Goal: Task Accomplishment & Management: Complete application form

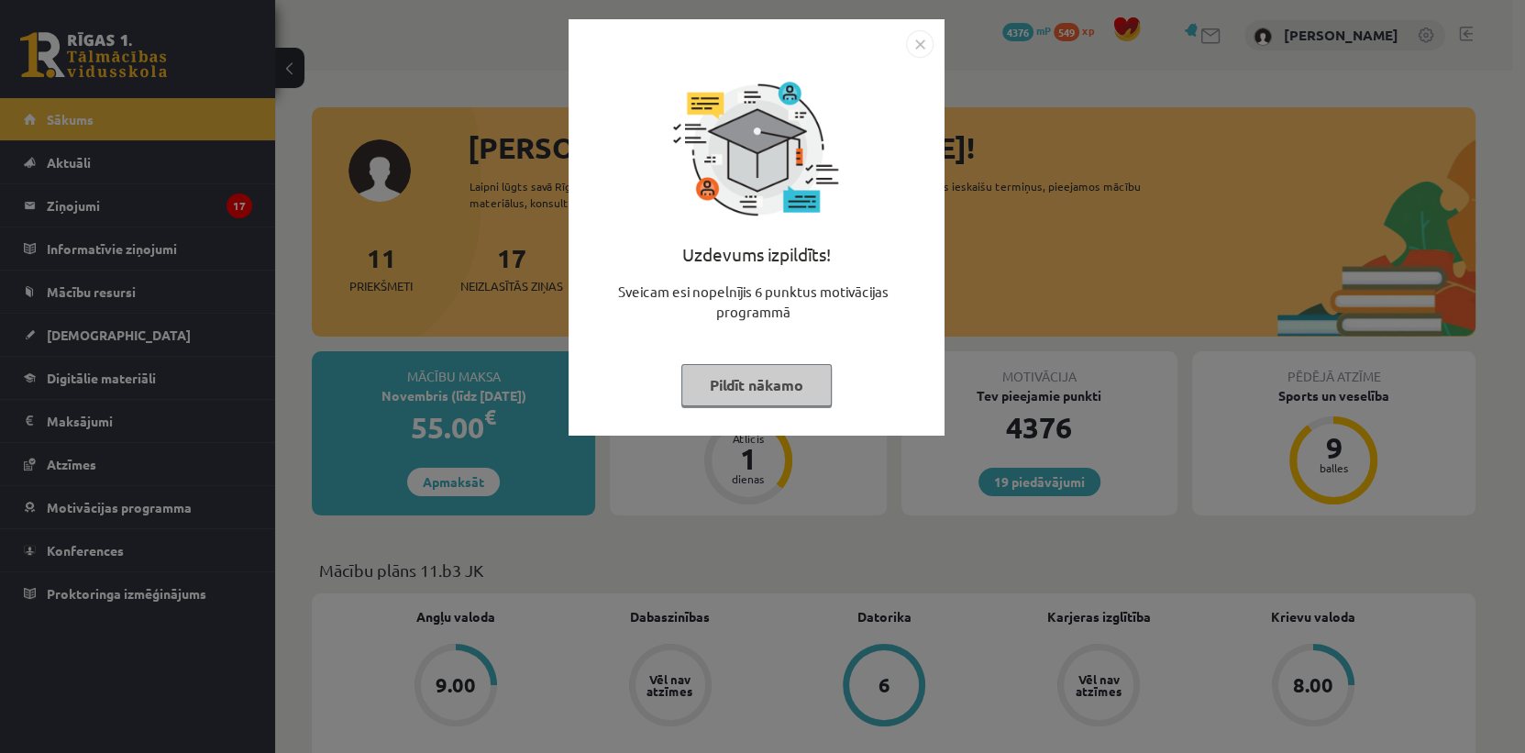
click at [921, 50] on img "Close" at bounding box center [920, 44] width 28 height 28
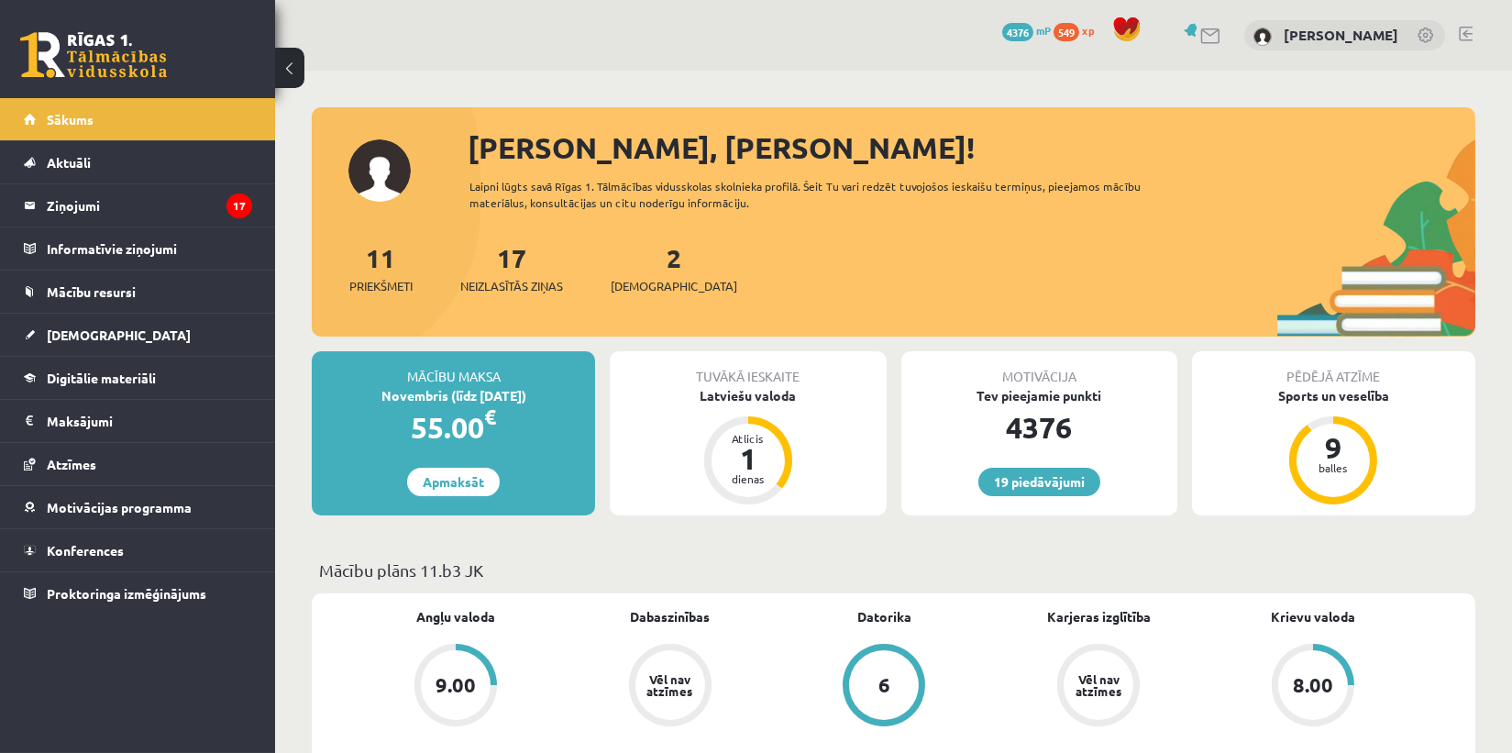
click at [656, 265] on div "2 Ieskaites" at bounding box center [674, 266] width 127 height 57
click at [644, 277] on span "[DEMOGRAPHIC_DATA]" at bounding box center [674, 286] width 127 height 18
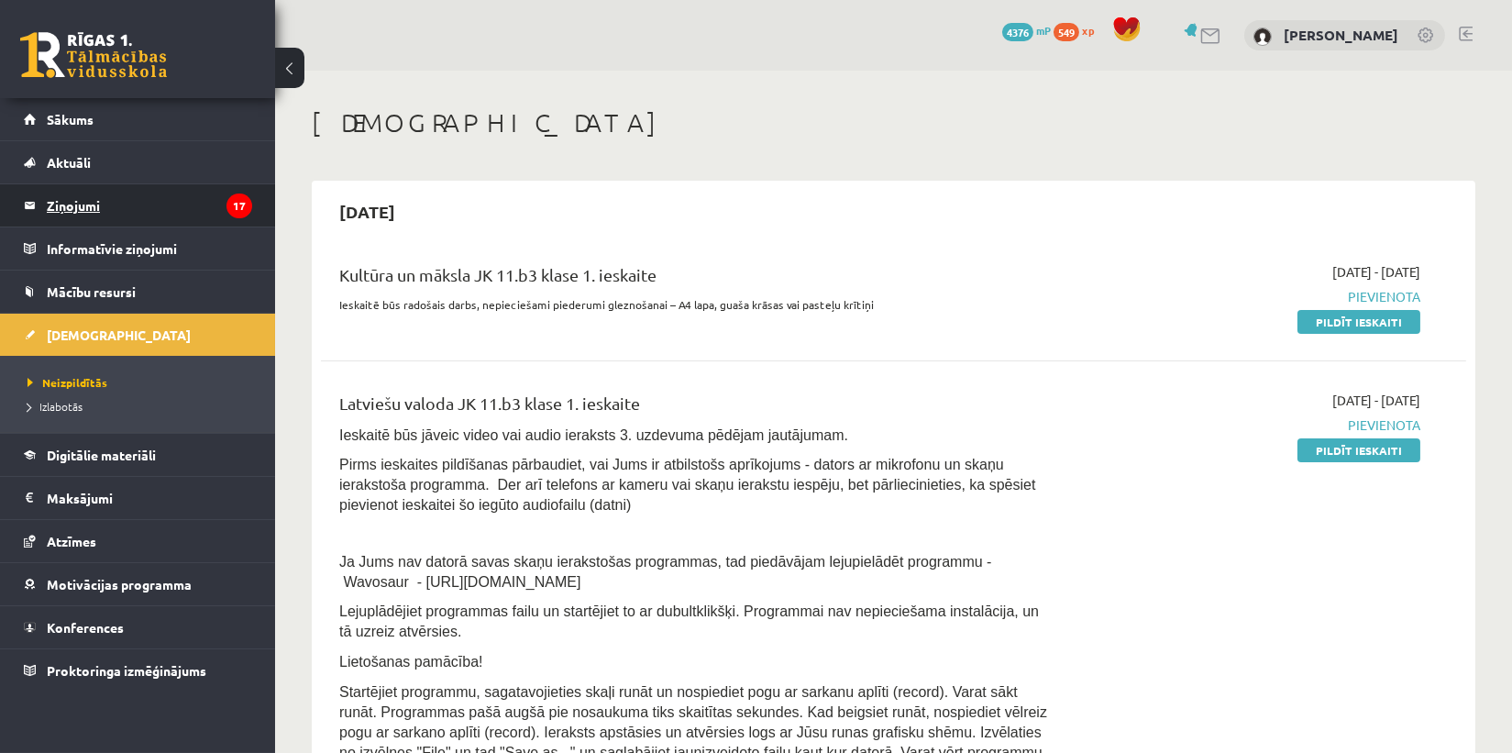
click at [96, 193] on legend "Ziņojumi 17" at bounding box center [149, 205] width 205 height 42
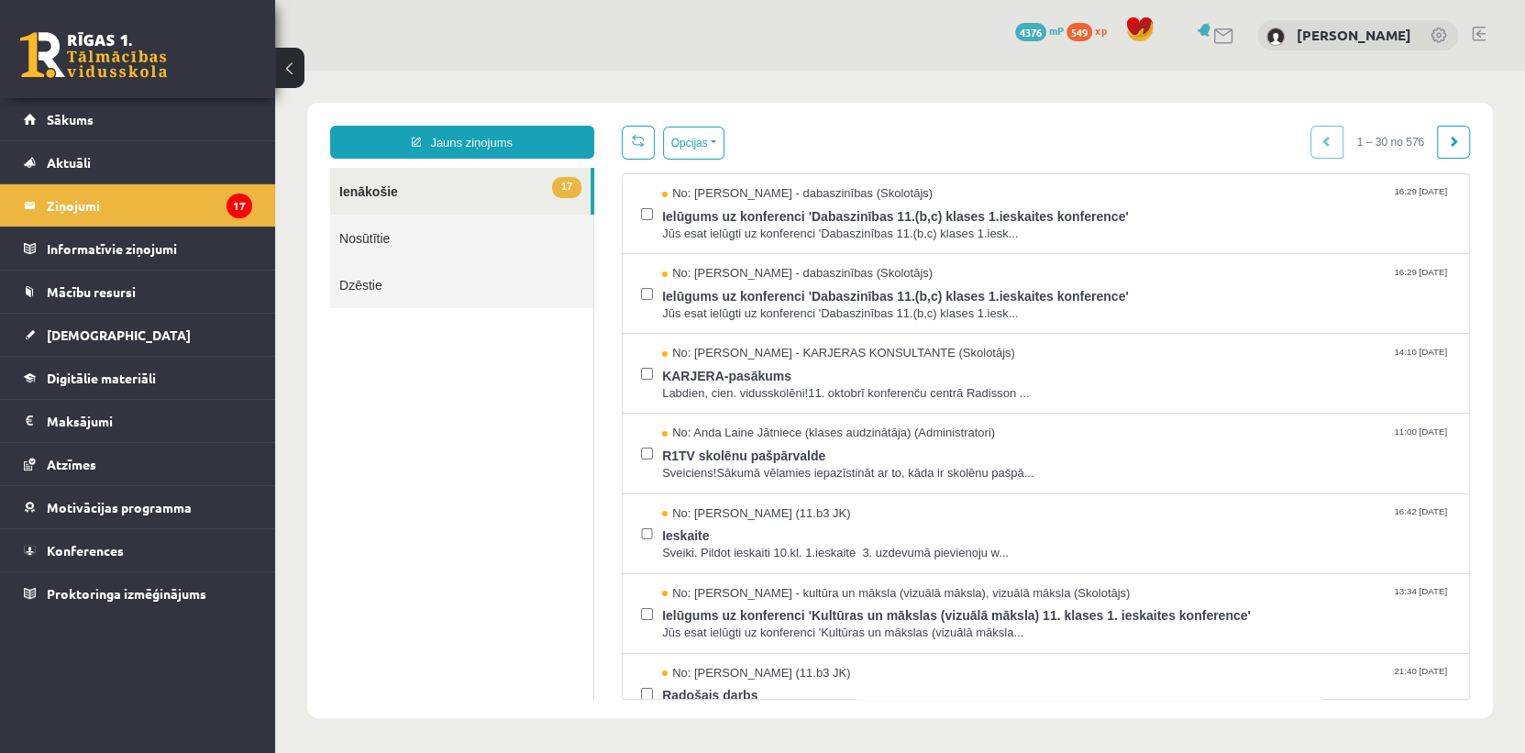
click at [368, 195] on link "17 Ienākošie" at bounding box center [460, 191] width 260 height 47
click at [72, 207] on legend "Ziņojumi 17" at bounding box center [149, 205] width 205 height 42
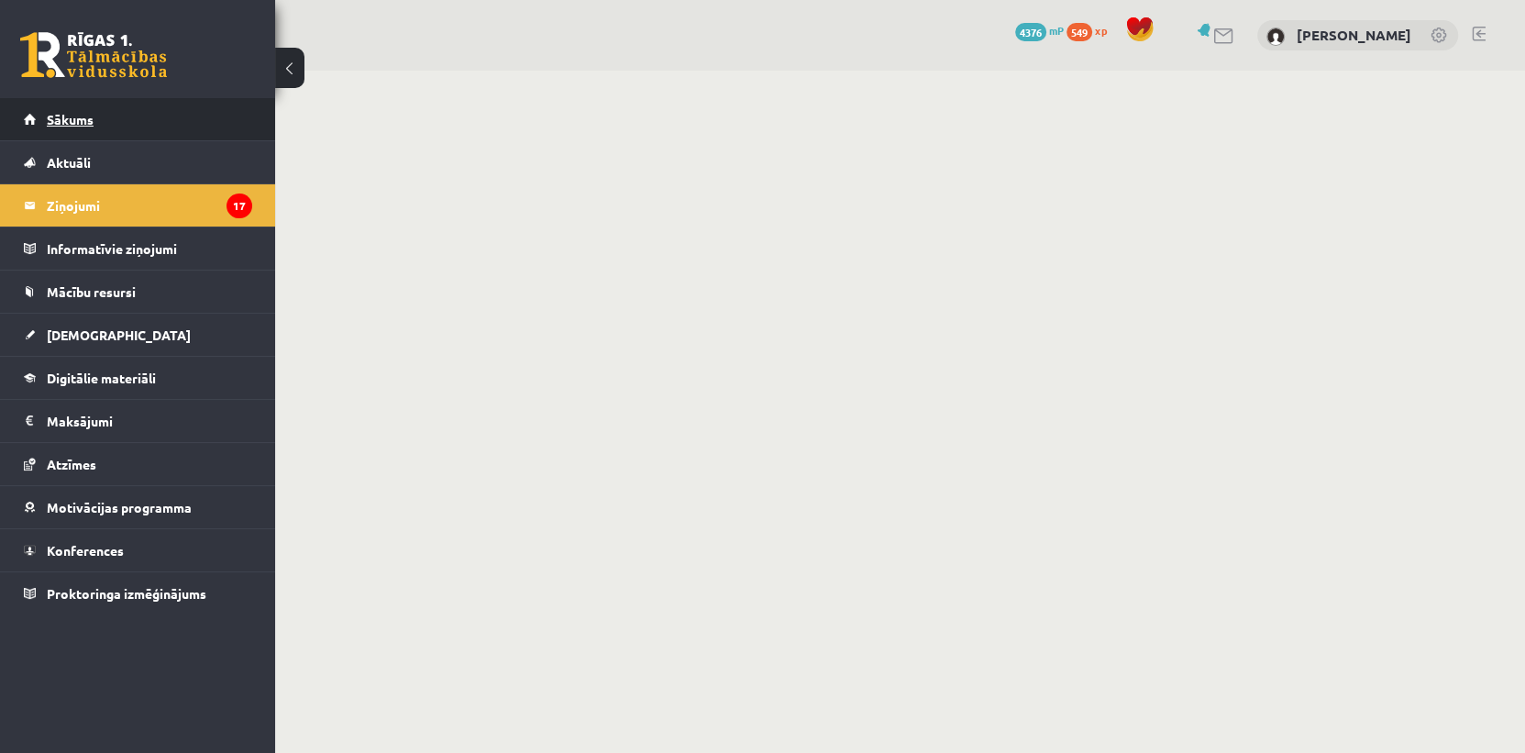
click at [92, 121] on span "Sākums" at bounding box center [70, 119] width 47 height 17
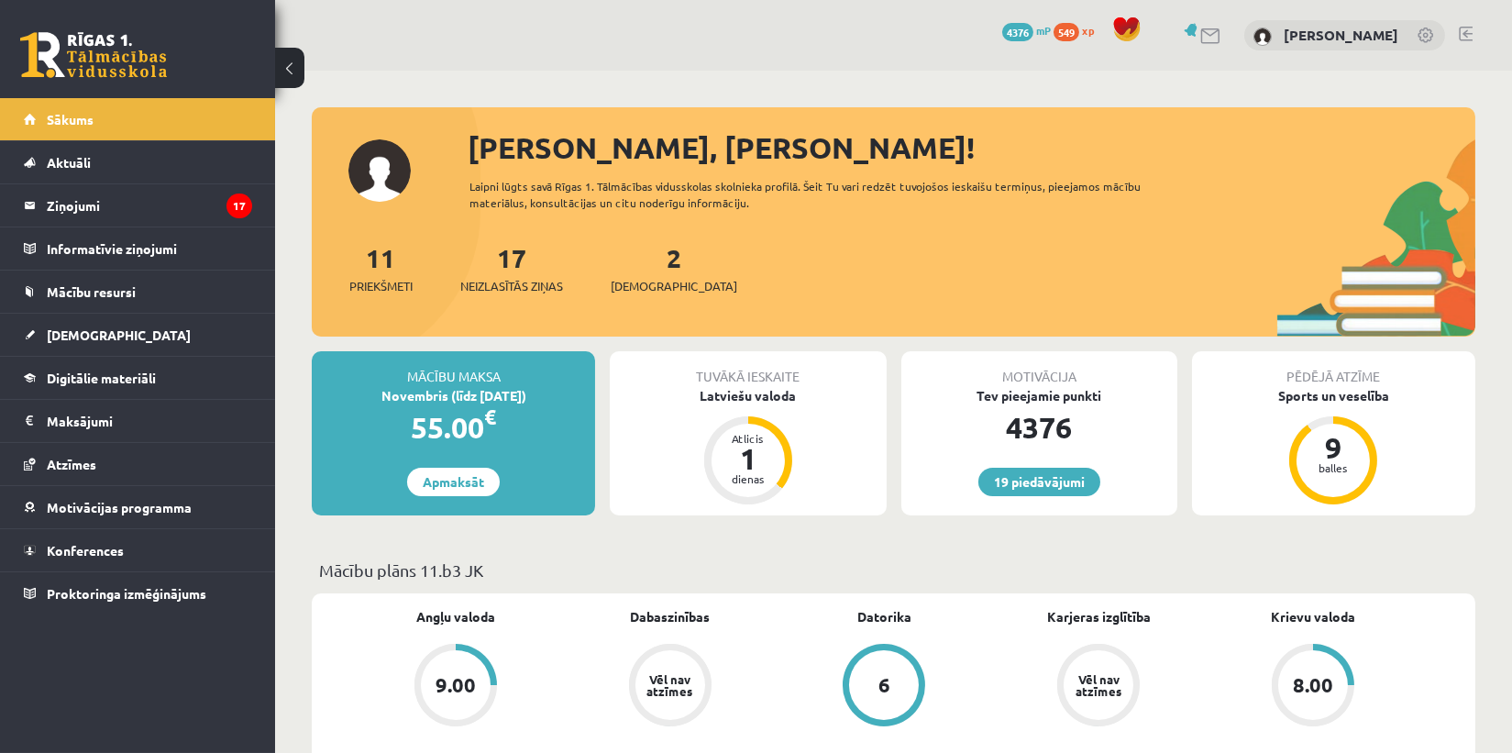
click at [876, 523] on div "Mācību maksa Novembris (līdz 15.11.25) 55.00 € Apmaksāt Tuvākā ieskaite Latvieš…" at bounding box center [893, 440] width 1163 height 179
click at [1008, 486] on link "19 piedāvājumi" at bounding box center [1039, 482] width 122 height 28
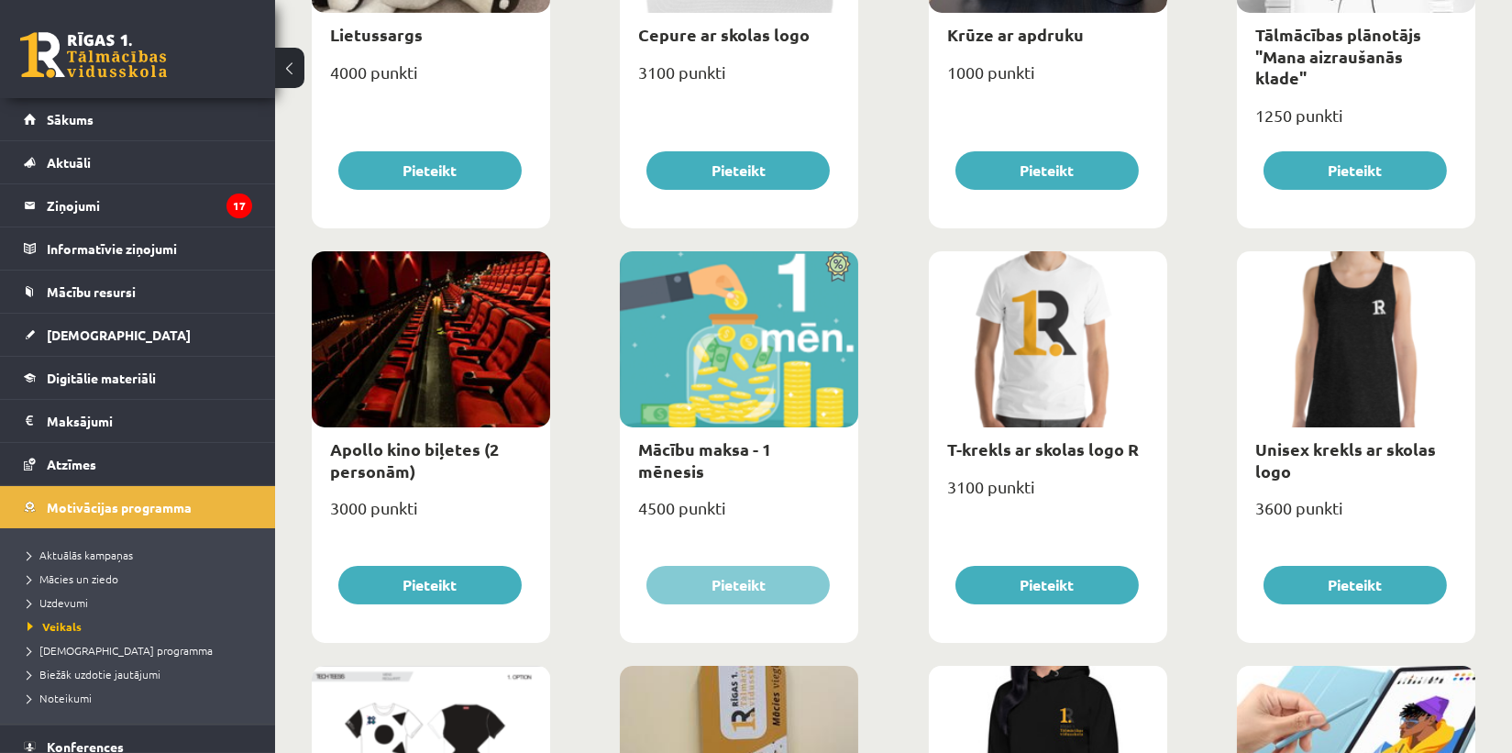
scroll to position [500, 0]
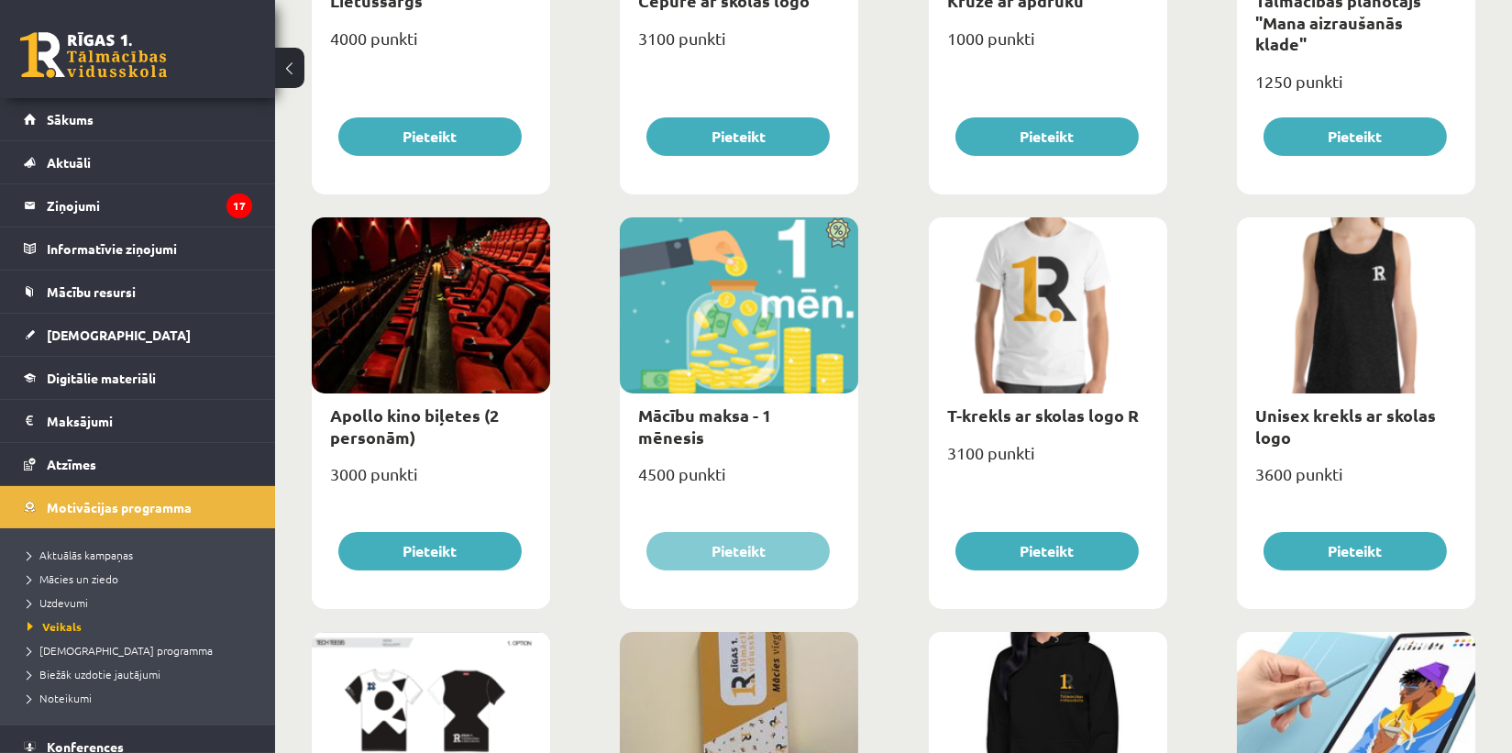
drag, startPoint x: 860, startPoint y: 505, endPoint x: 859, endPoint y: 588, distance: 82.5
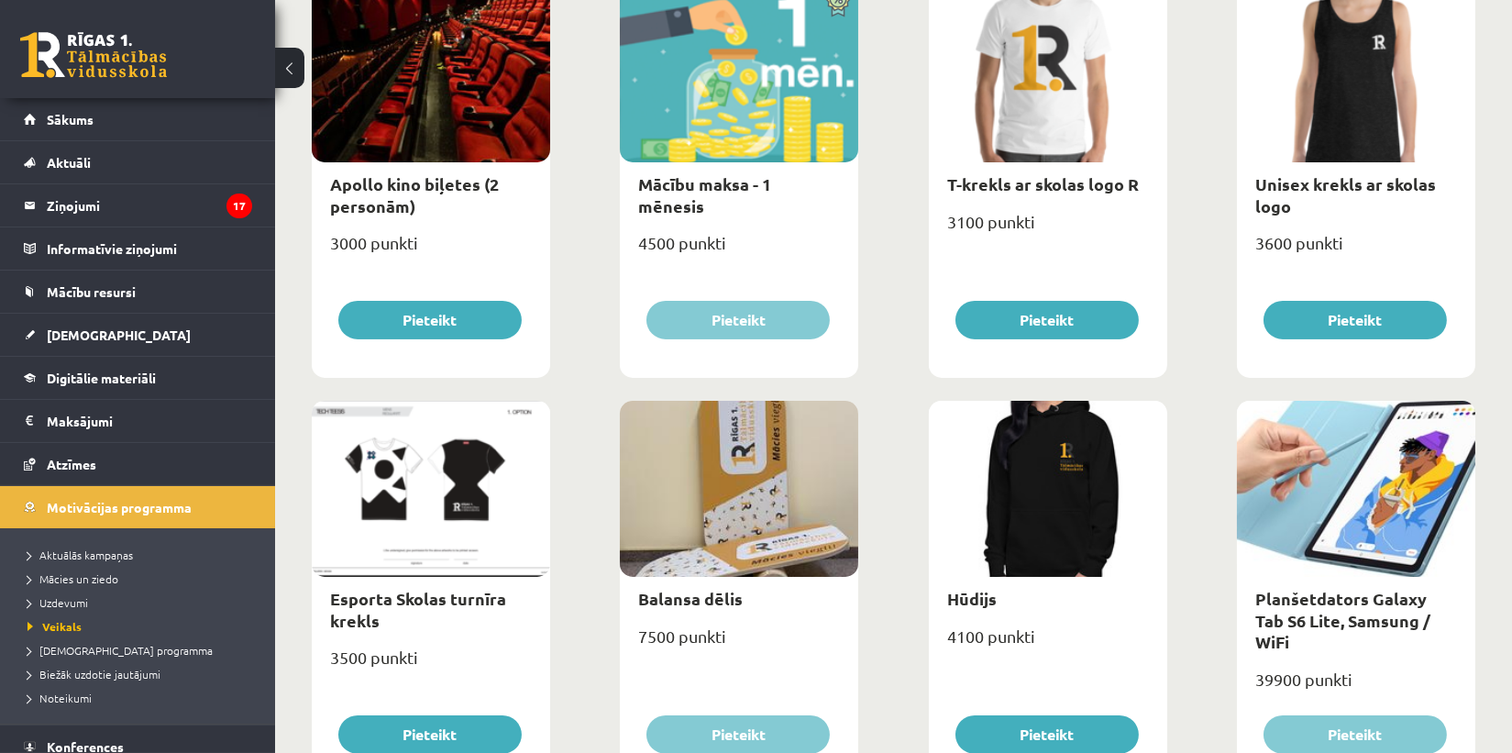
scroll to position [147, 0]
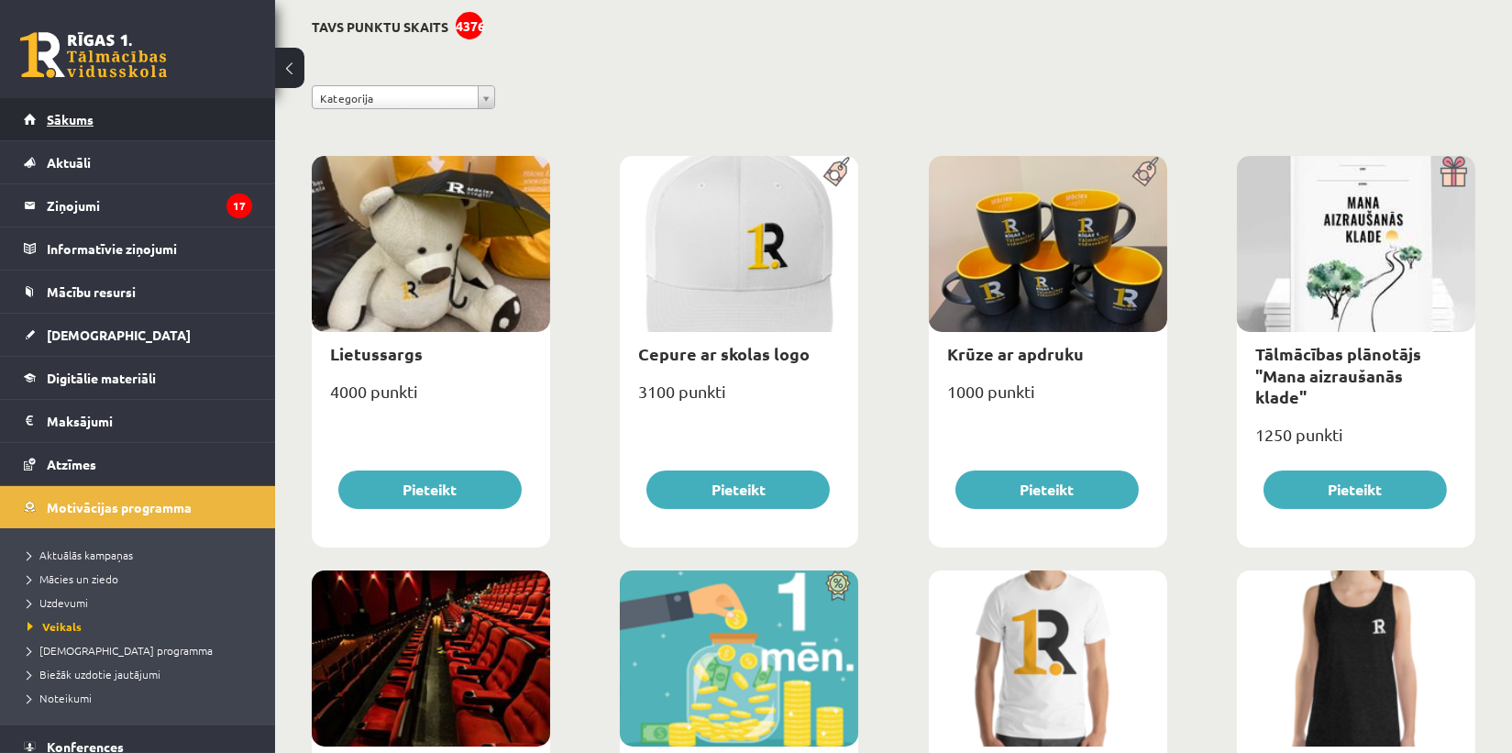
click at [102, 117] on link "Sākums" at bounding box center [138, 119] width 228 height 42
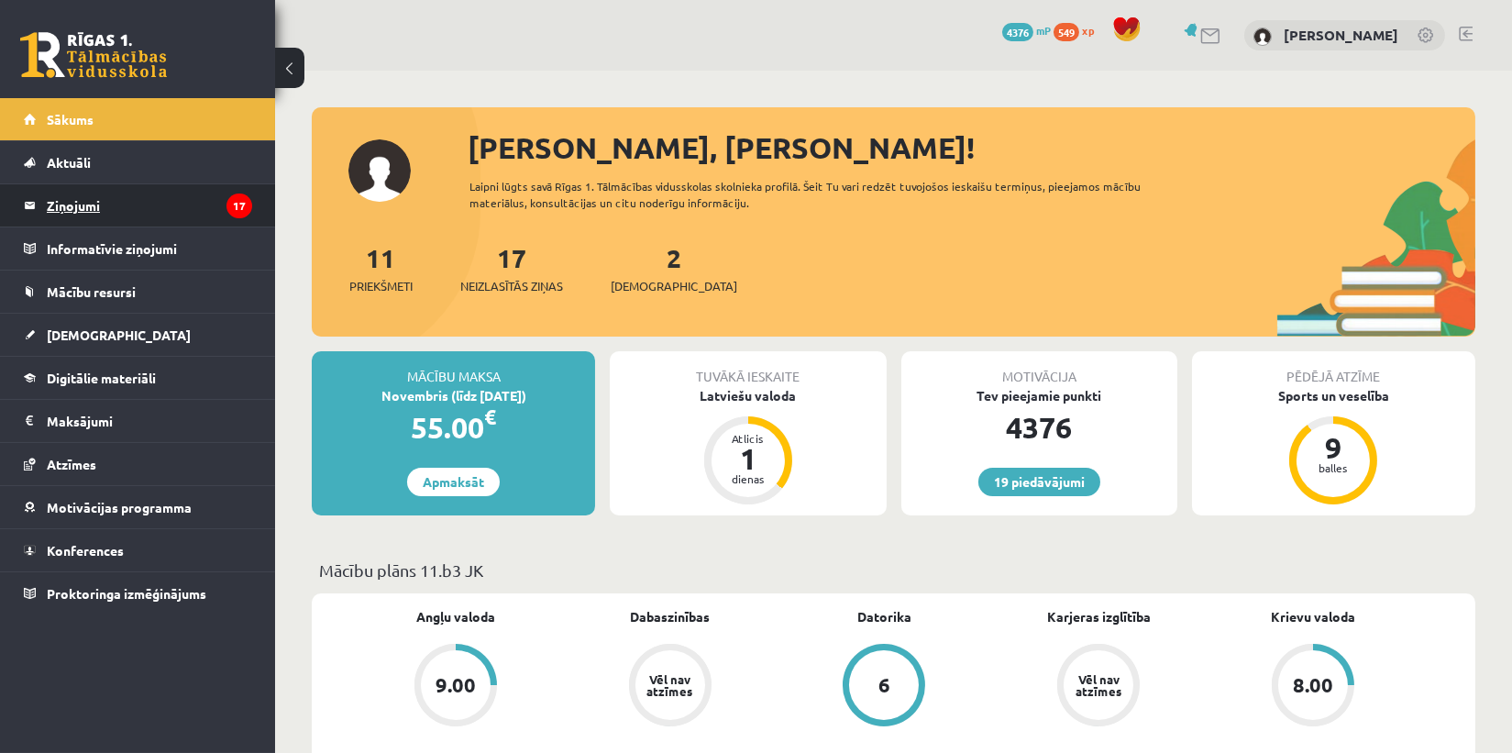
click at [97, 202] on legend "Ziņojumi 17" at bounding box center [149, 205] width 205 height 42
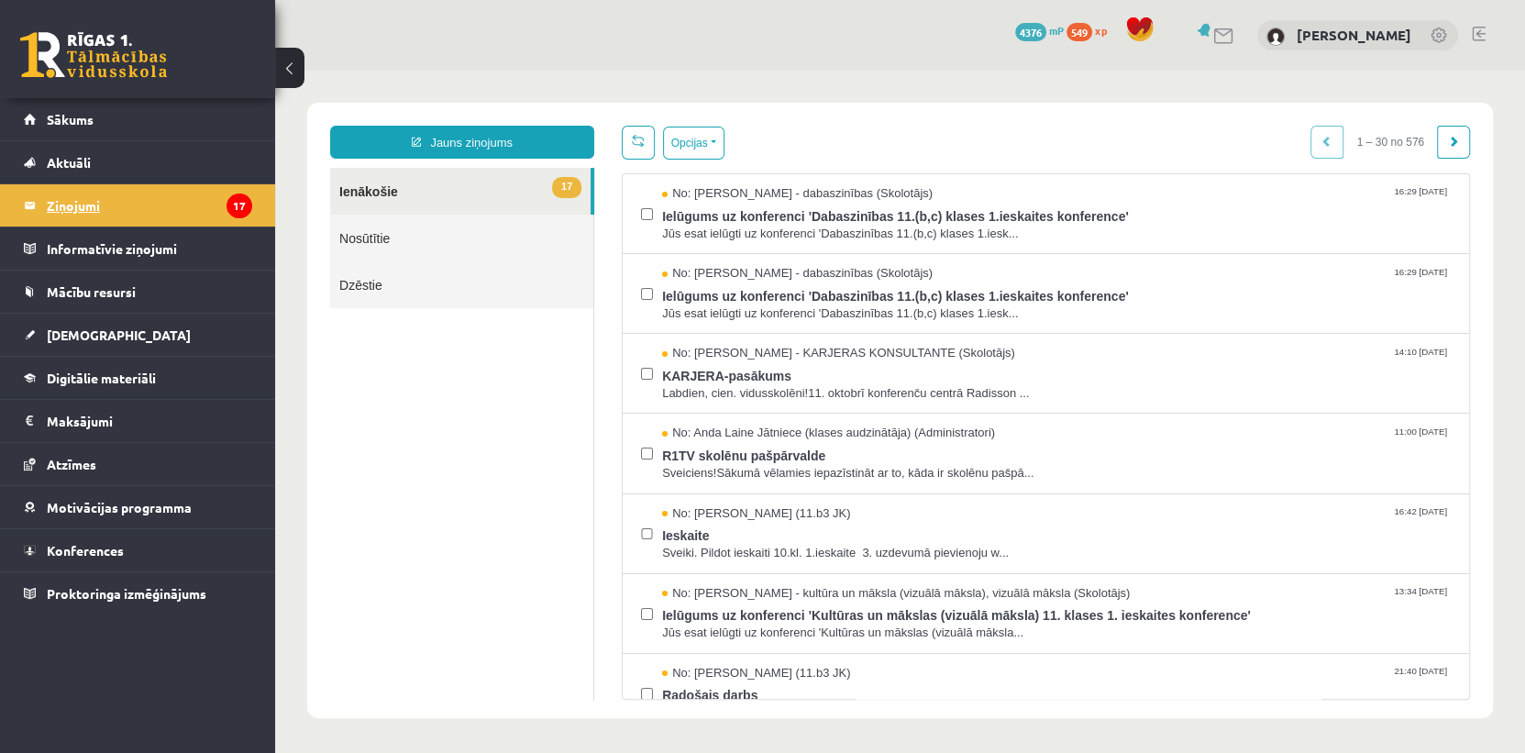
click at [53, 203] on legend "Ziņojumi 17" at bounding box center [149, 205] width 205 height 42
click at [93, 151] on link "Aktuāli" at bounding box center [138, 162] width 228 height 42
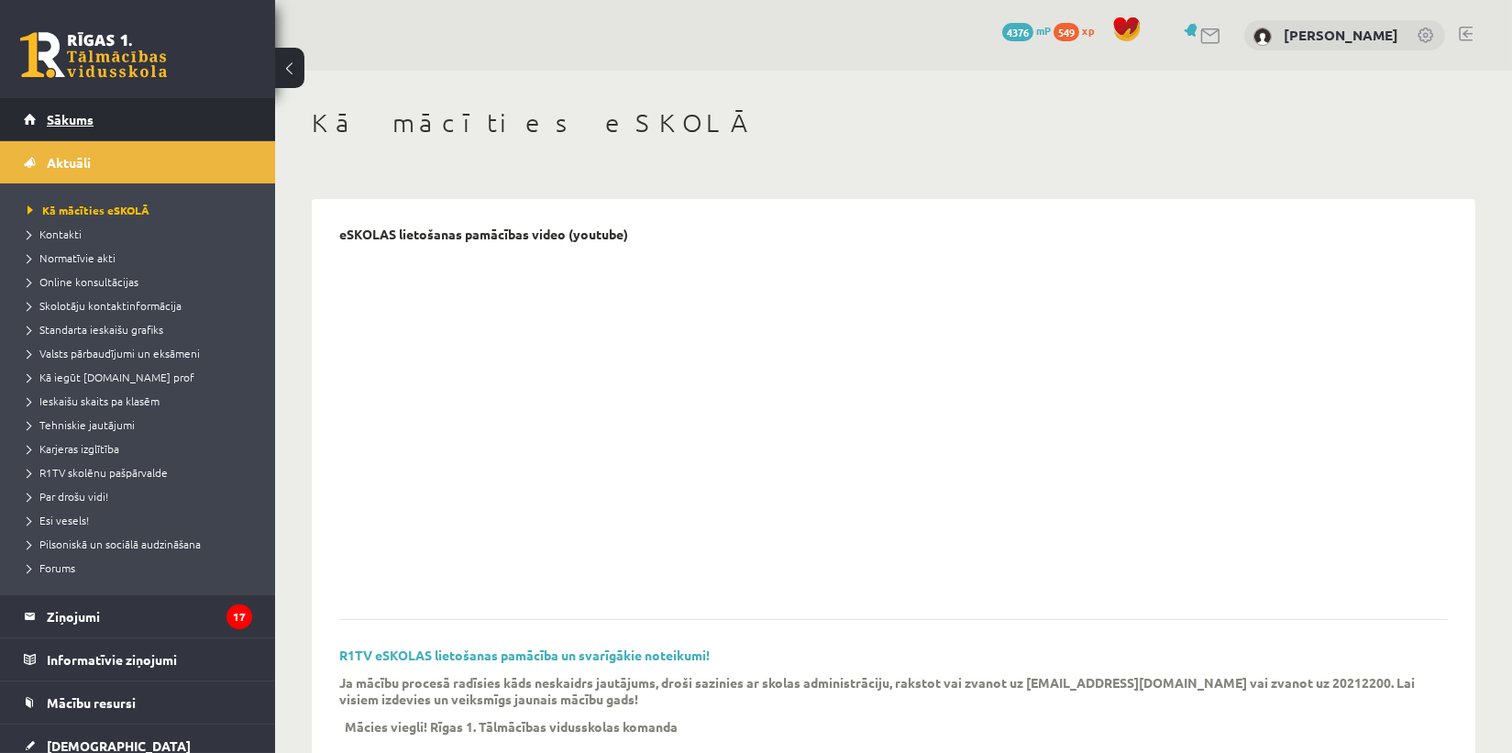
click at [91, 129] on link "Sākums" at bounding box center [138, 119] width 228 height 42
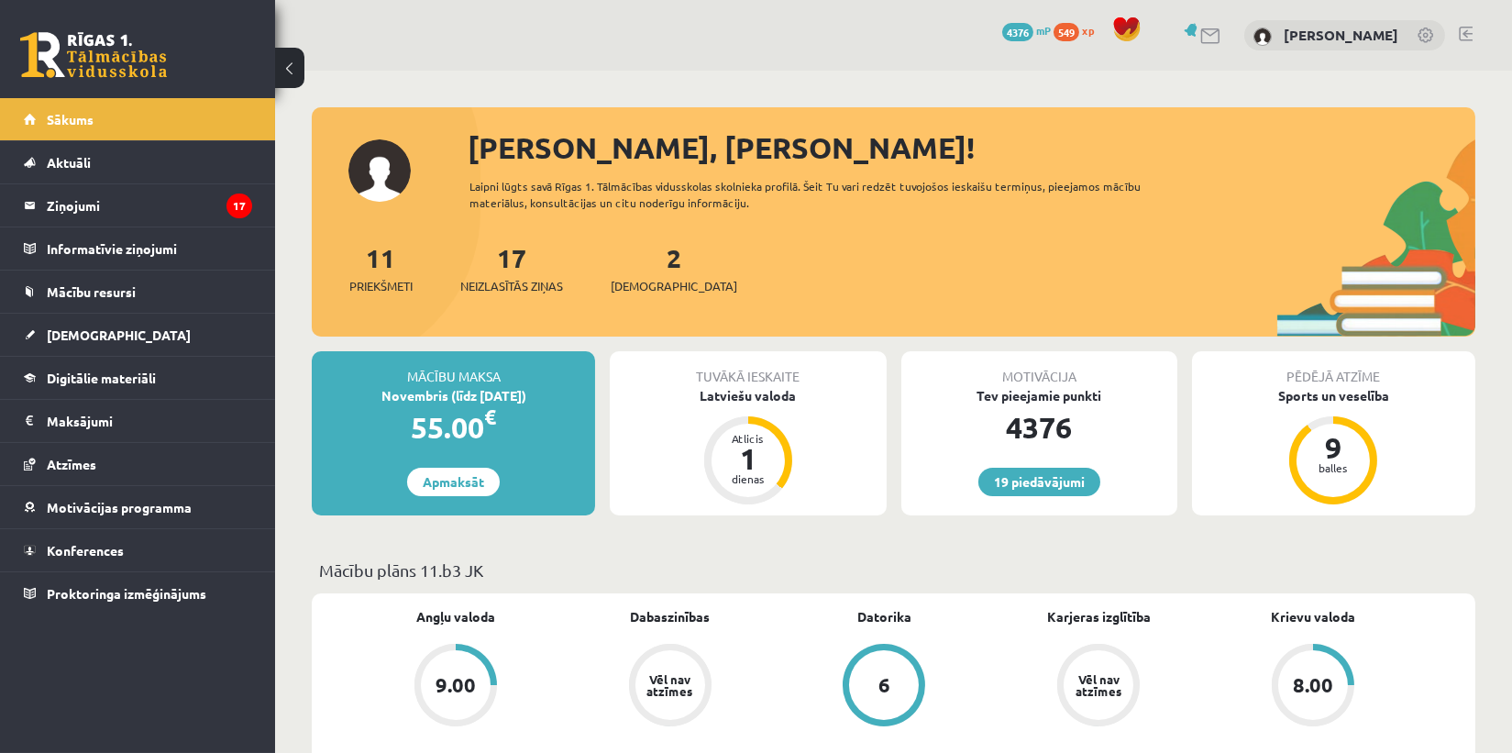
click at [591, 160] on div "[PERSON_NAME], [PERSON_NAME]!" at bounding box center [972, 148] width 1008 height 44
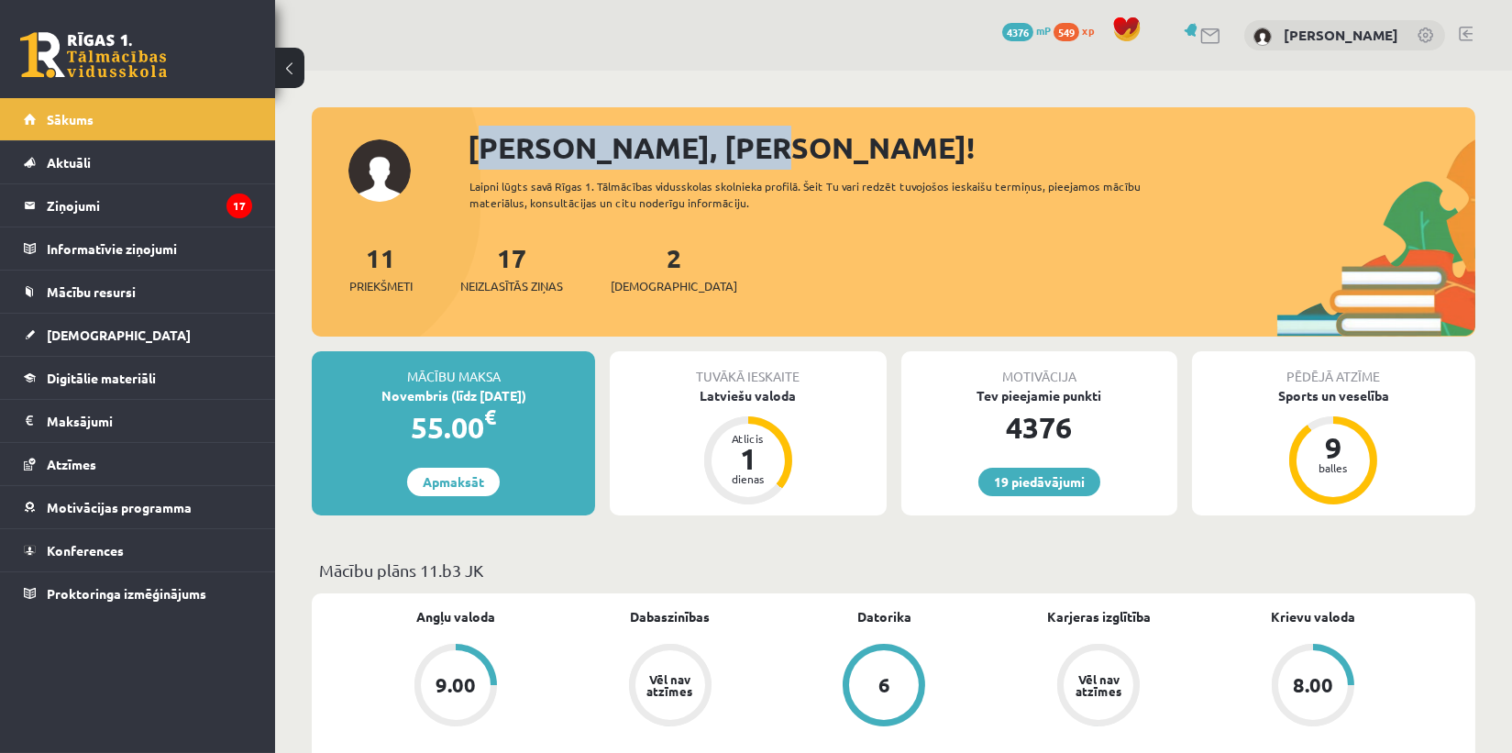
drag, startPoint x: 707, startPoint y: 147, endPoint x: 474, endPoint y: 147, distance: 232.9
click at [470, 149] on div "[PERSON_NAME], [PERSON_NAME]!" at bounding box center [972, 148] width 1008 height 44
click at [474, 146] on div "[PERSON_NAME], [PERSON_NAME]!" at bounding box center [972, 148] width 1008 height 44
drag, startPoint x: 467, startPoint y: 144, endPoint x: 702, endPoint y: 147, distance: 235.6
click at [702, 147] on div "[PERSON_NAME], [PERSON_NAME]!" at bounding box center [972, 148] width 1008 height 44
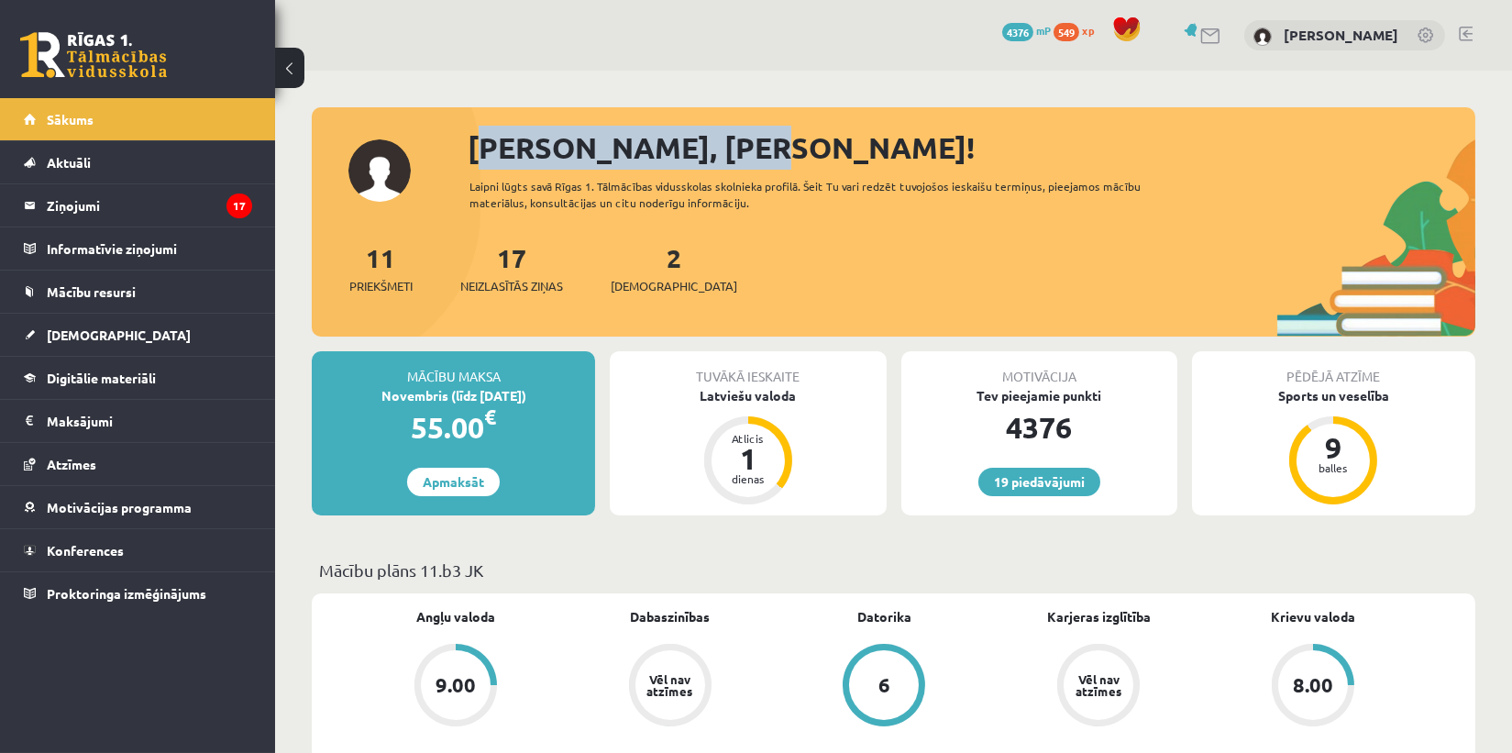
click at [702, 148] on div "[PERSON_NAME], [PERSON_NAME]!" at bounding box center [972, 148] width 1008 height 44
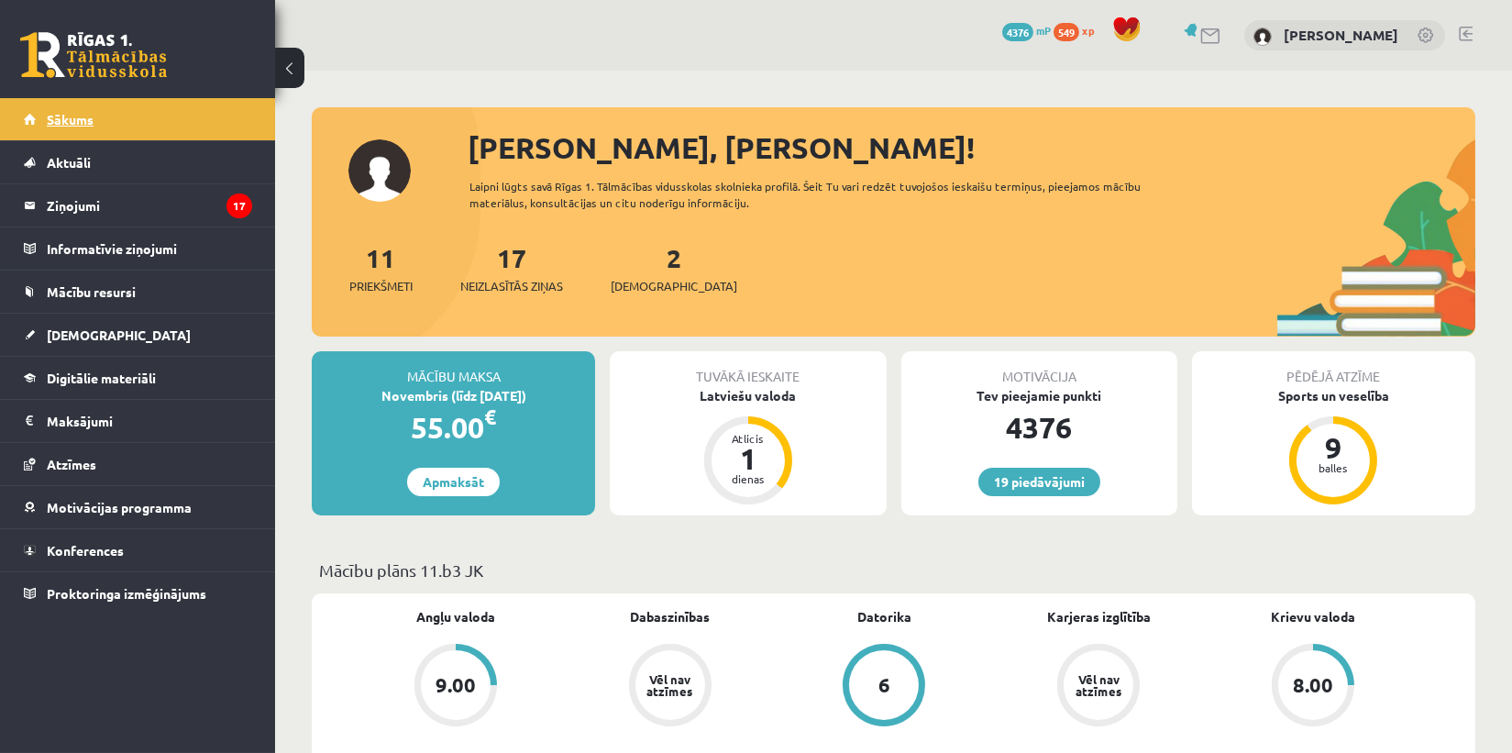
click at [98, 121] on link "Sākums" at bounding box center [138, 119] width 228 height 42
click at [736, 461] on div "1" at bounding box center [748, 458] width 55 height 29
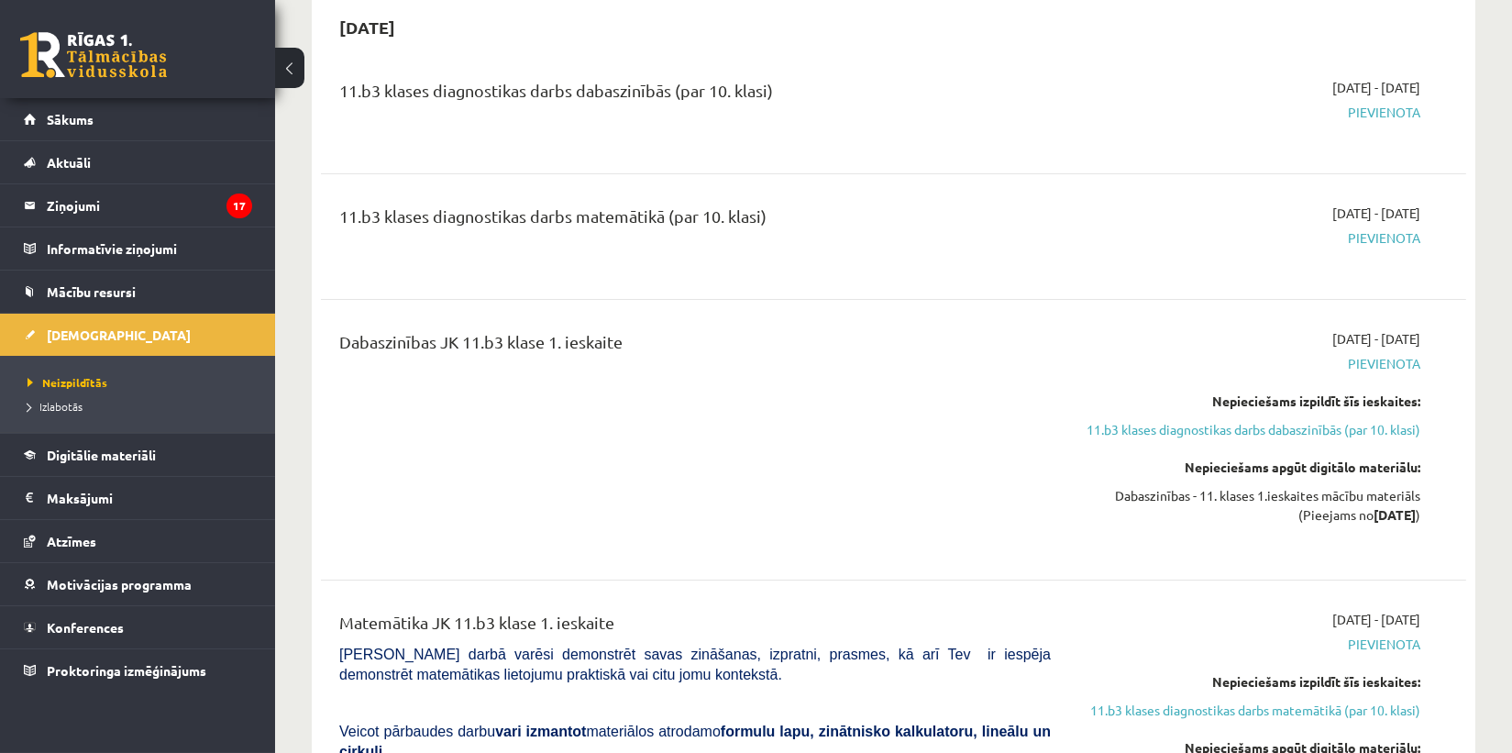
scroll to position [917, 0]
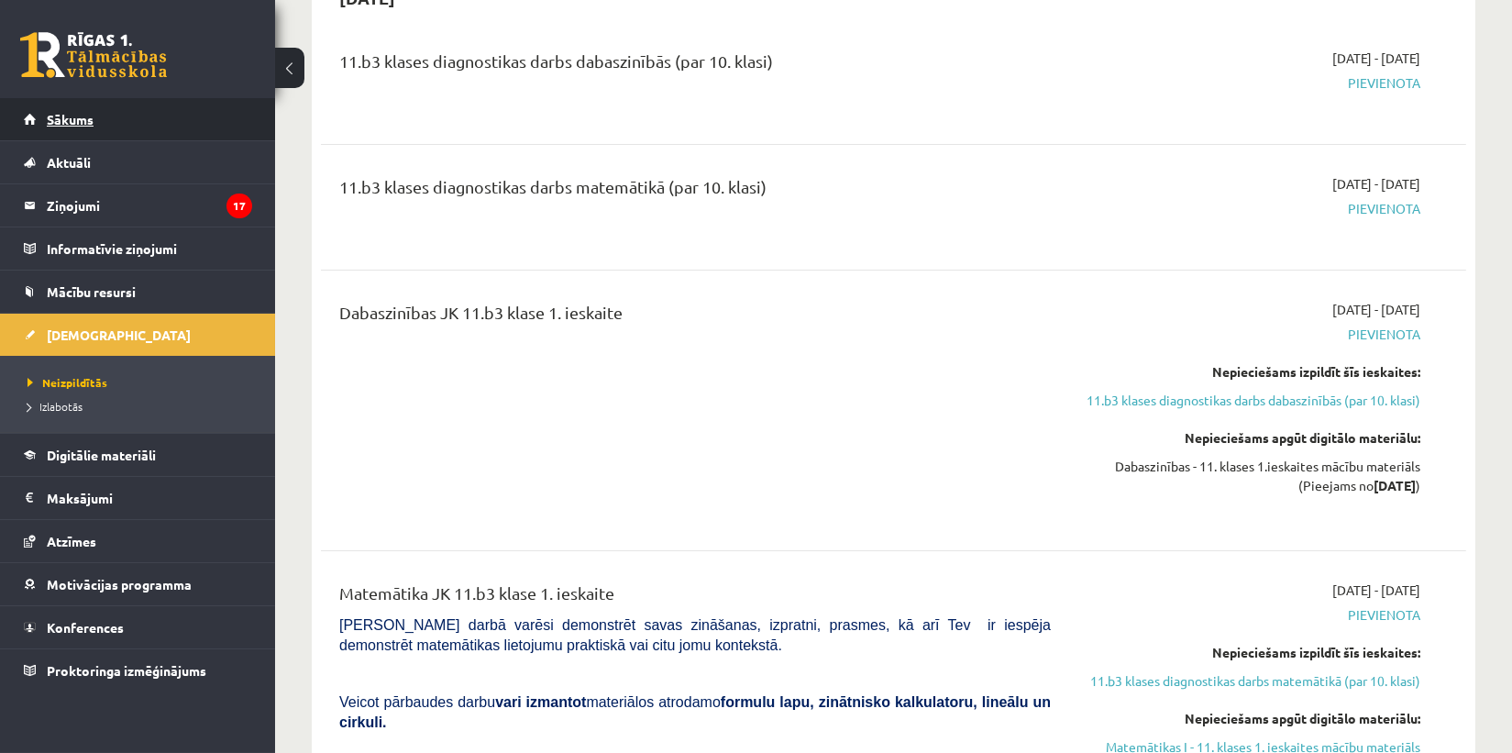
click at [83, 109] on link "Sākums" at bounding box center [138, 119] width 228 height 42
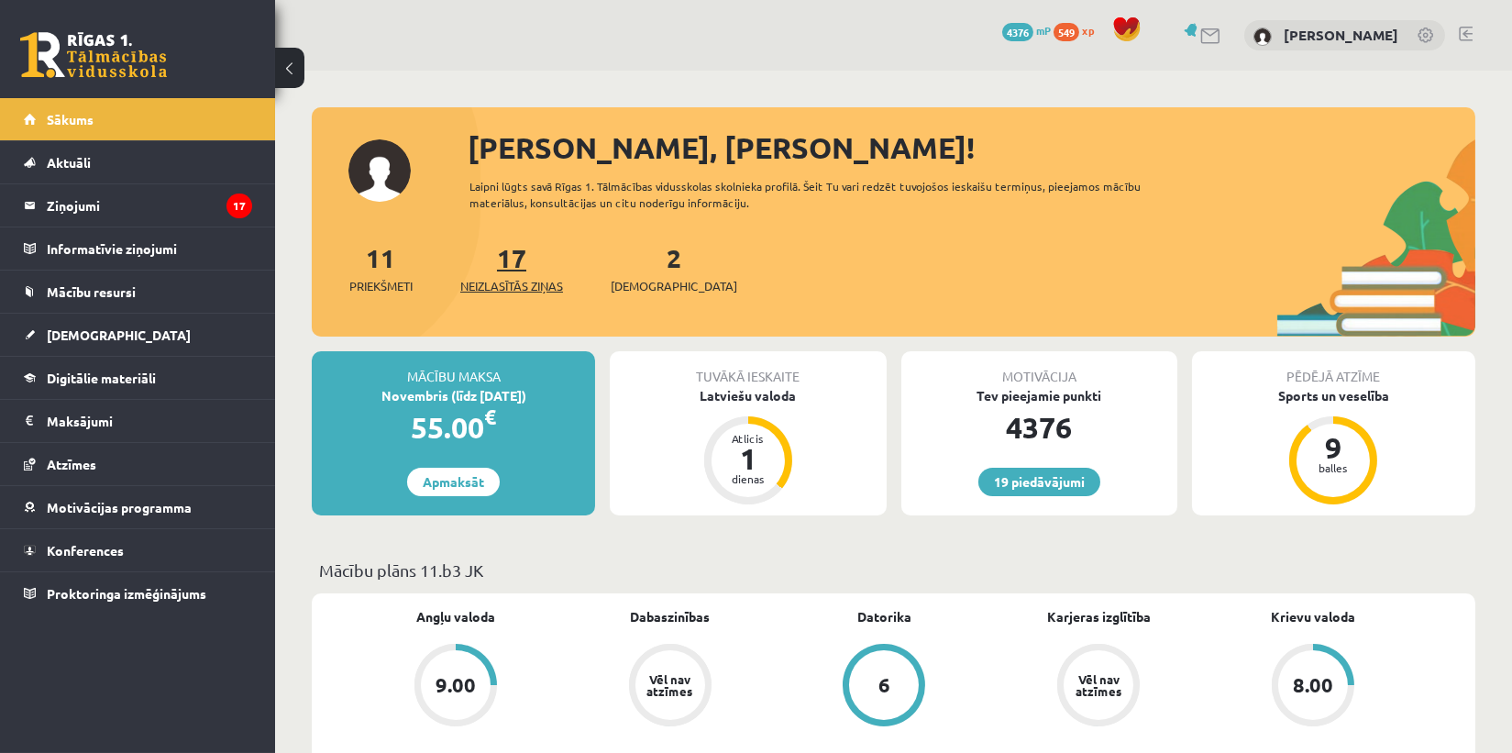
click at [512, 284] on span "Neizlasītās ziņas" at bounding box center [511, 286] width 103 height 18
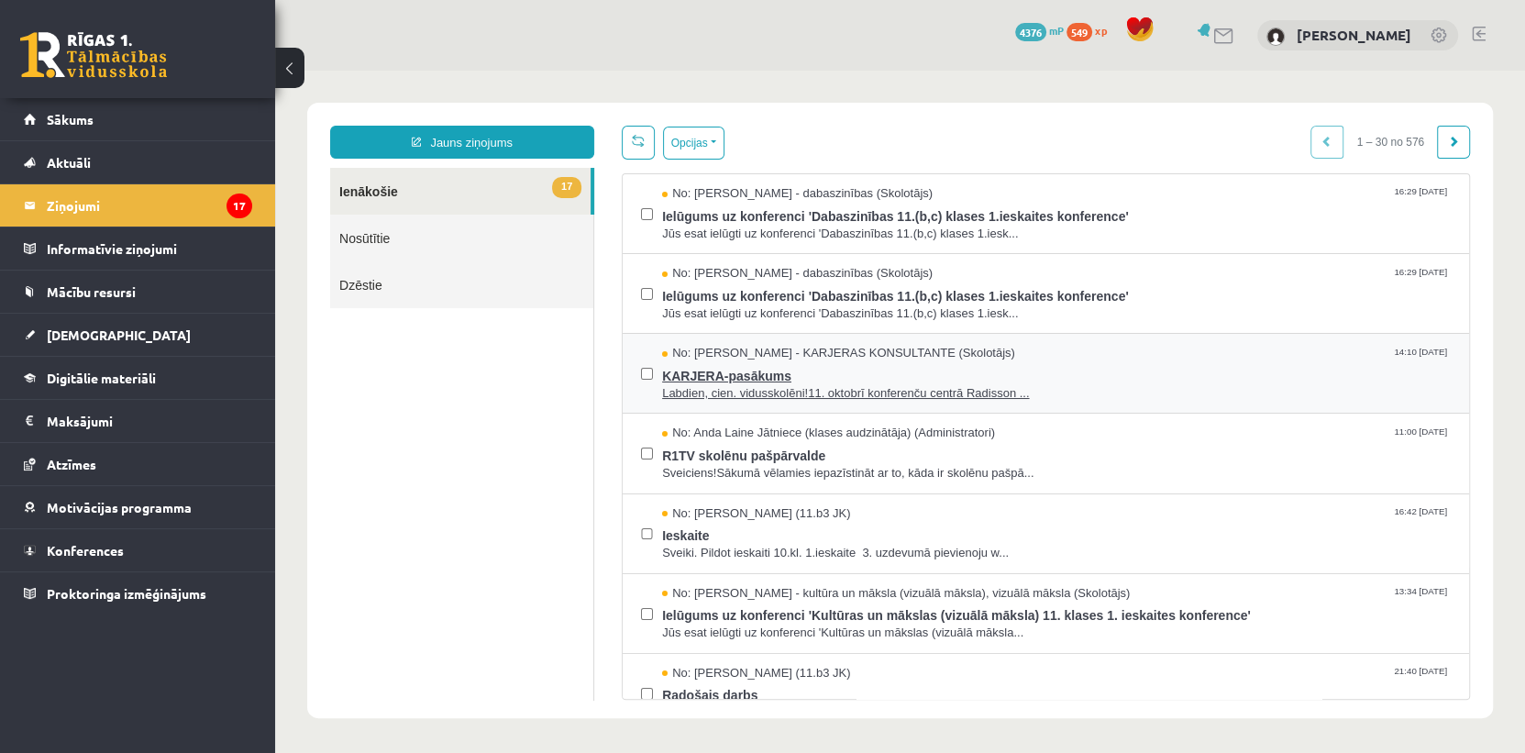
click at [742, 367] on span "KARJERA-pasākums" at bounding box center [1056, 373] width 788 height 23
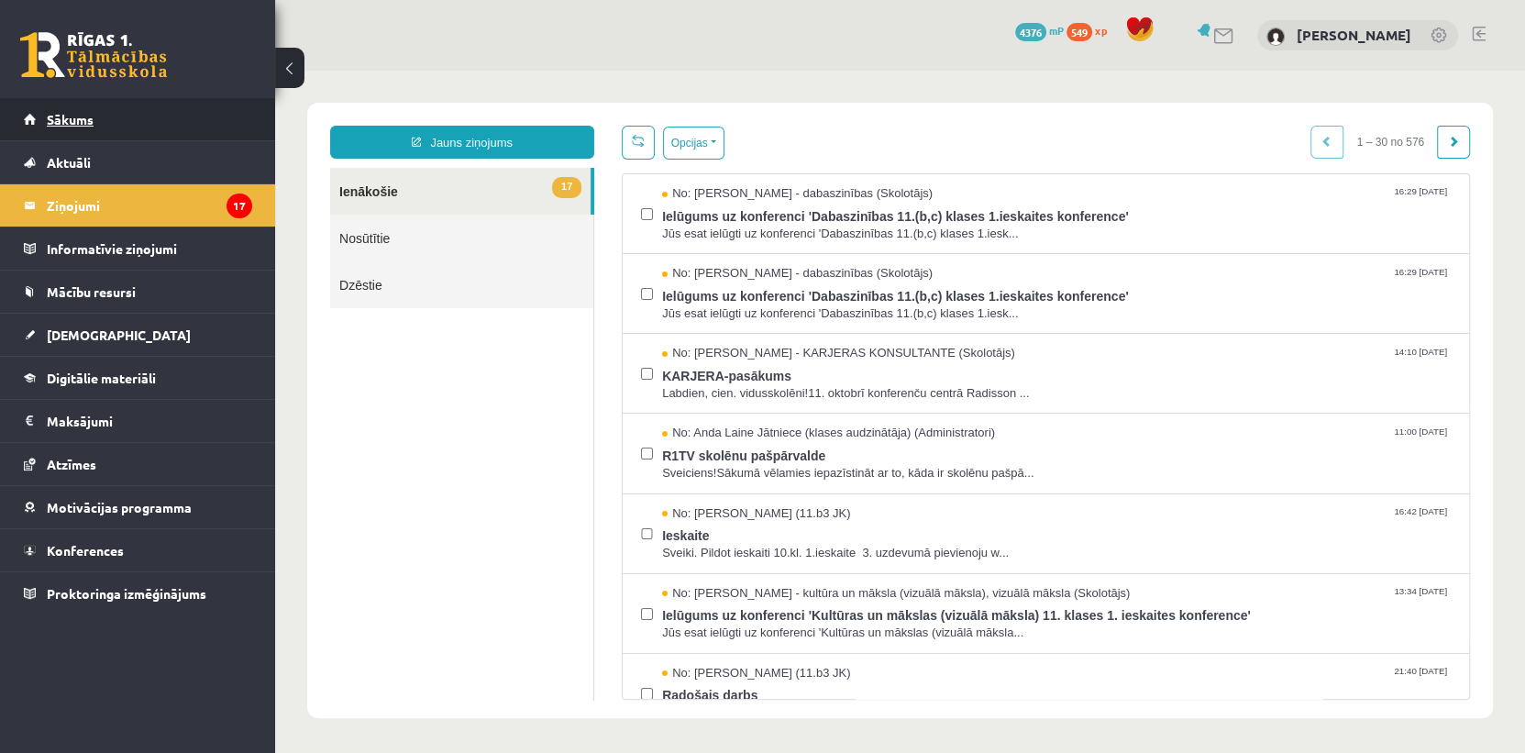
click at [100, 123] on link "Sākums" at bounding box center [138, 119] width 228 height 42
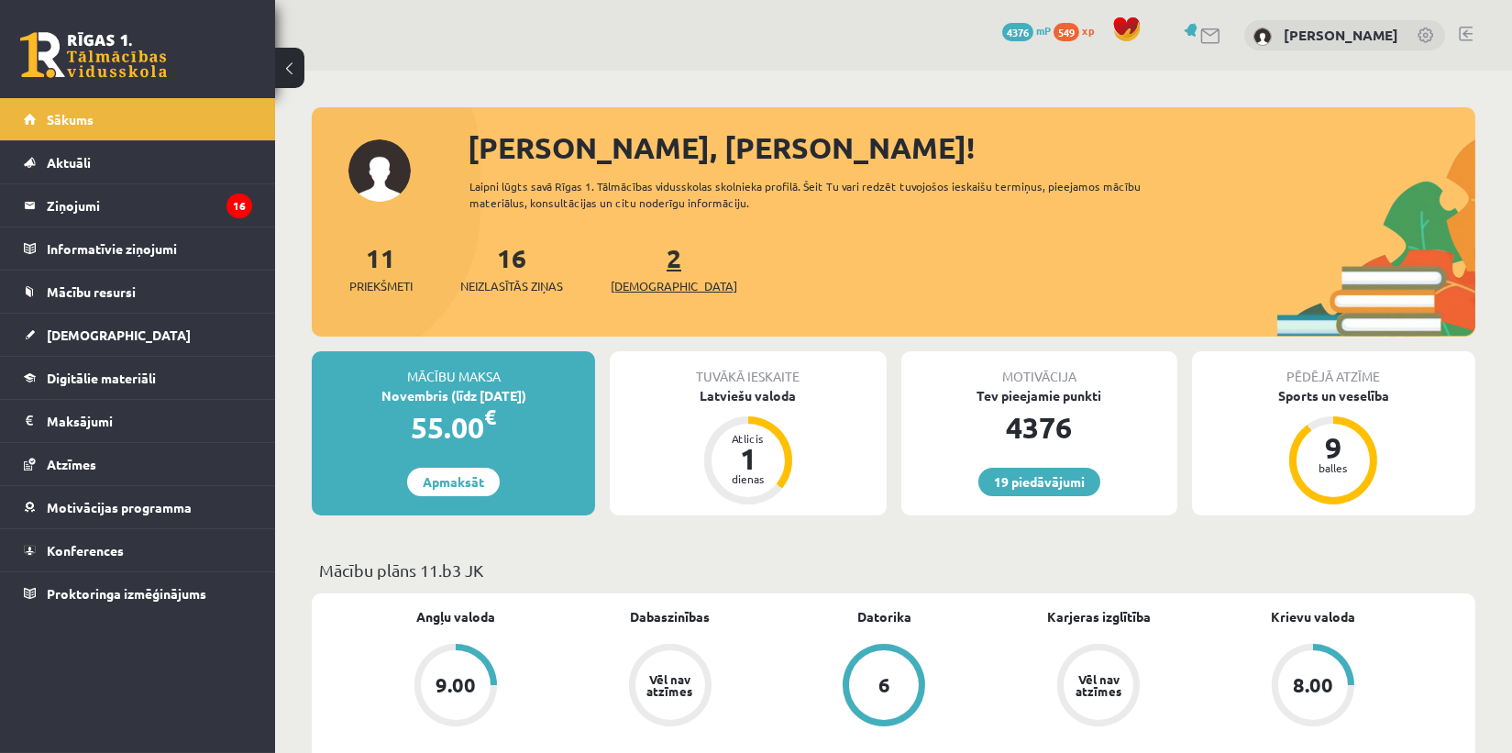
click at [662, 284] on span "[DEMOGRAPHIC_DATA]" at bounding box center [674, 286] width 127 height 18
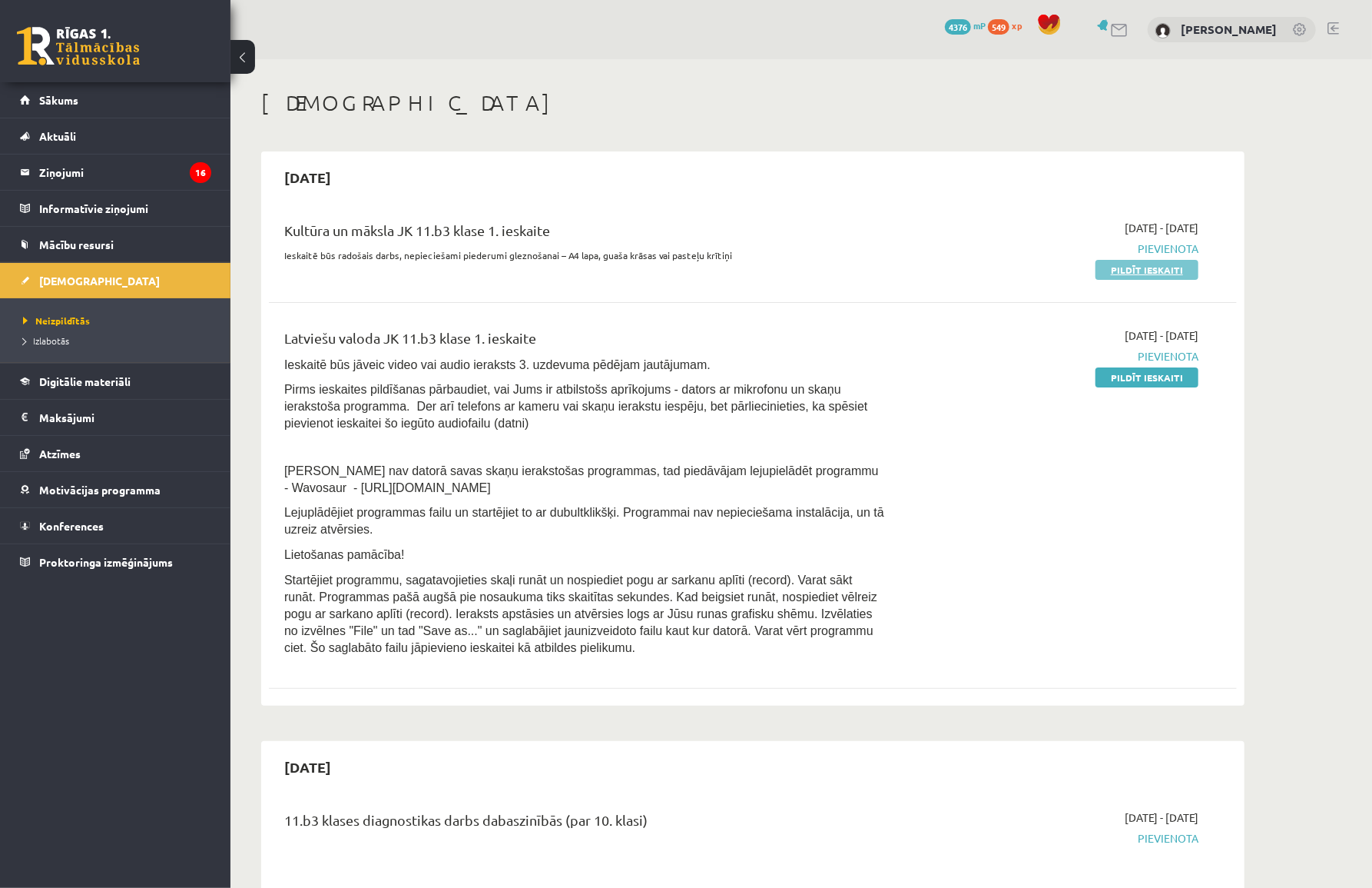
click at [1124, 265] on link "Pildīt ieskaiti" at bounding box center [1147, 270] width 103 height 20
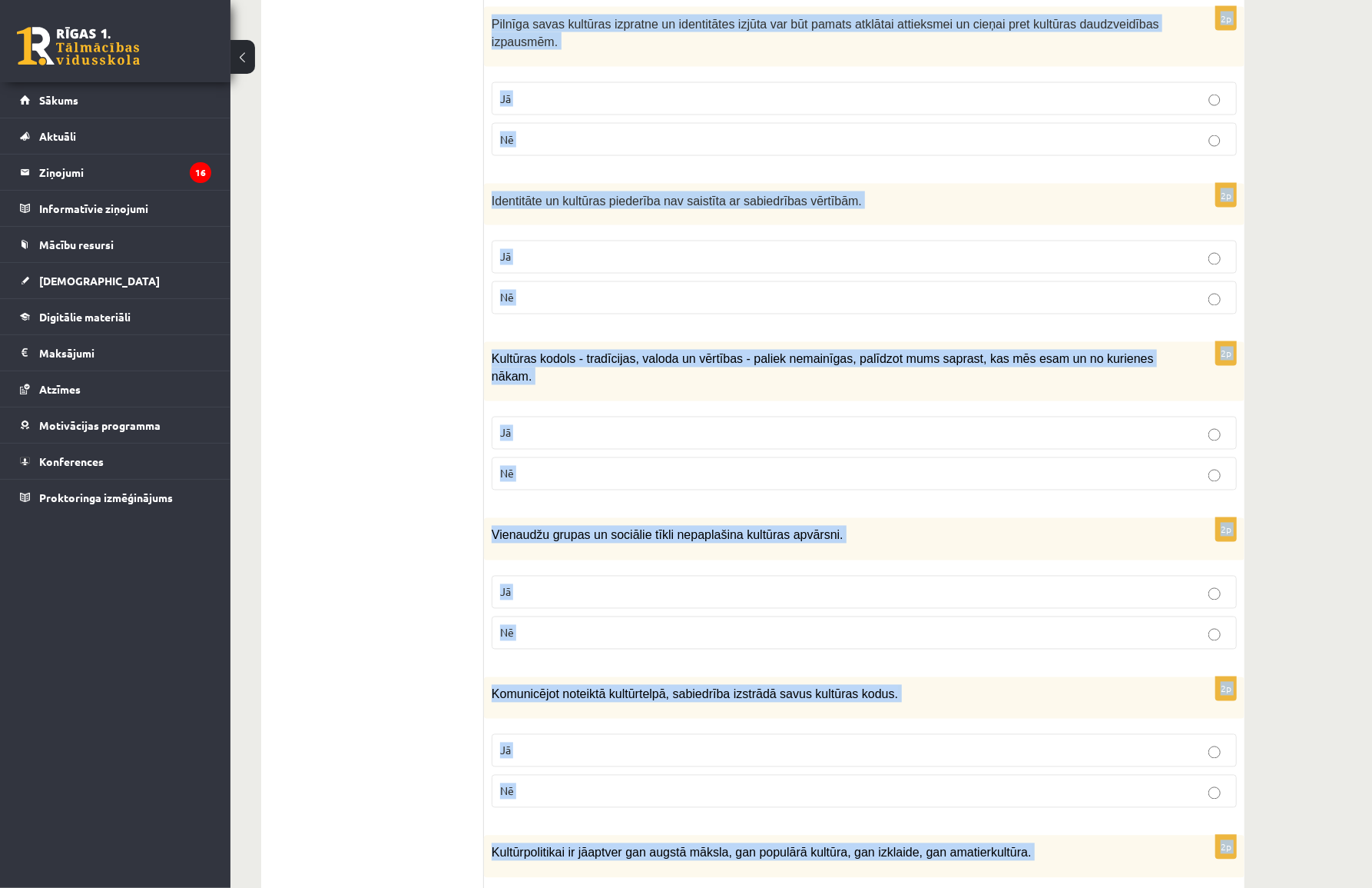
scroll to position [1893, 0]
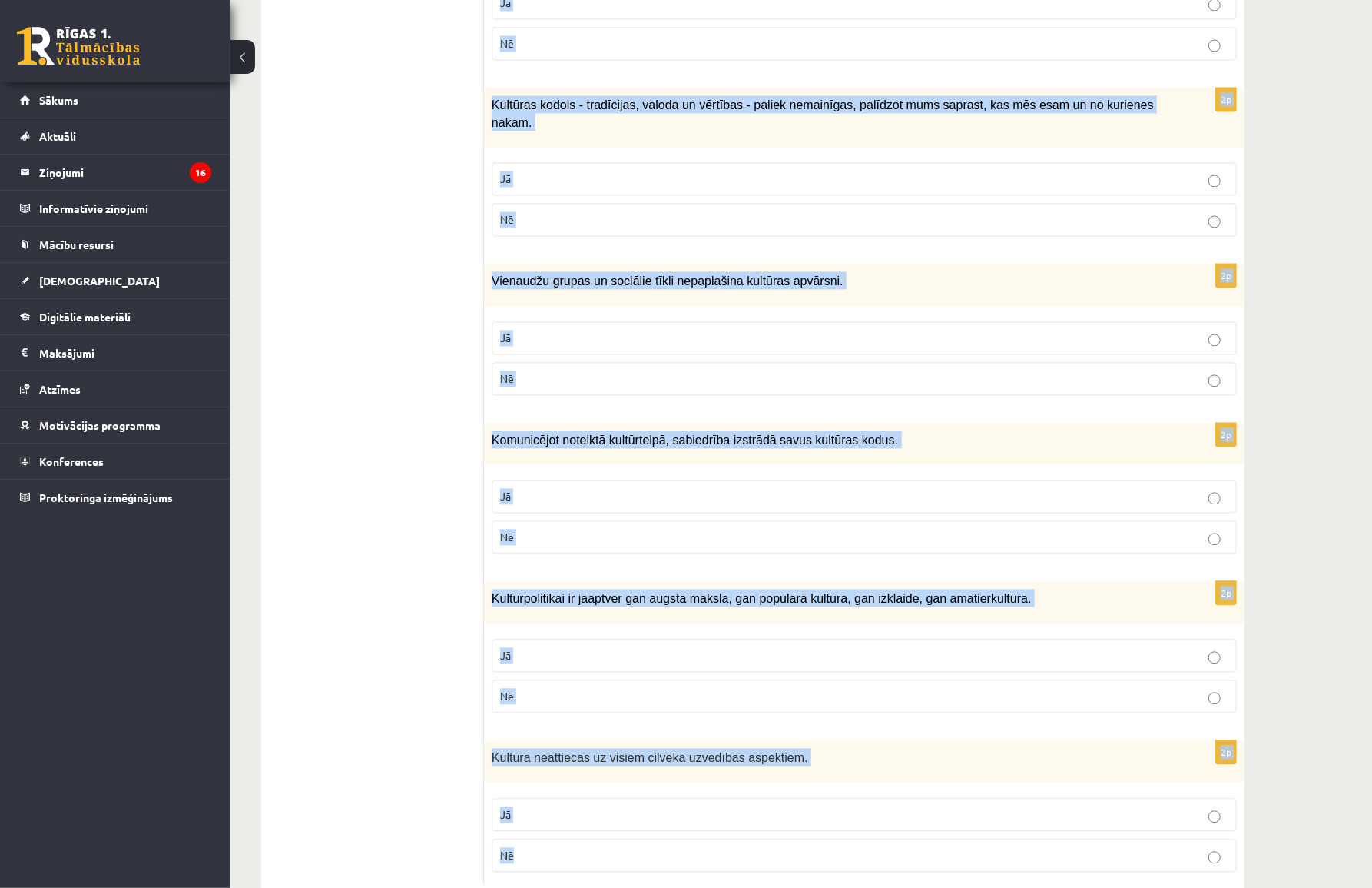
drag, startPoint x: 497, startPoint y: 305, endPoint x: 790, endPoint y: 862, distance: 629.4
copy form "Loremi dol sitametcons ad elitsed! 9d Eiusmodt incididuntut lab etdolo magnaal …"
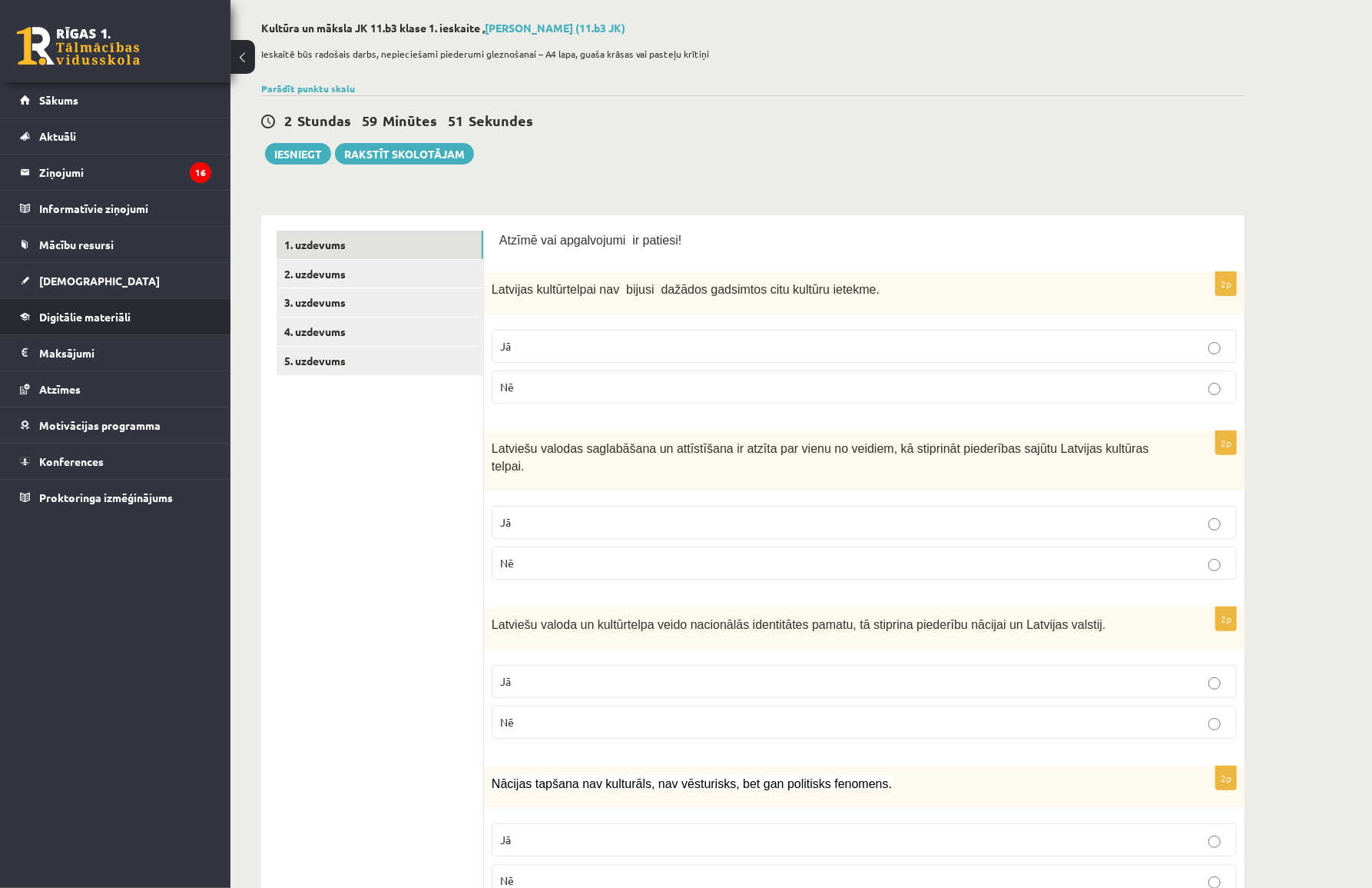
scroll to position [0, 0]
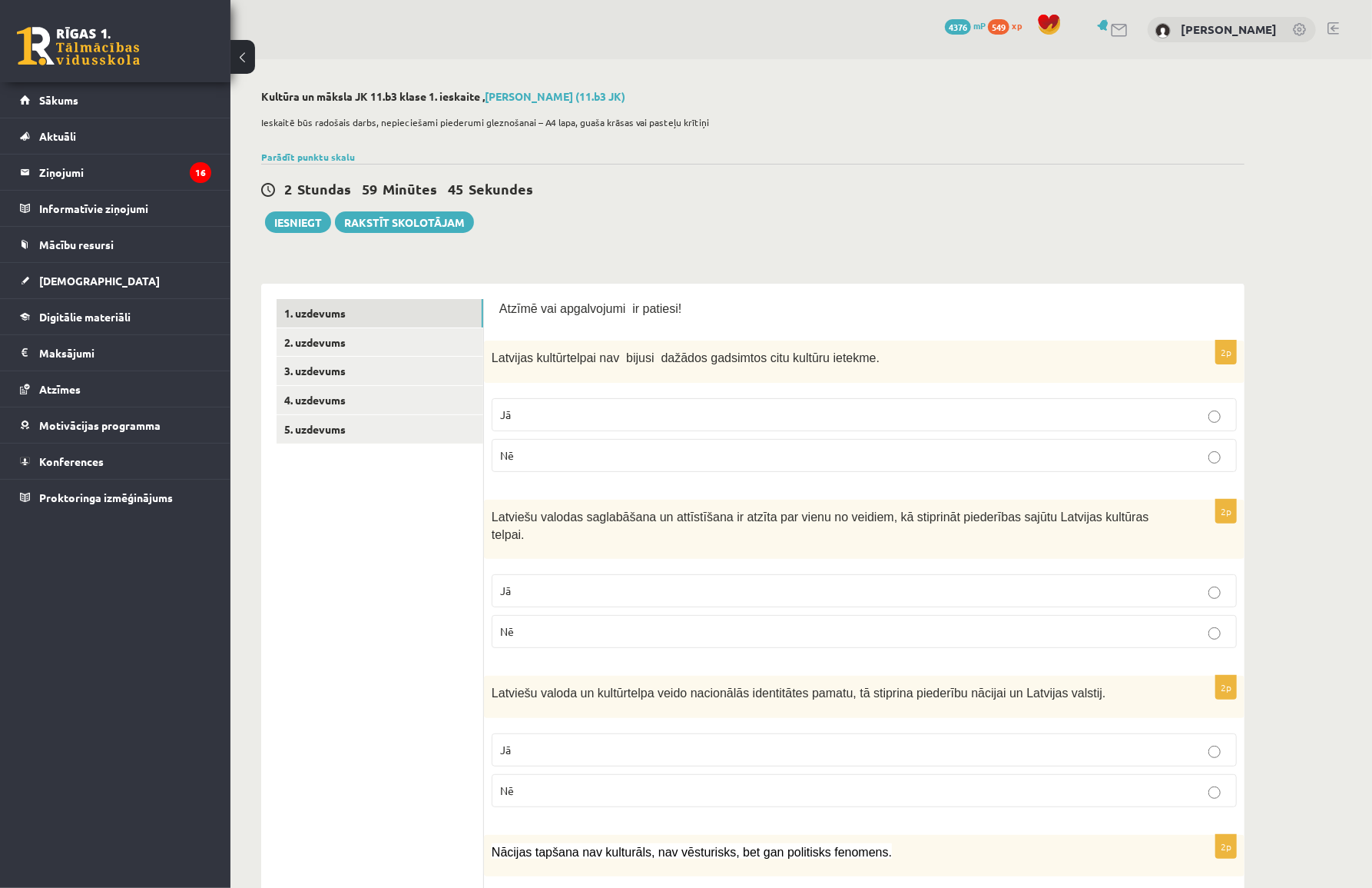
click at [513, 453] on span "Nē" at bounding box center [507, 454] width 14 height 14
click at [516, 583] on p "Jā" at bounding box center [864, 590] width 728 height 16
click at [520, 742] on p "Jā" at bounding box center [864, 750] width 728 height 16
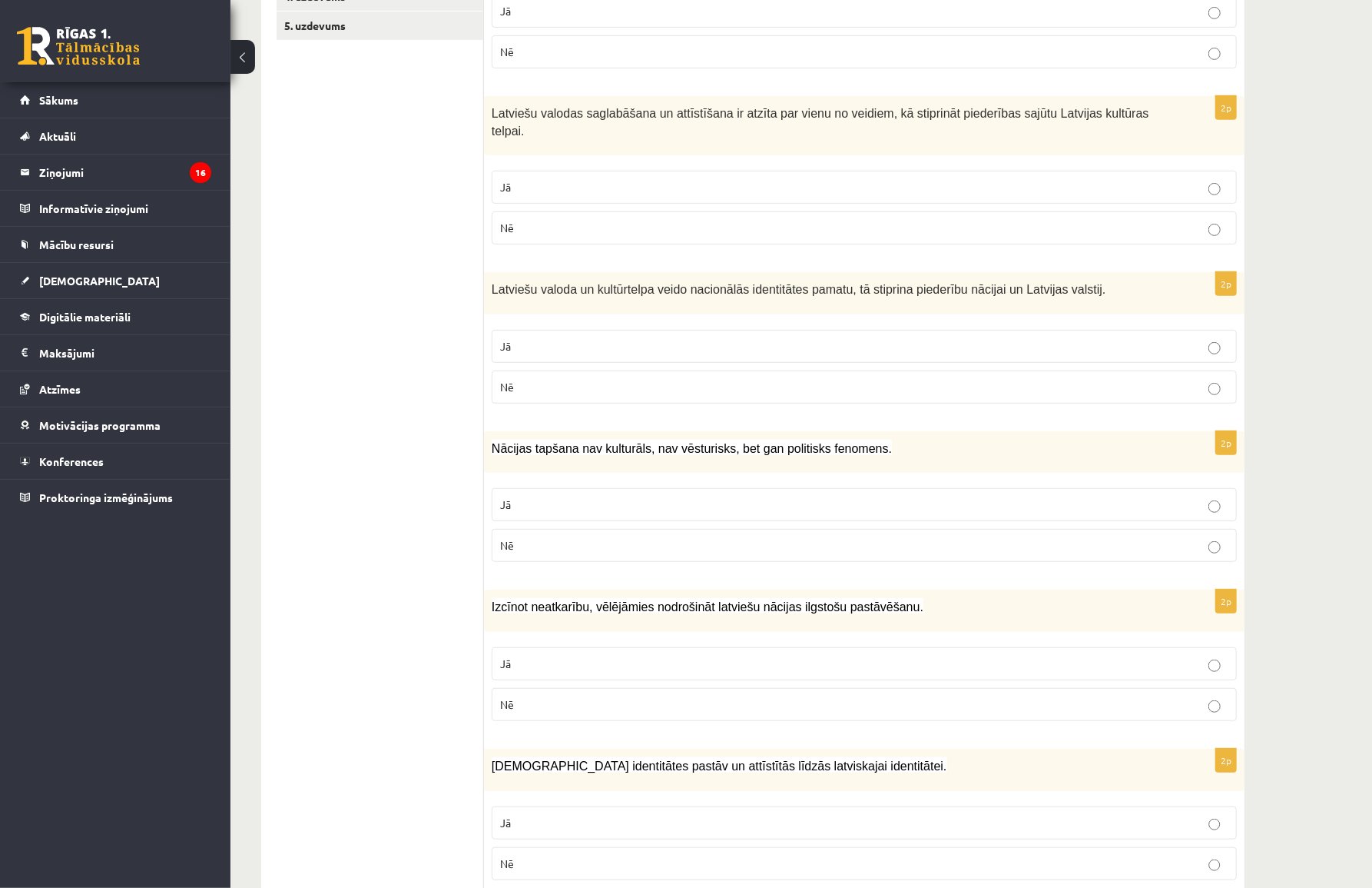
scroll to position [419, 0]
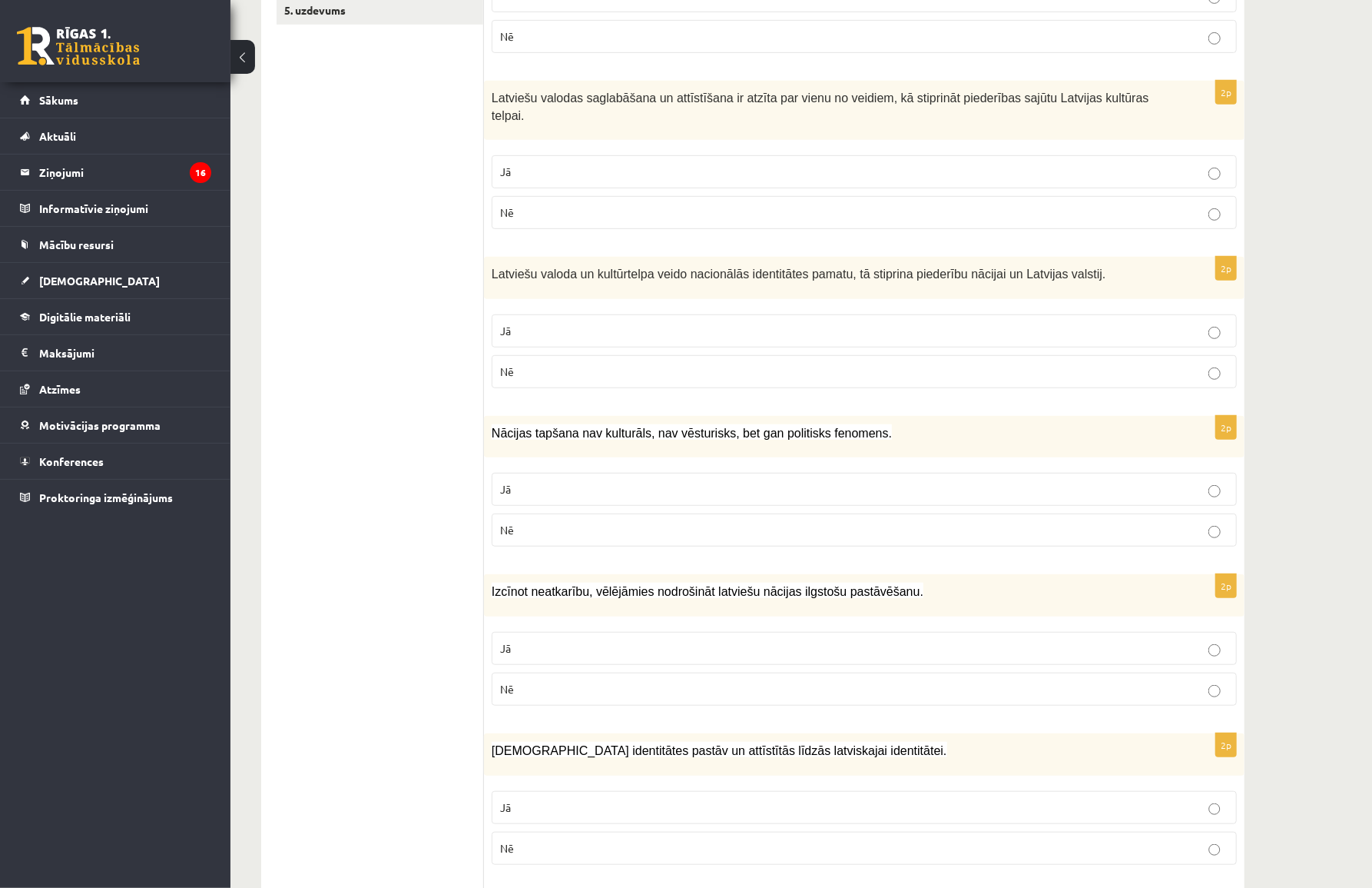
click at [536, 522] on p "Nē" at bounding box center [864, 529] width 728 height 16
click at [521, 641] on p "Jā" at bounding box center [864, 648] width 728 height 16
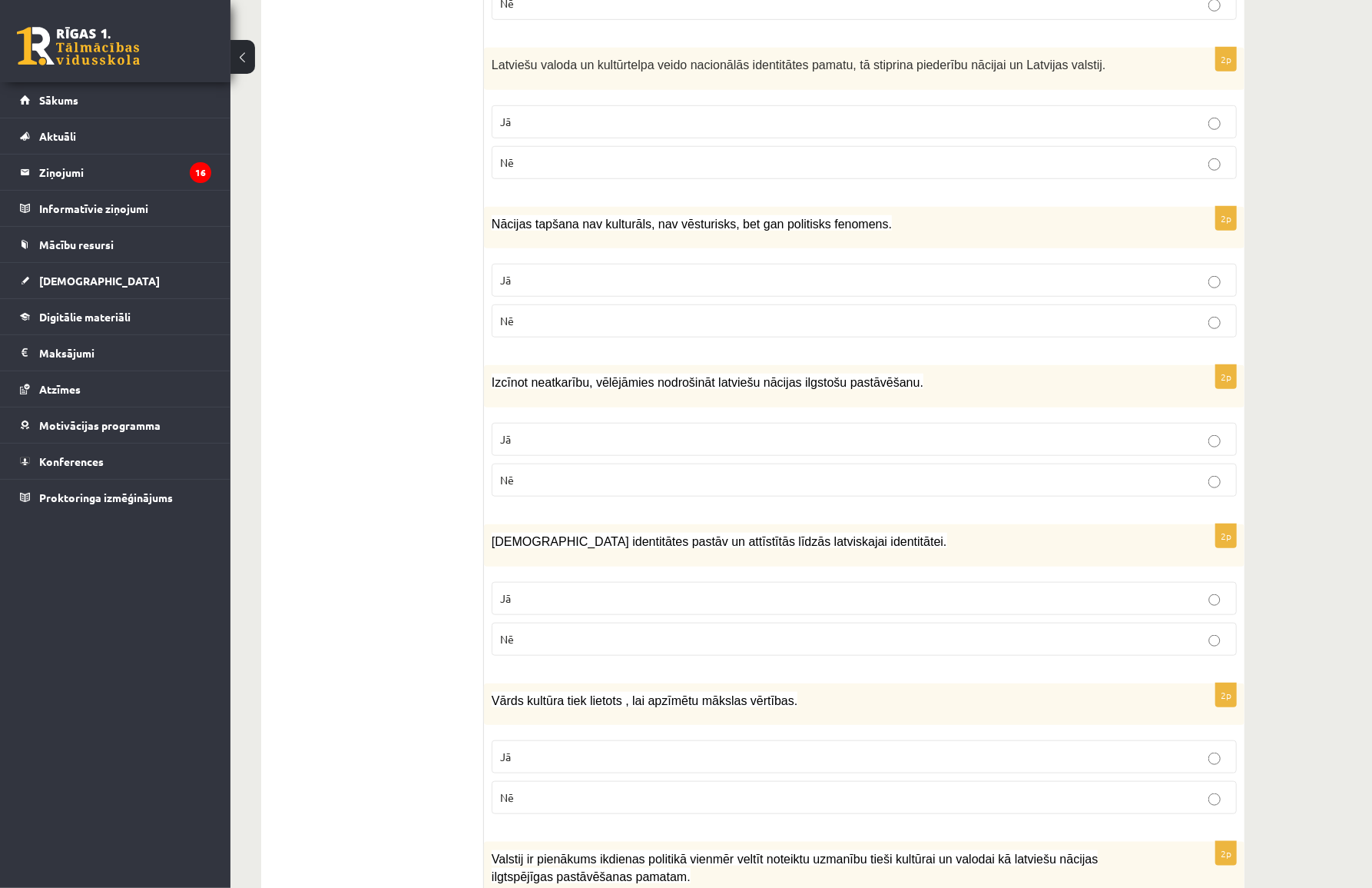
scroll to position [629, 0]
click at [534, 589] on p "Jā" at bounding box center [864, 597] width 728 height 16
click at [524, 748] on p "Jā" at bounding box center [864, 756] width 728 height 16
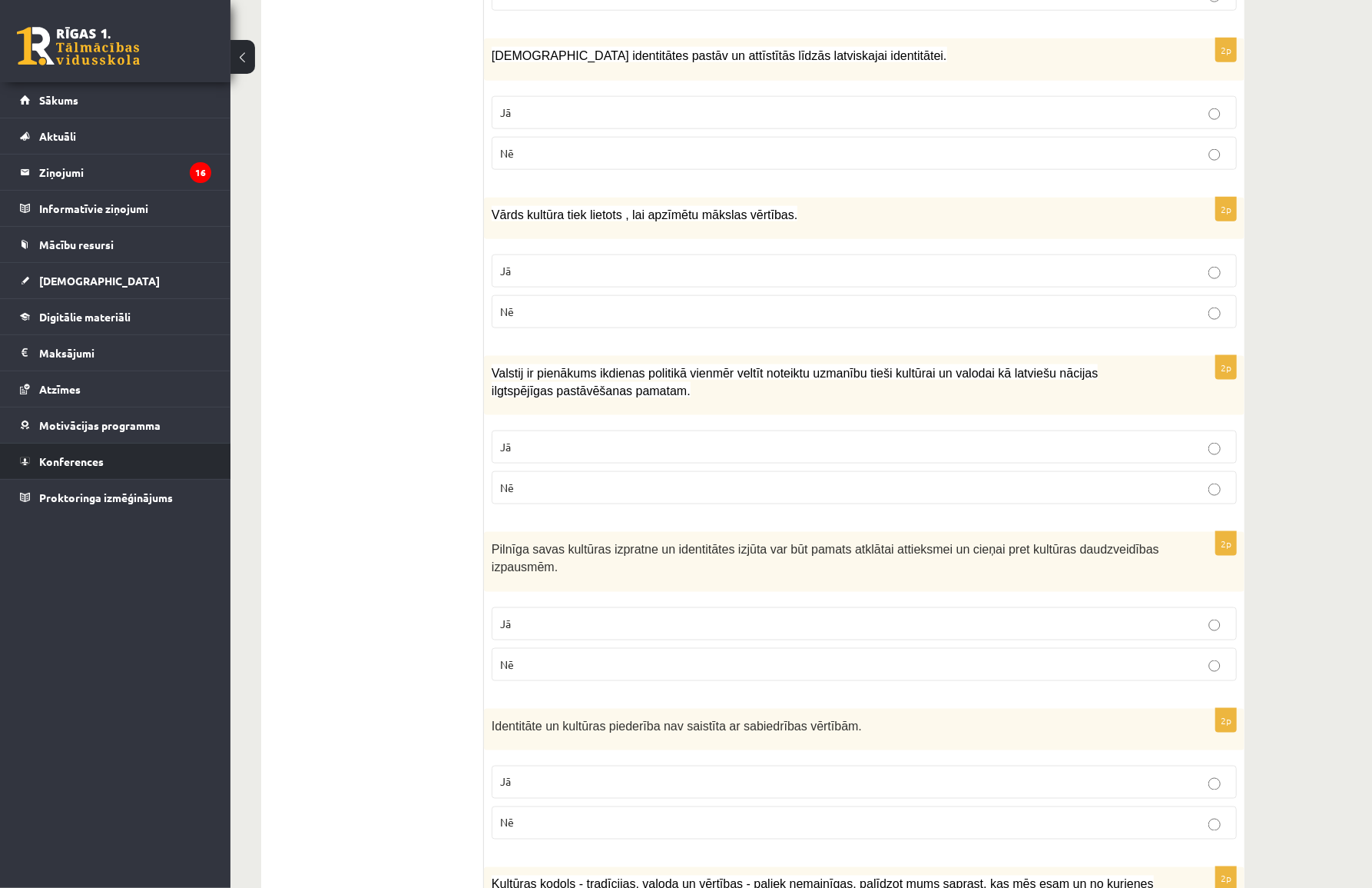
scroll to position [1118, 0]
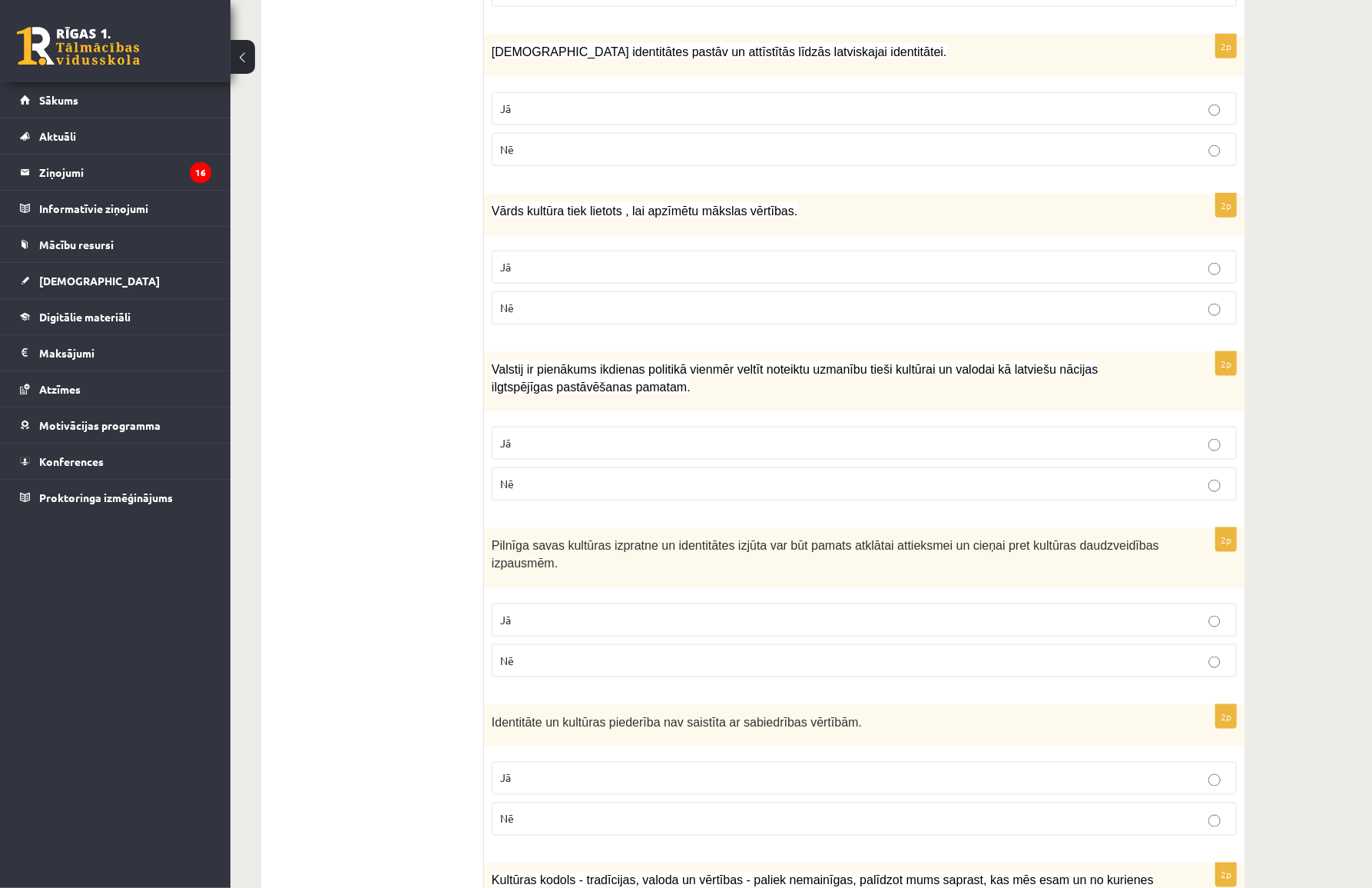
click at [532, 435] on p "Jā" at bounding box center [864, 443] width 728 height 16
click at [539, 612] on p "Jā" at bounding box center [864, 620] width 728 height 16
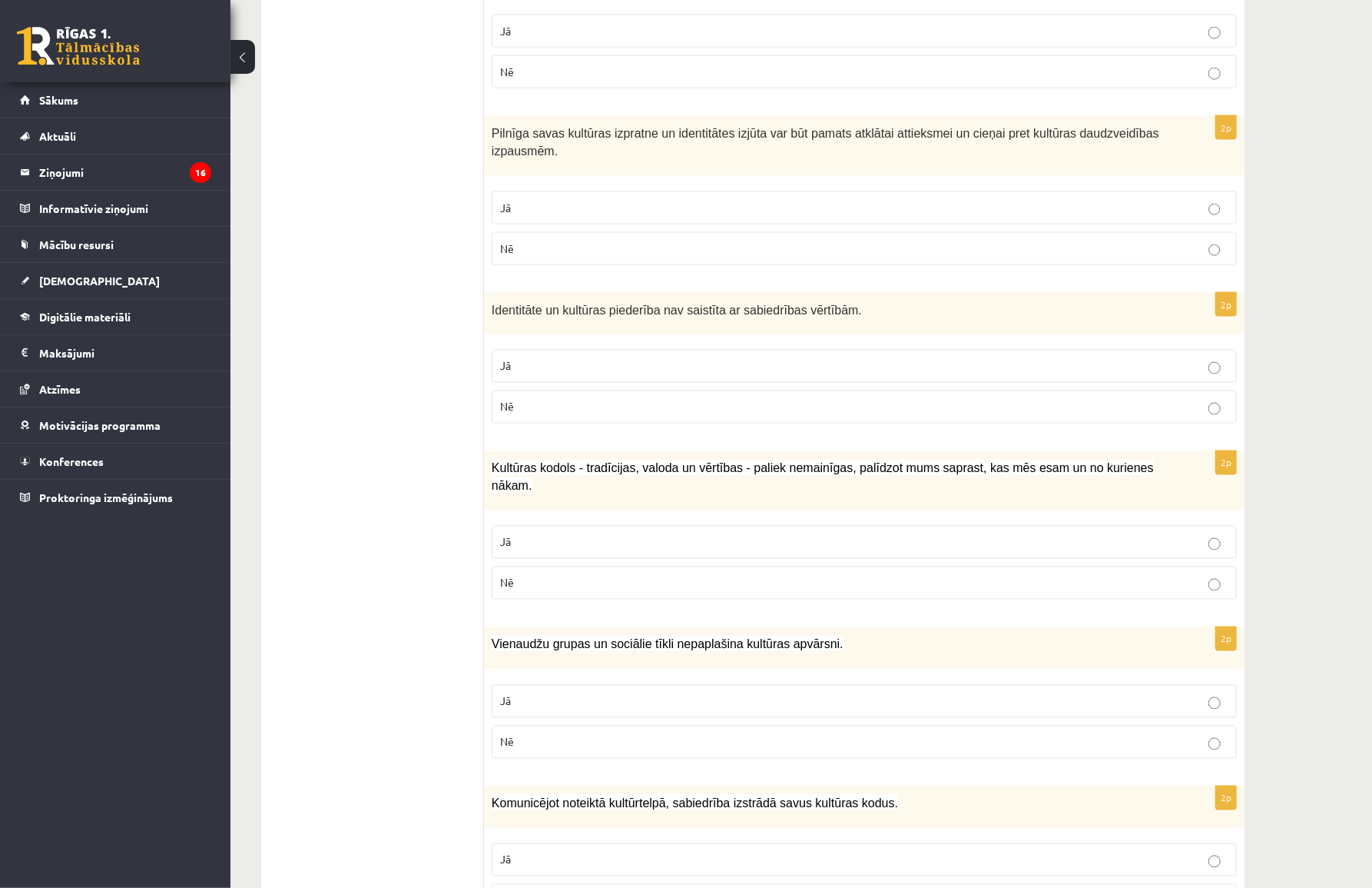
scroll to position [1538, 0]
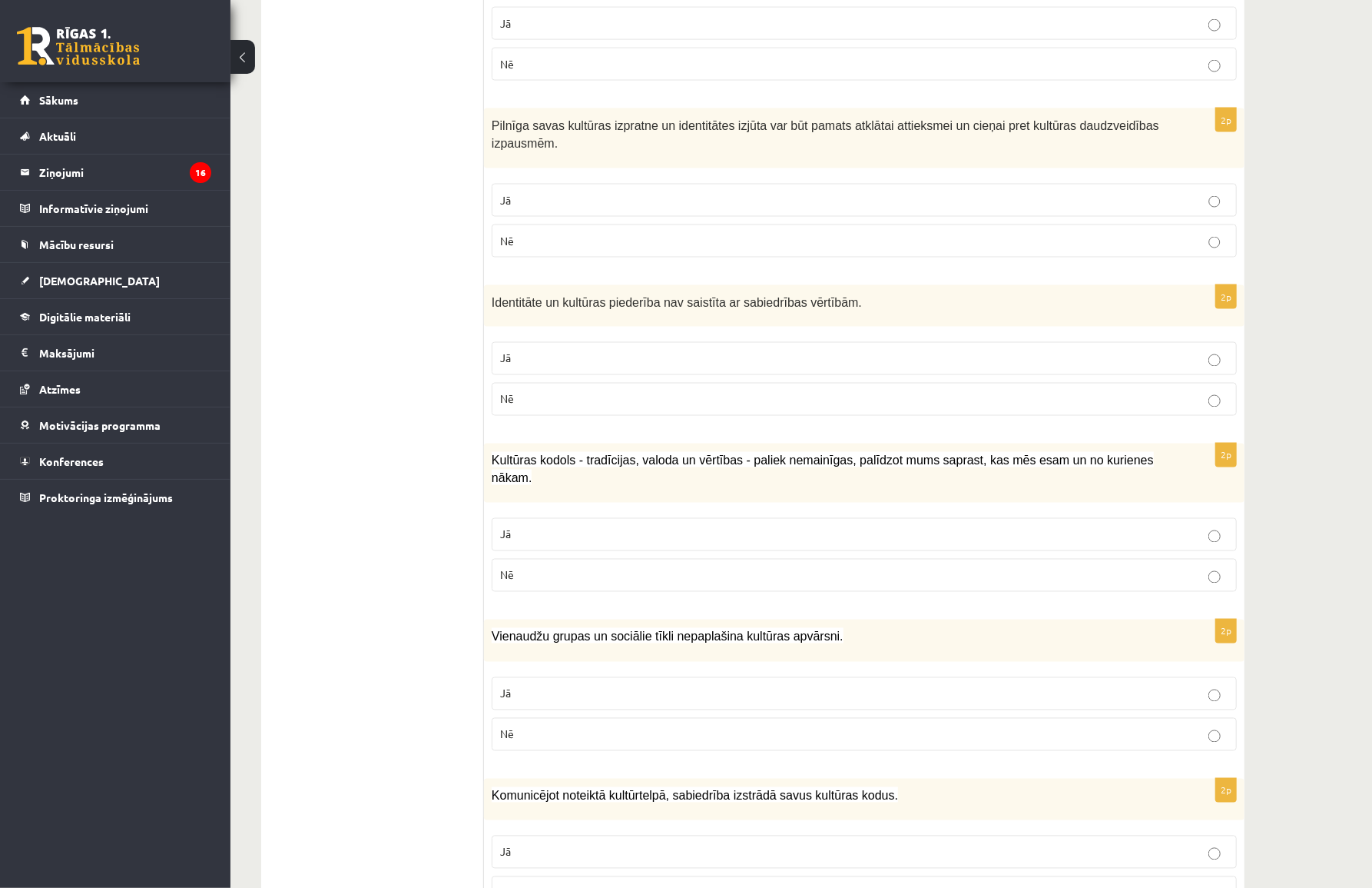
click at [541, 386] on label "Nē" at bounding box center [864, 399] width 745 height 33
click at [532, 527] on p "Jā" at bounding box center [864, 534] width 728 height 16
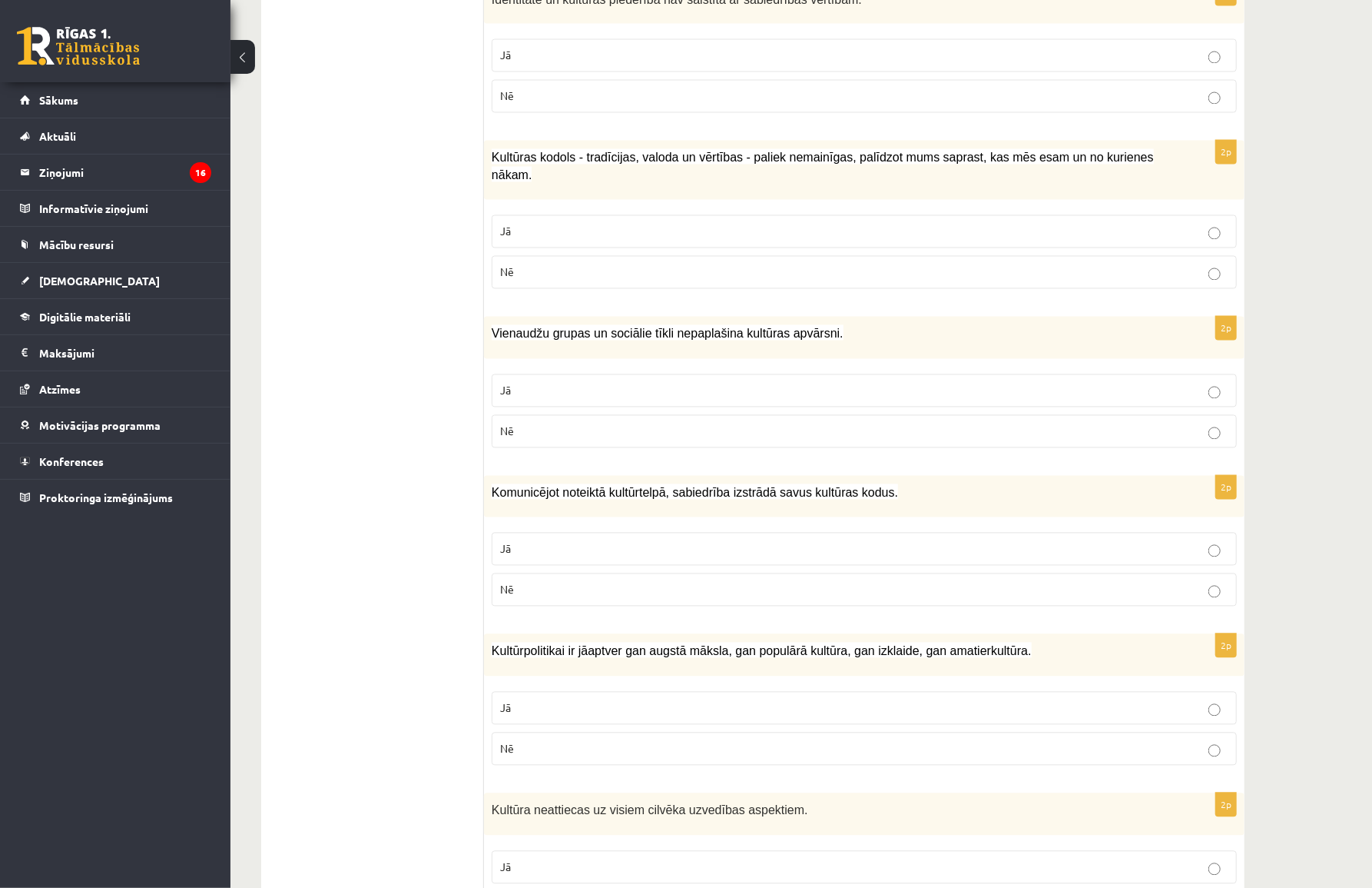
scroll to position [1887, 0]
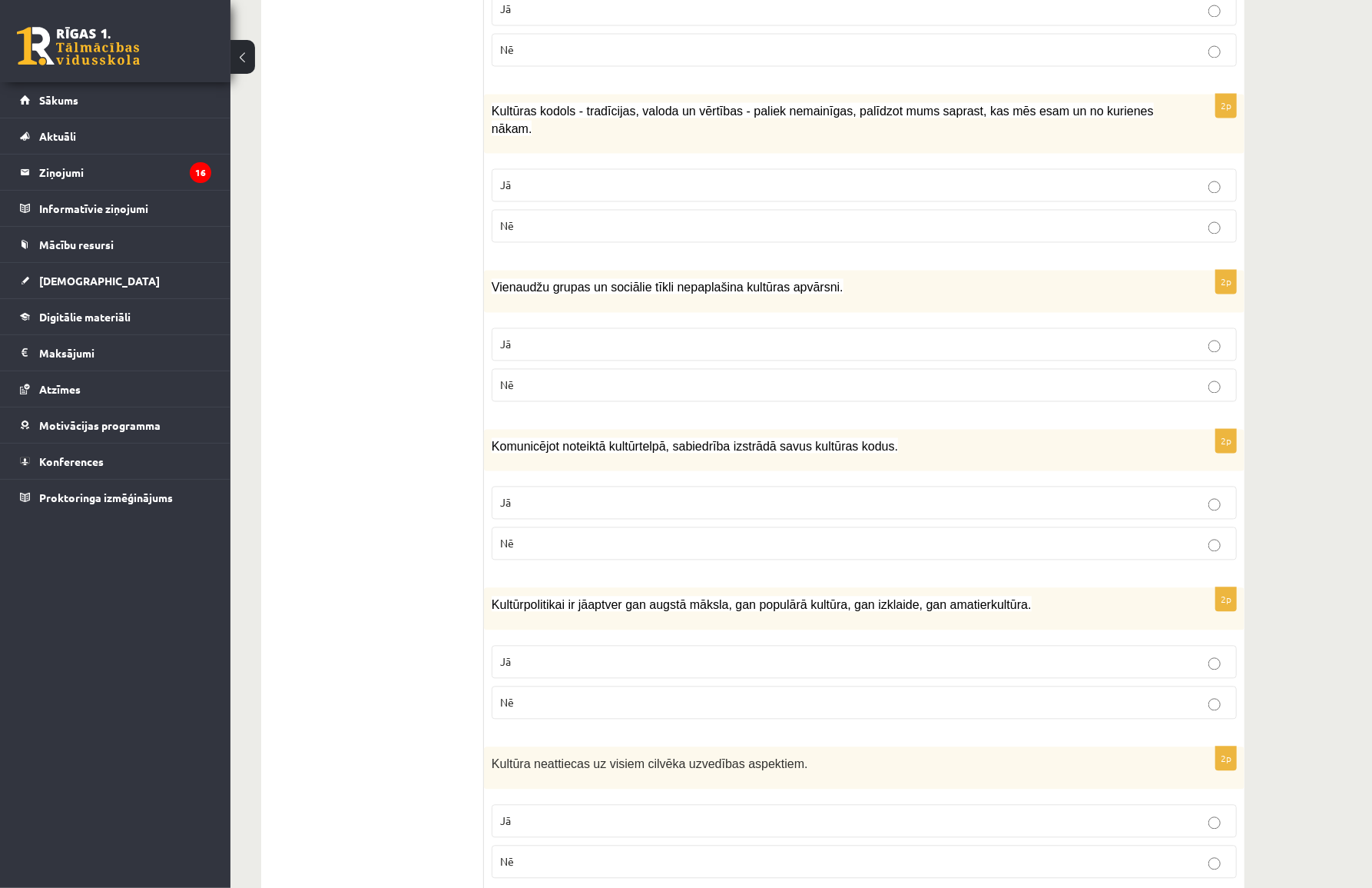
click at [537, 377] on p "Nē" at bounding box center [864, 385] width 728 height 16
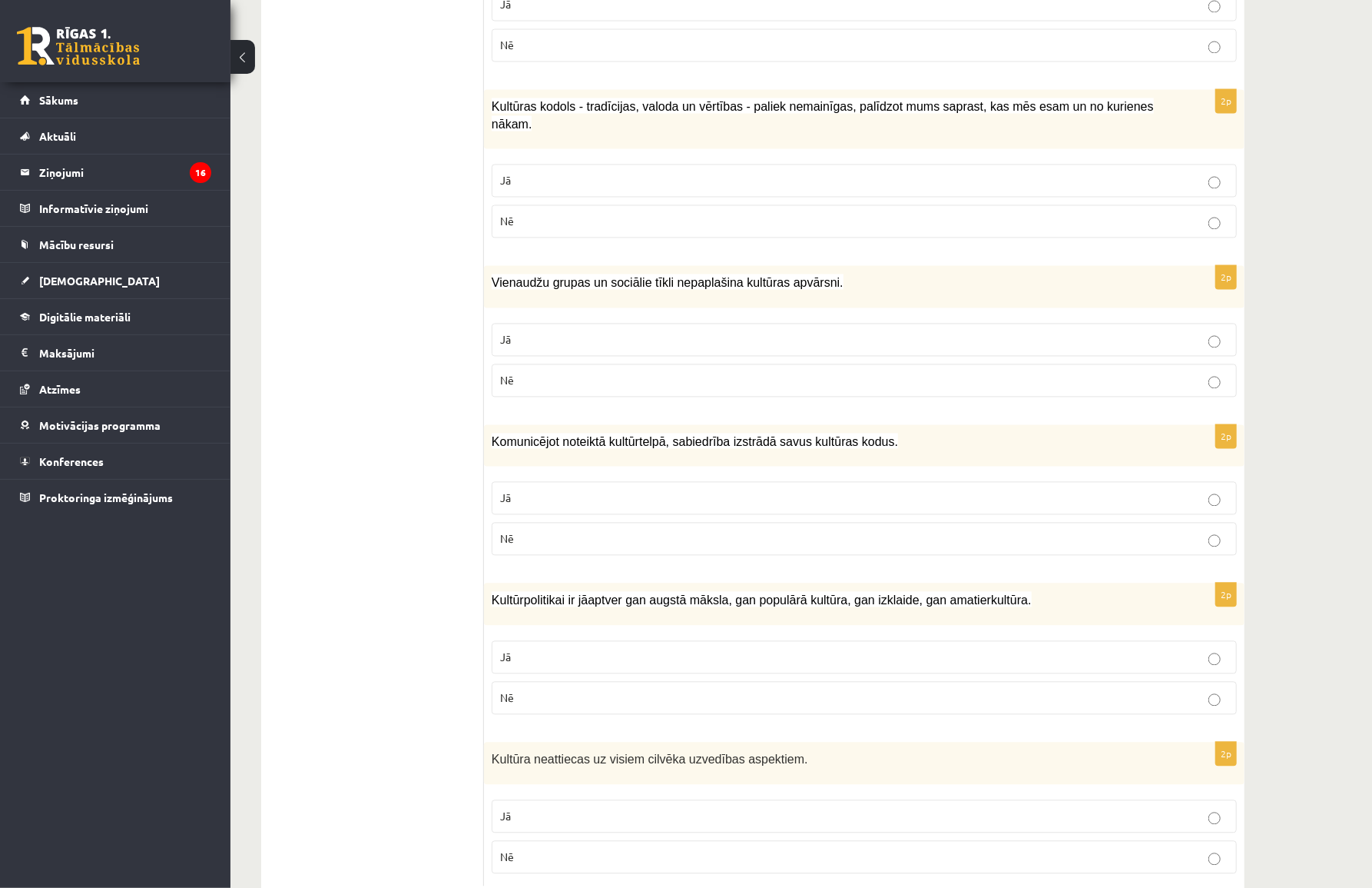
scroll to position [1893, 0]
click at [537, 488] on p "Jā" at bounding box center [864, 496] width 728 height 16
click at [548, 647] on p "Jā" at bounding box center [864, 655] width 728 height 16
click at [529, 688] on p "Nē" at bounding box center [864, 696] width 728 height 16
click at [531, 647] on p "Jā" at bounding box center [864, 655] width 728 height 16
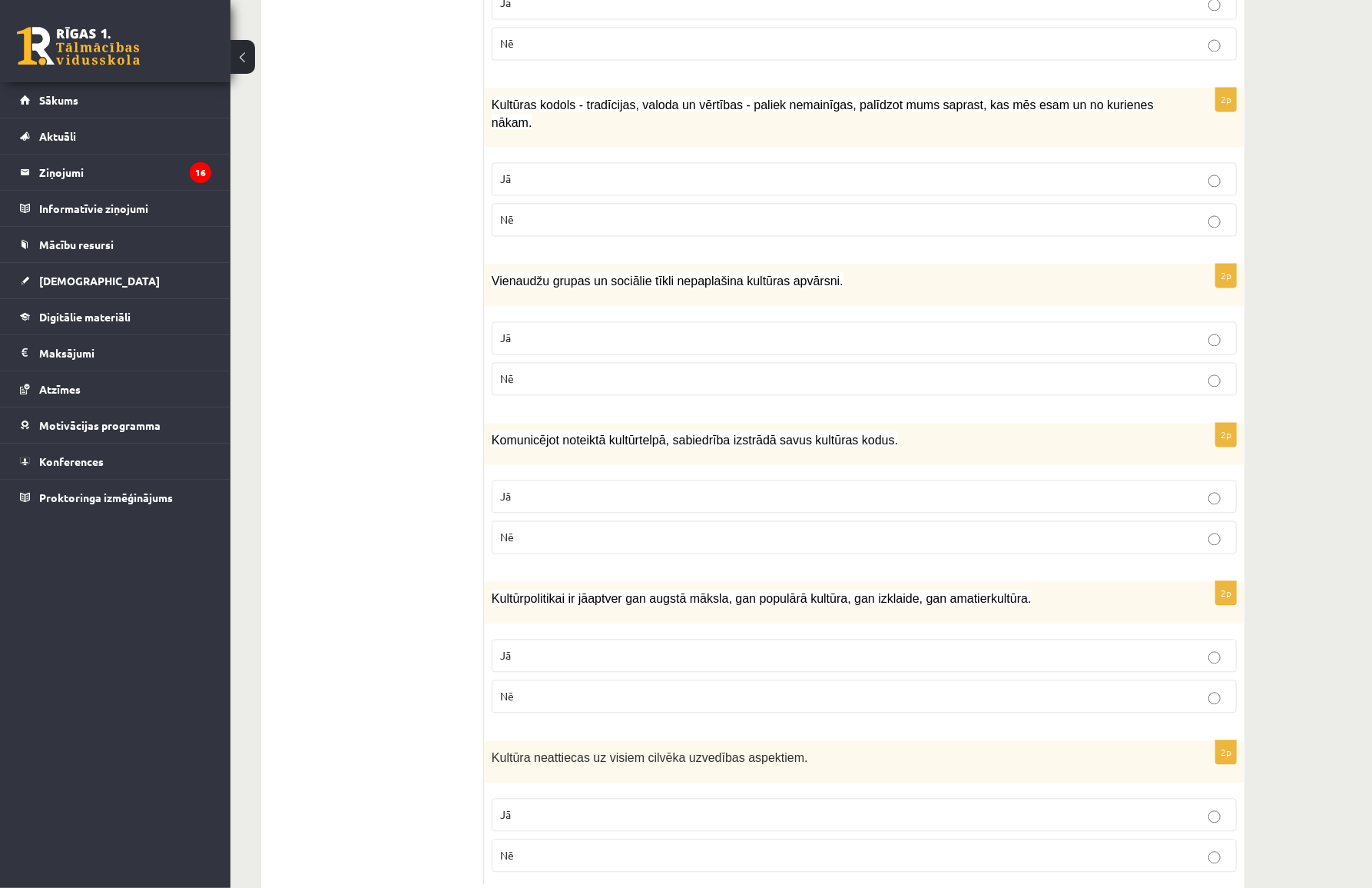
click at [546, 847] on p "Nē" at bounding box center [864, 854] width 728 height 16
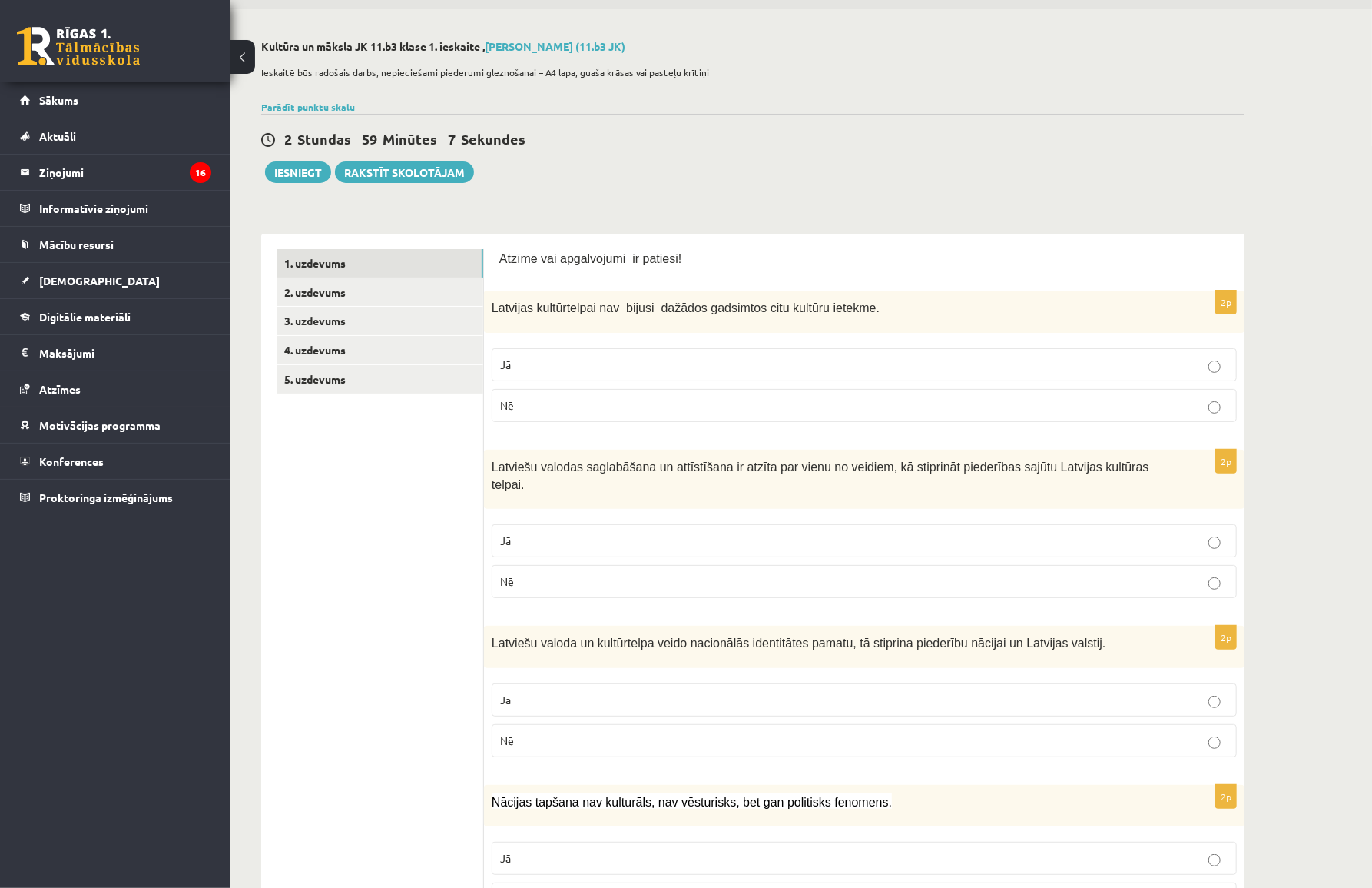
scroll to position [0, 0]
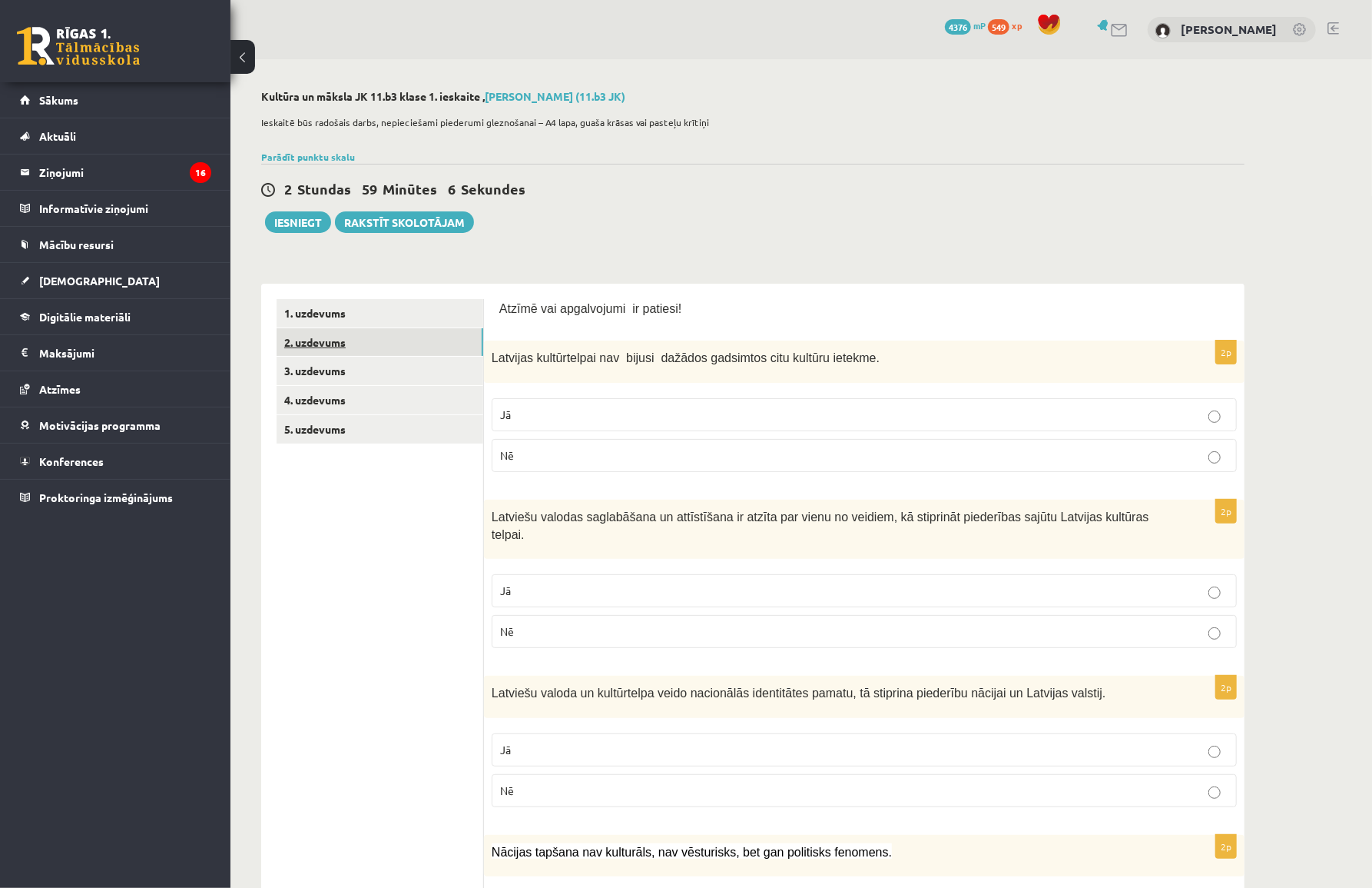
click at [330, 342] on link "2. uzdevums" at bounding box center [380, 342] width 207 height 29
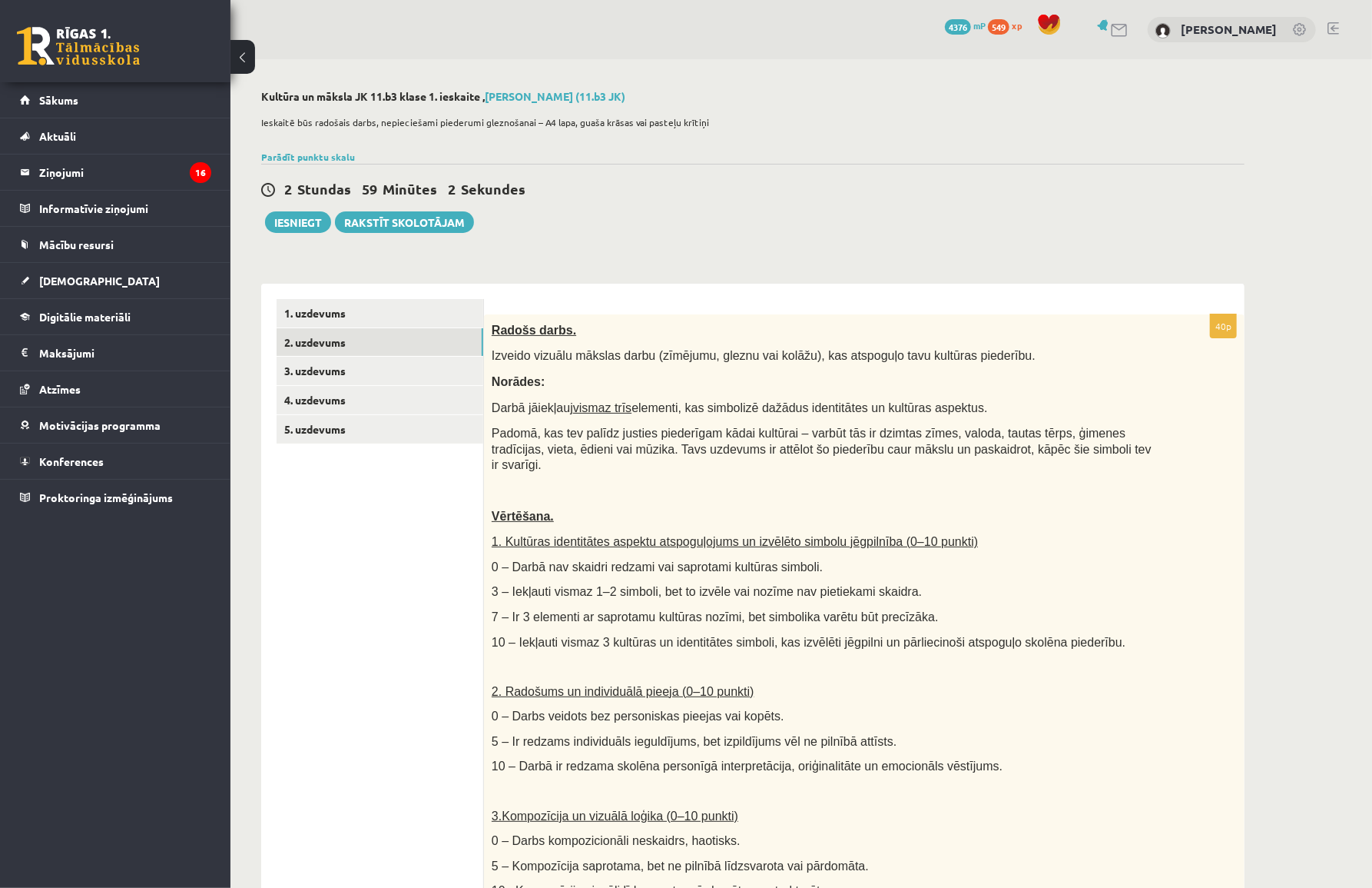
scroll to position [70, 0]
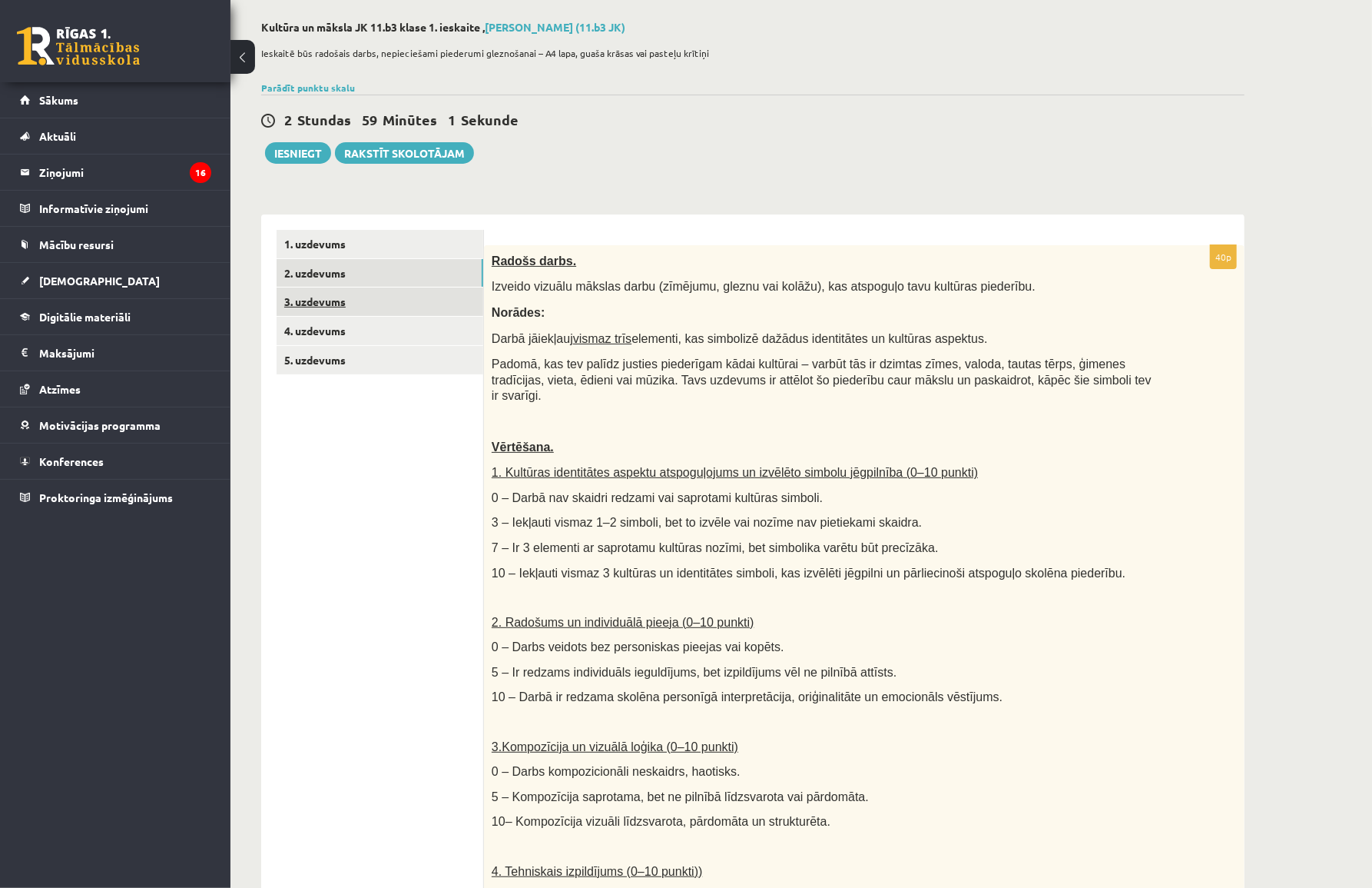
click at [329, 308] on link "3. uzdevums" at bounding box center [380, 302] width 207 height 29
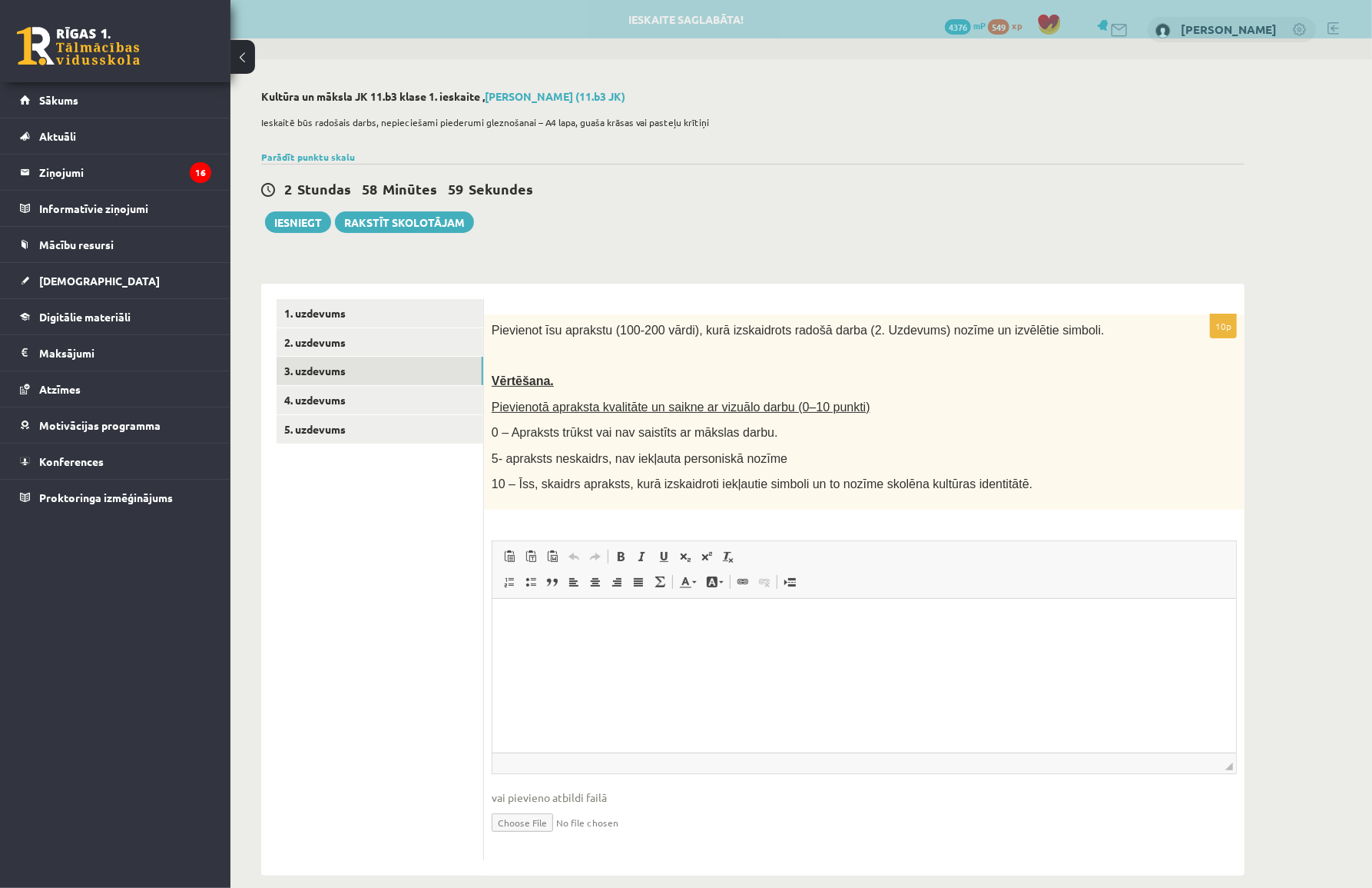
scroll to position [0, 0]
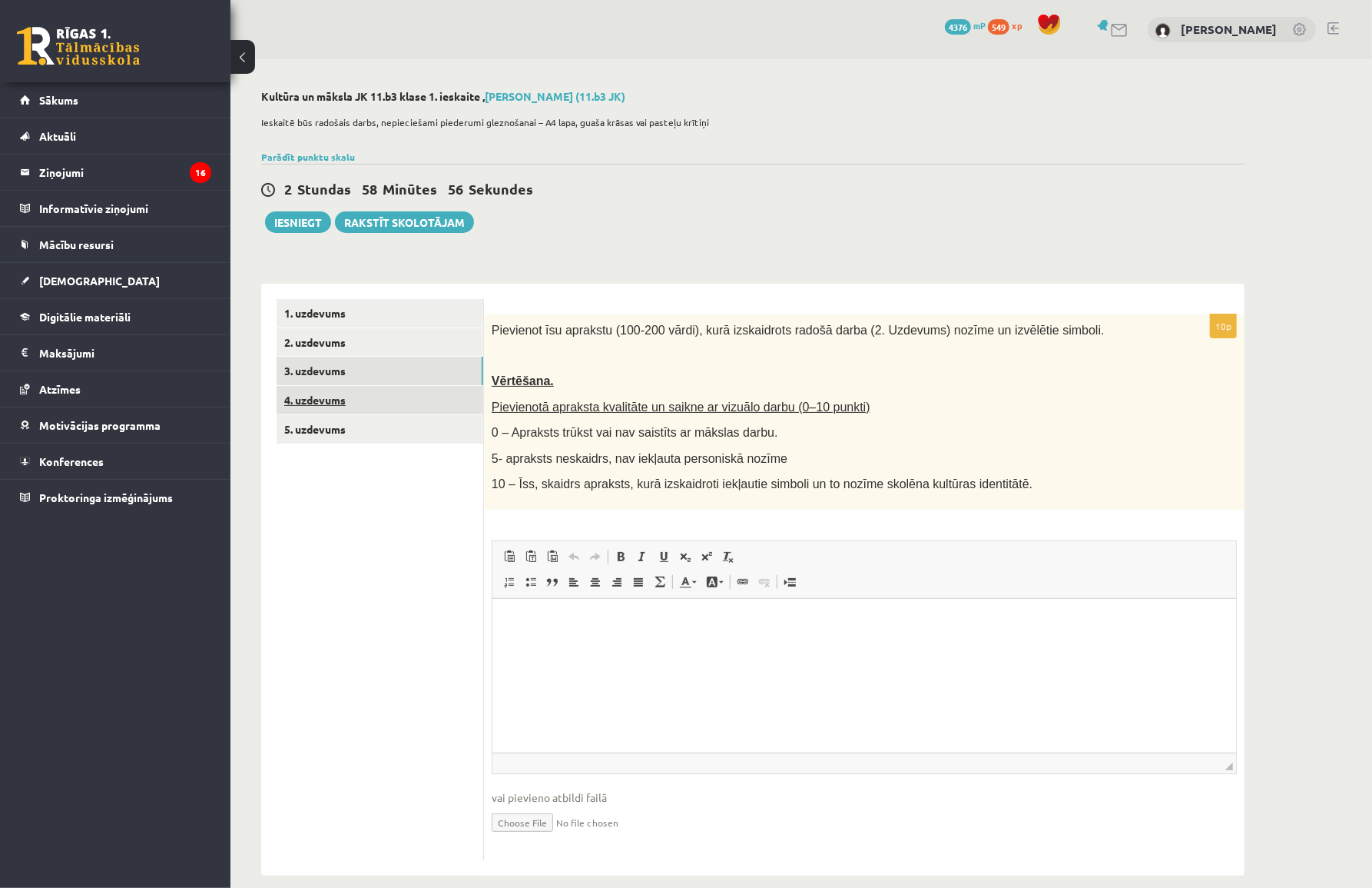
click at [346, 397] on link "4. uzdevums" at bounding box center [380, 400] width 207 height 29
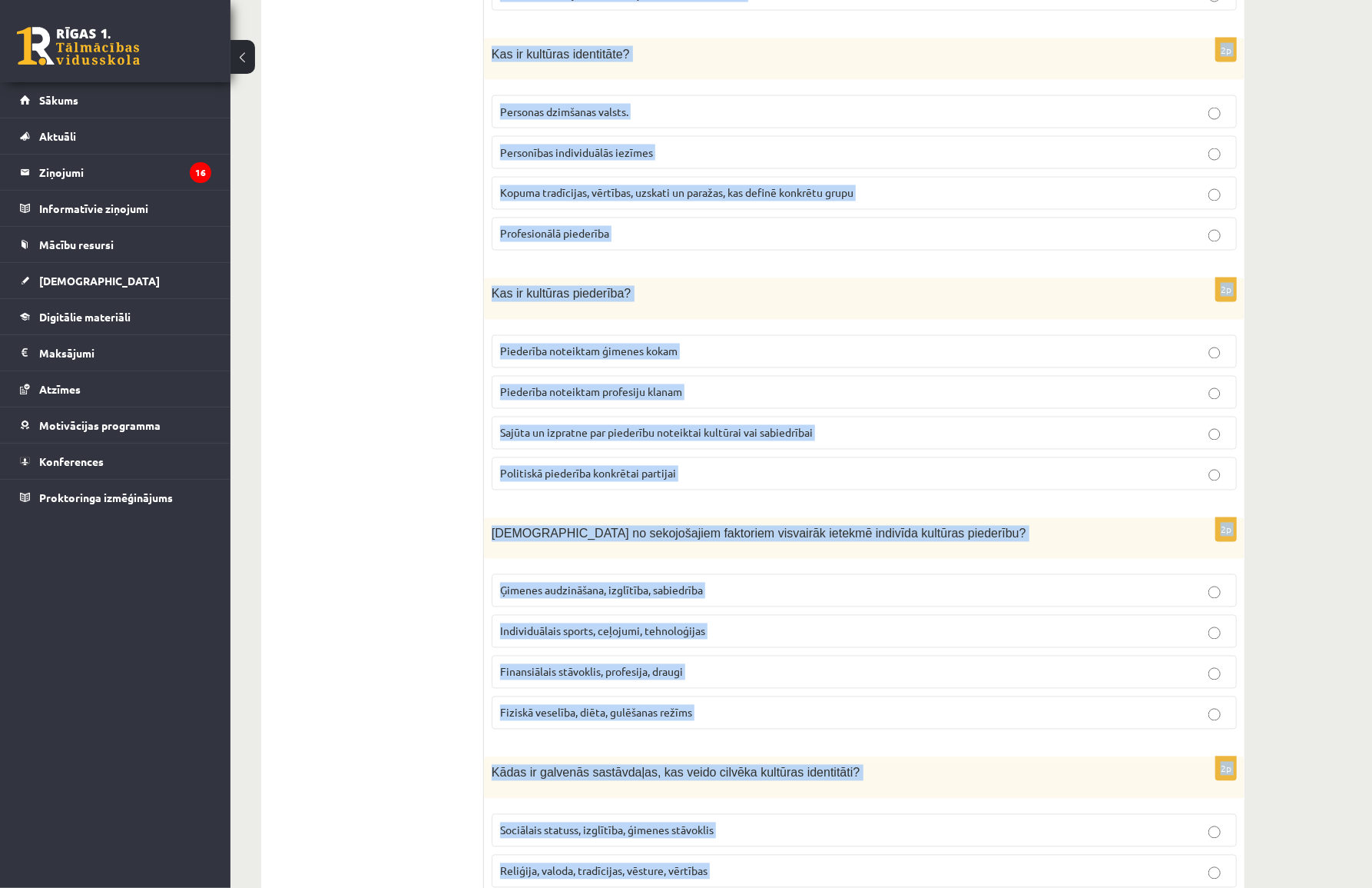
scroll to position [1849, 0]
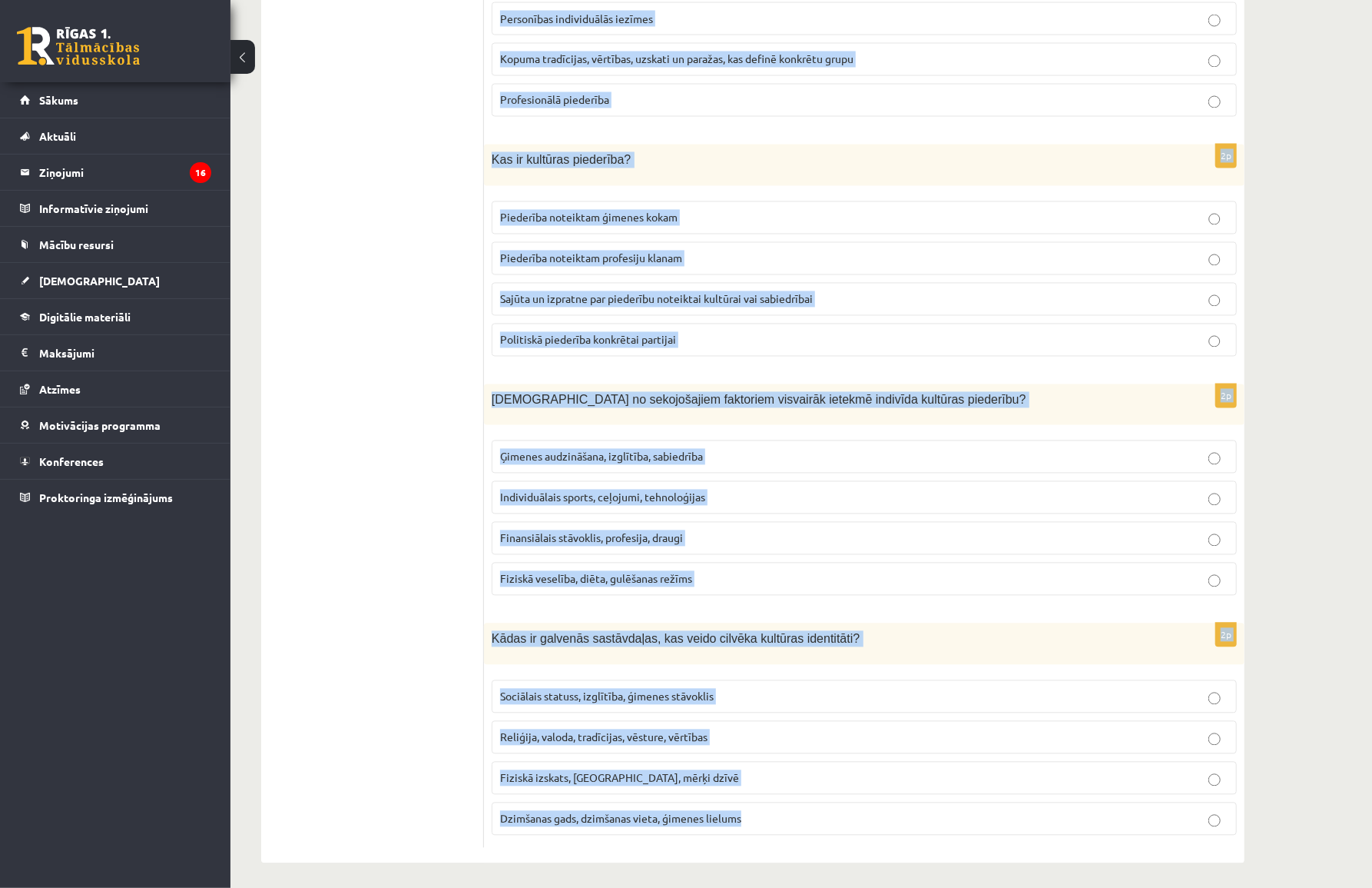
drag, startPoint x: 492, startPoint y: 328, endPoint x: 803, endPoint y: 831, distance: 591.4
copy form "Kādu lomu spēlē izglītība kultūras identitātes veidošanā? Izglītība nav saistīt…"
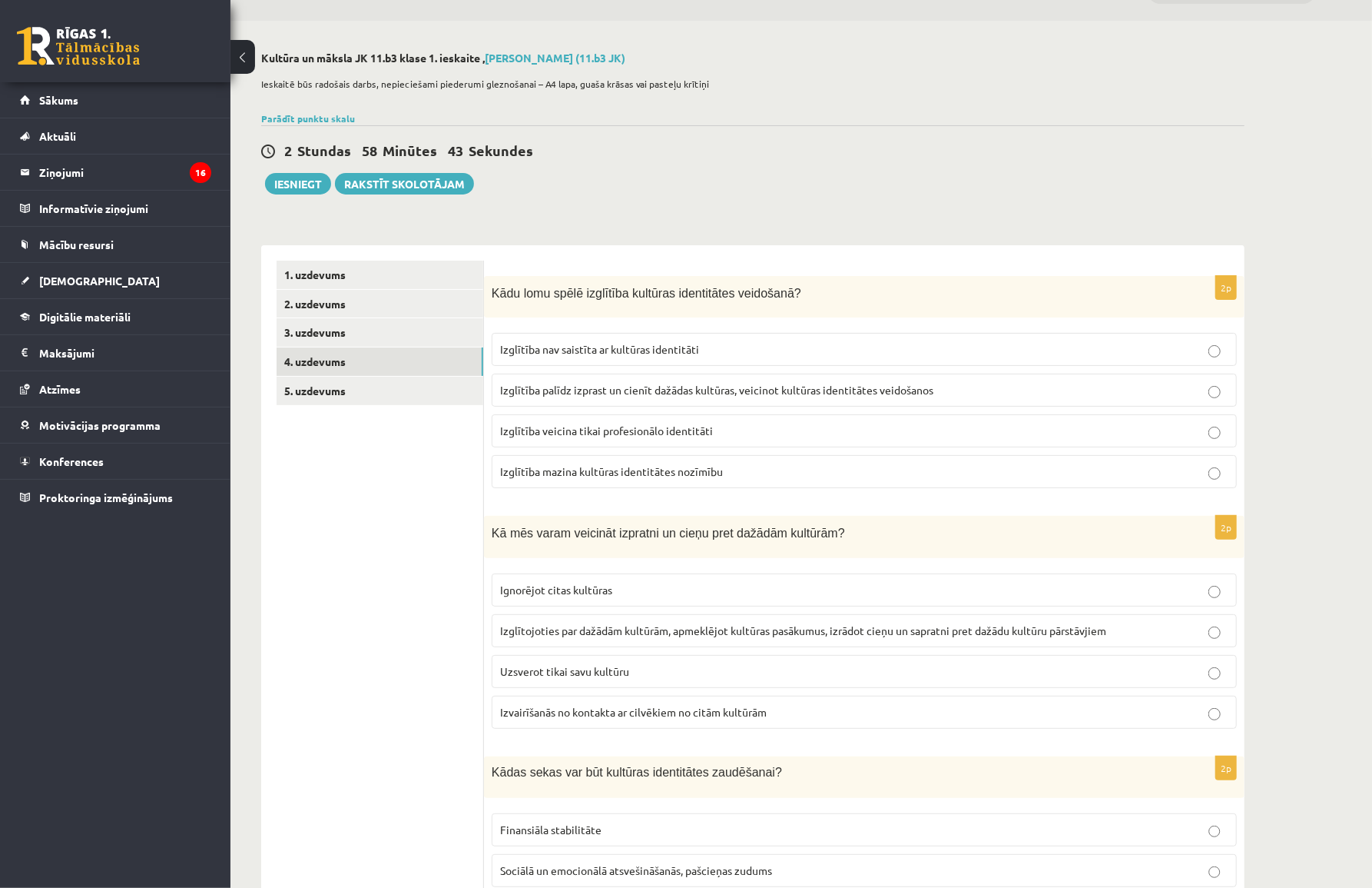
scroll to position [70, 0]
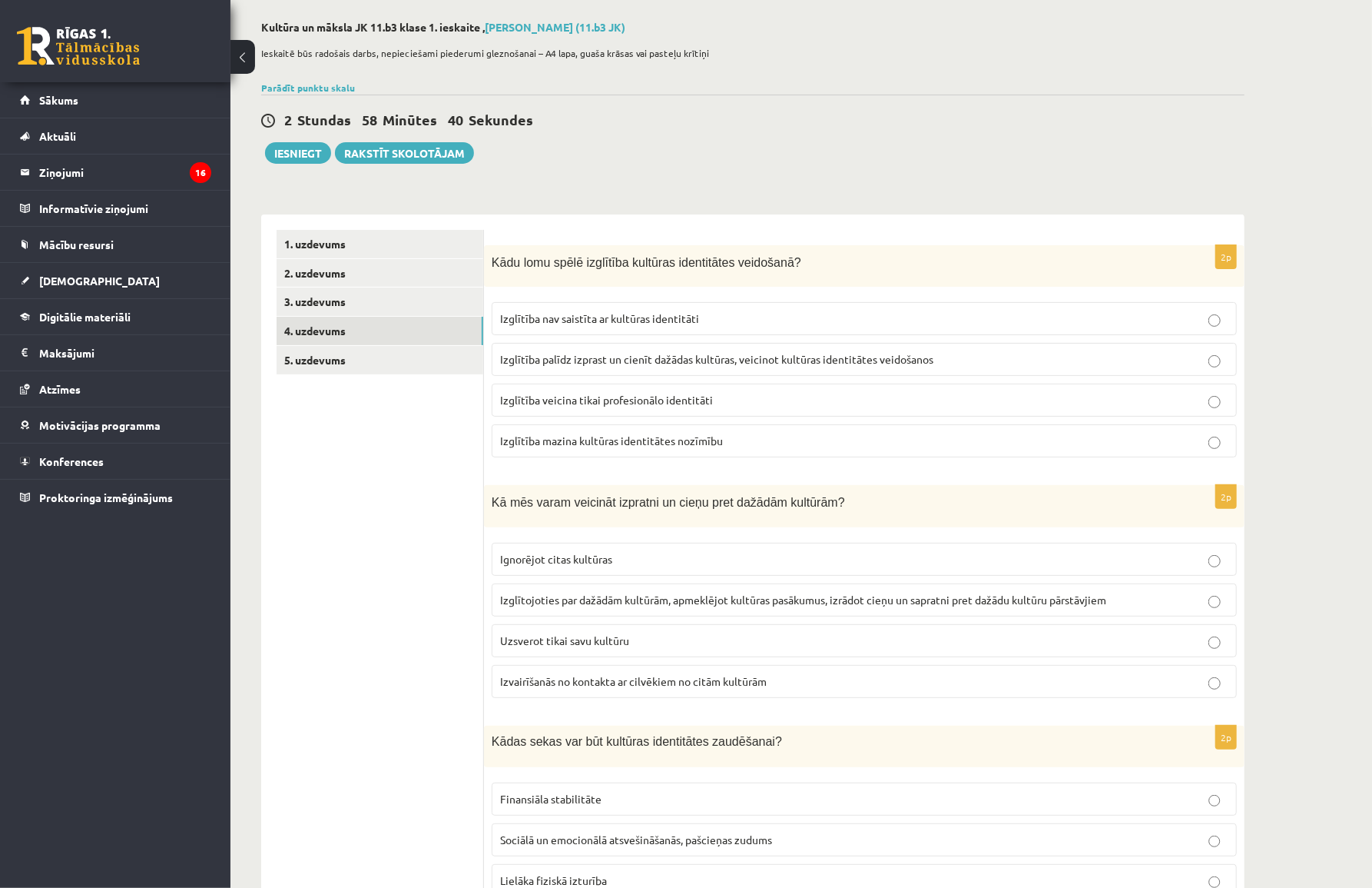
click at [536, 361] on span "Izglītība palīdz izprast un cienīt dažādas kultūras, veicinot kultūras identitā…" at bounding box center [717, 359] width 433 height 14
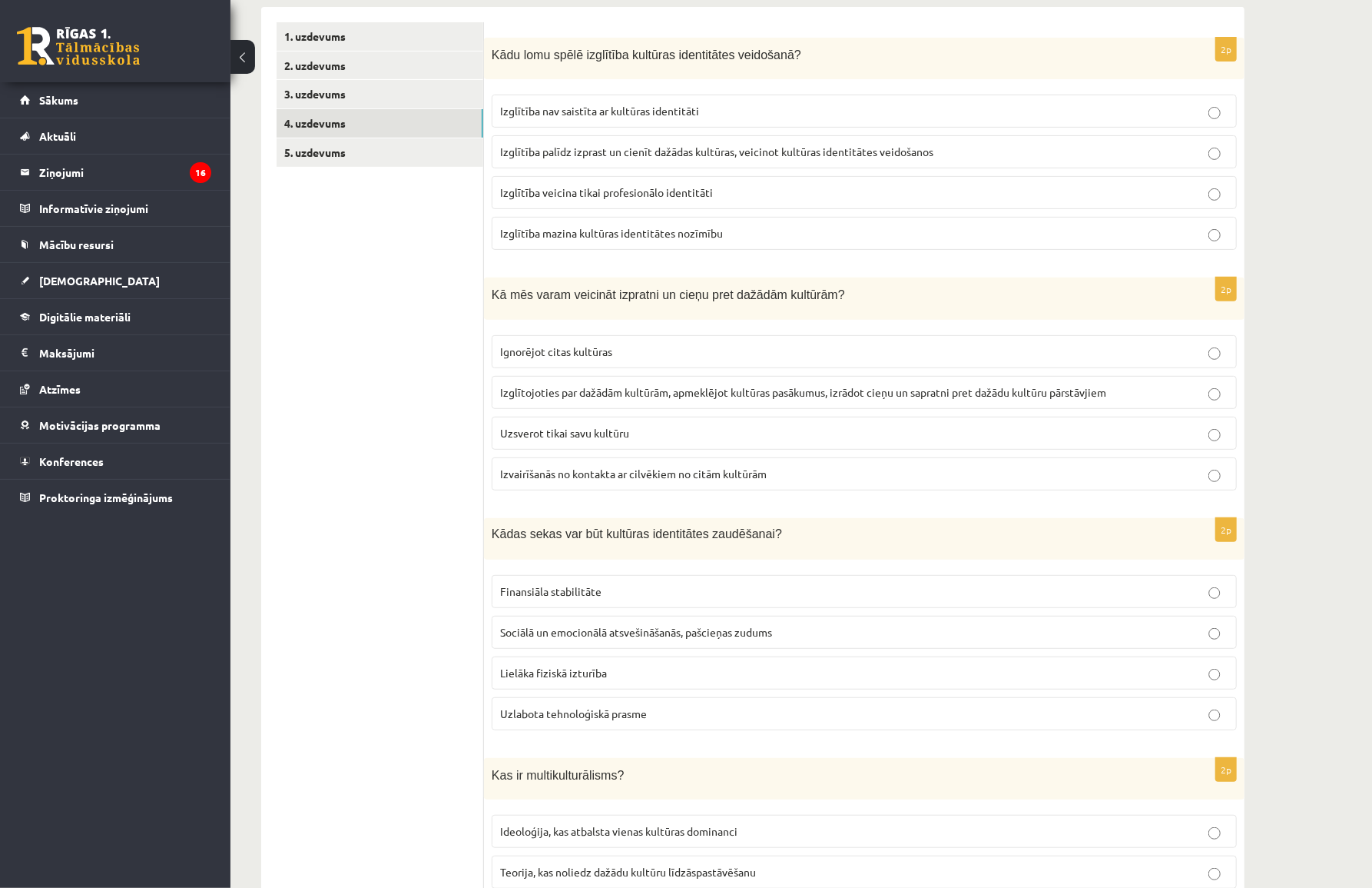
scroll to position [279, 0]
click at [560, 386] on span "Izglītojoties par dažādām kultūrām, apmeklējot kultūras pasākumus, izrādot cieņ…" at bounding box center [803, 390] width 606 height 14
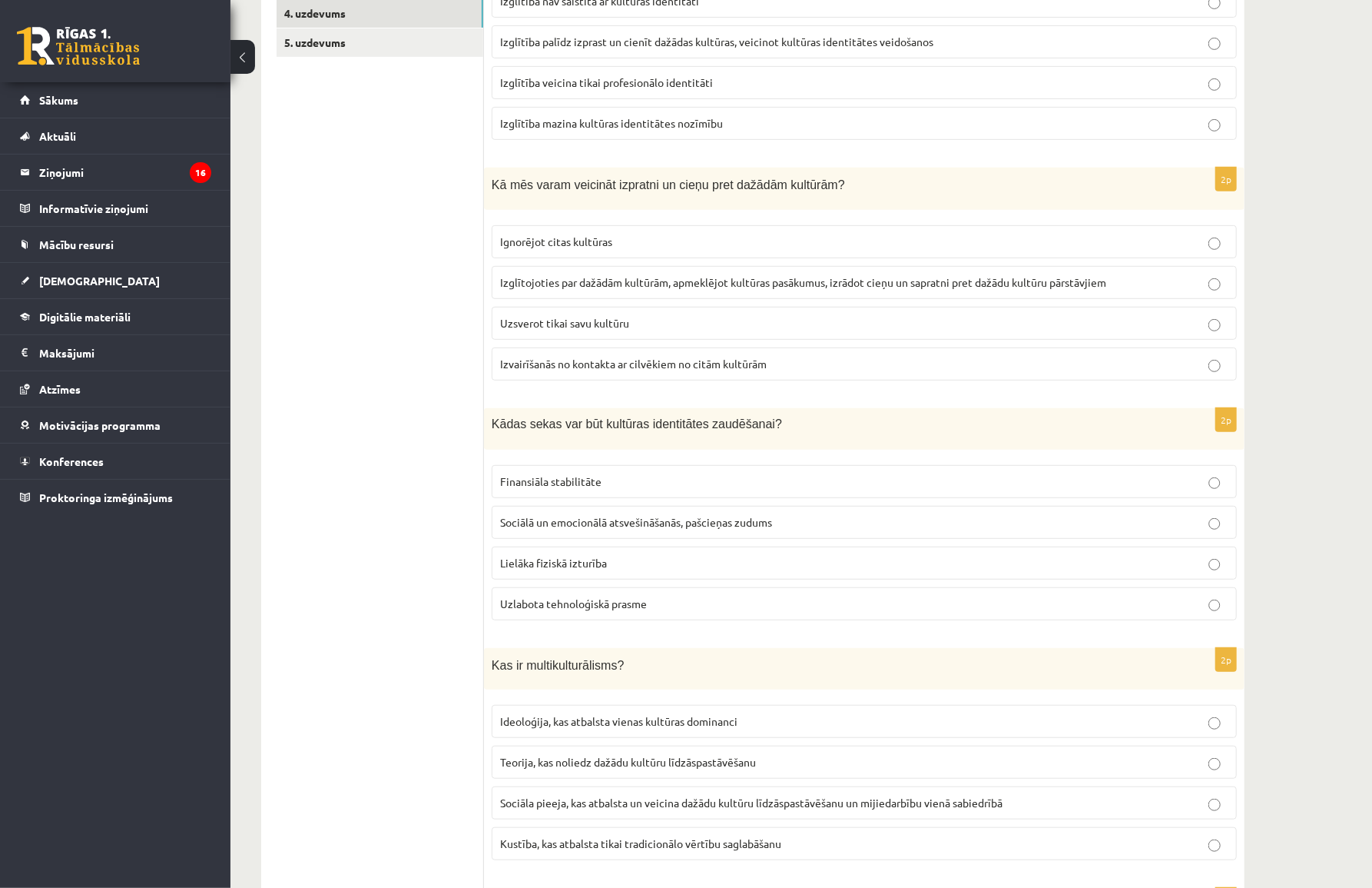
scroll to position [419, 0]
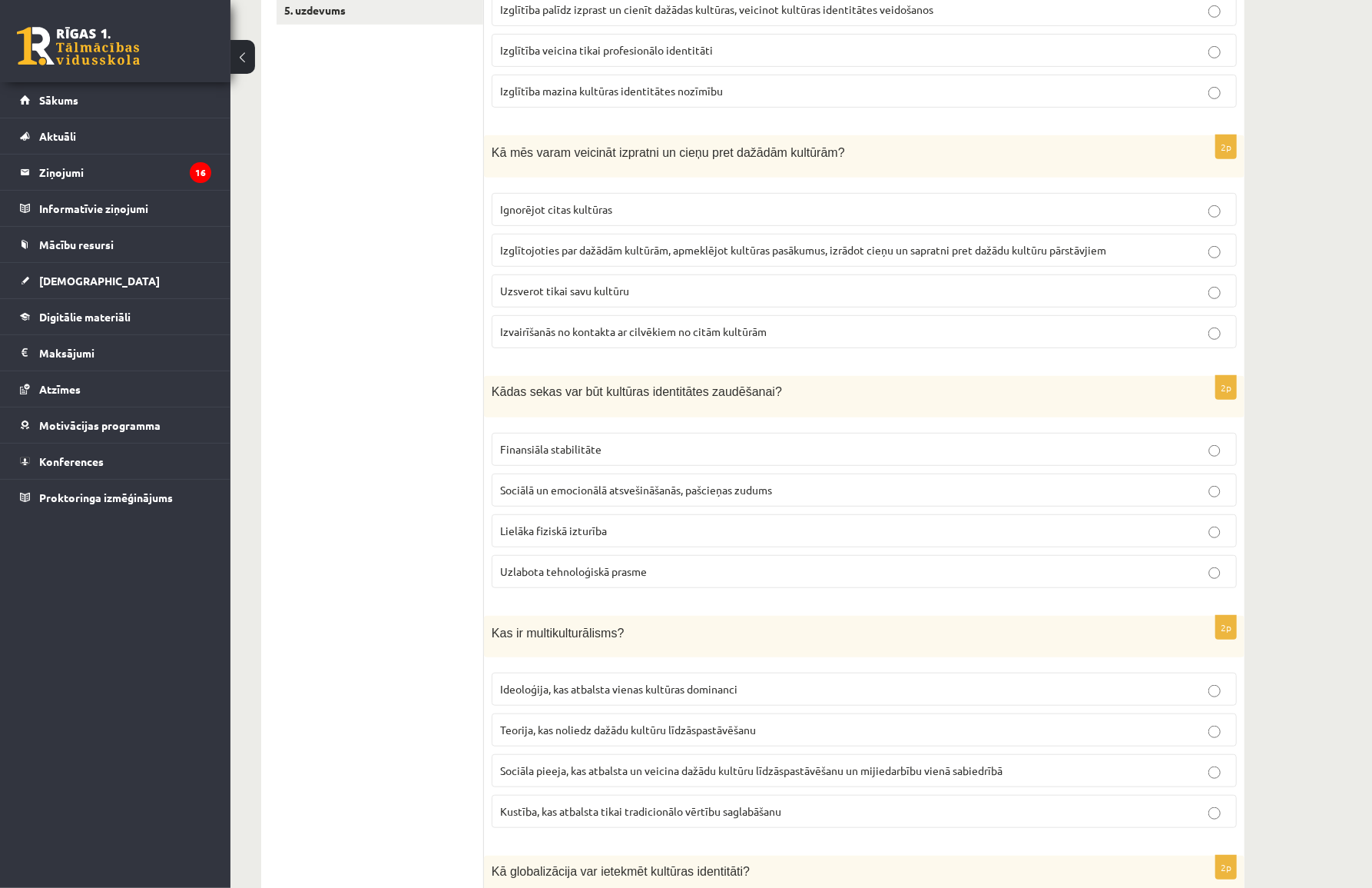
click at [561, 483] on span "Sociālā un emocionālā atsvešināšanās, pašcieņas zudums" at bounding box center [636, 490] width 272 height 14
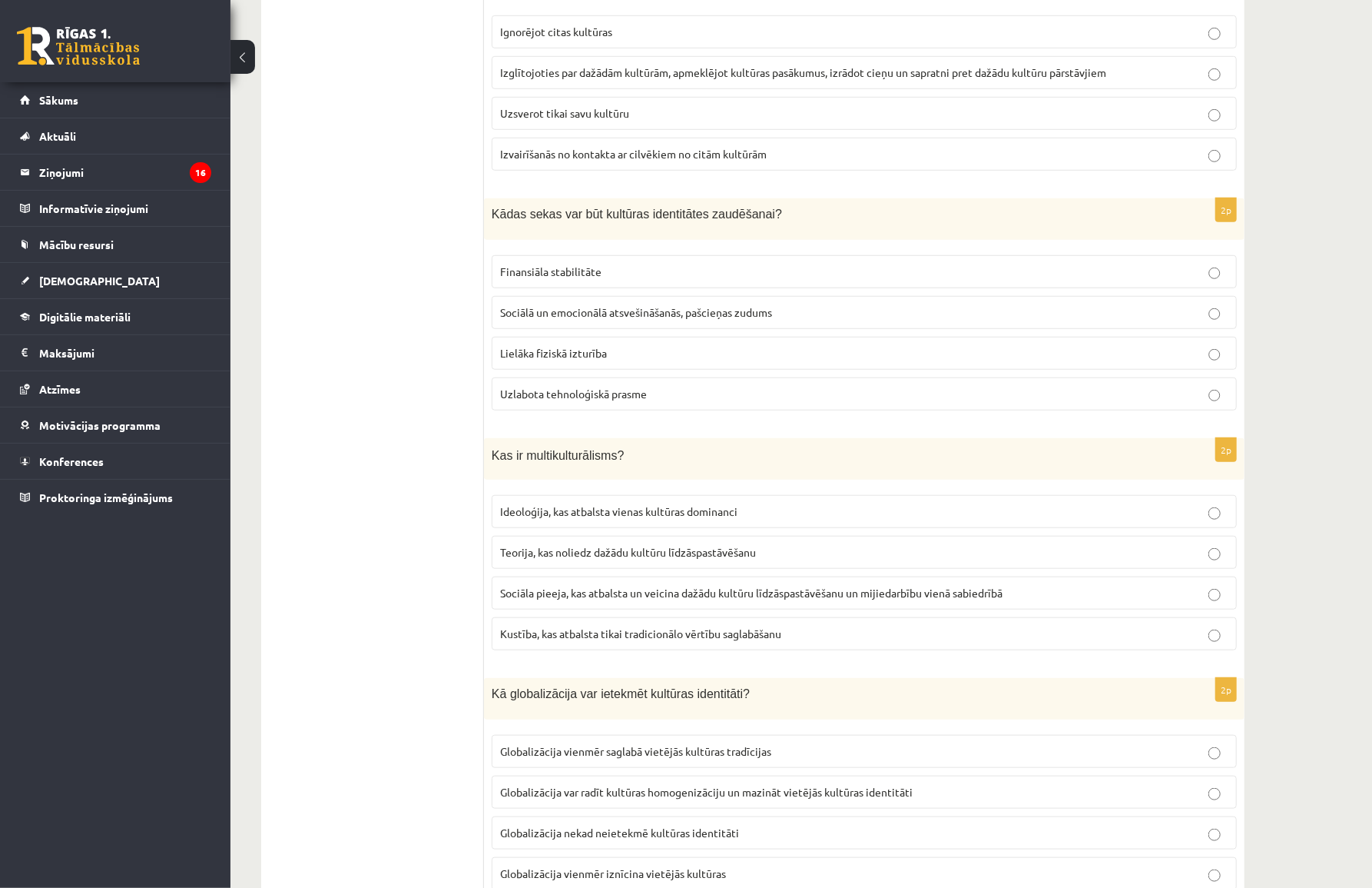
scroll to position [629, 0]
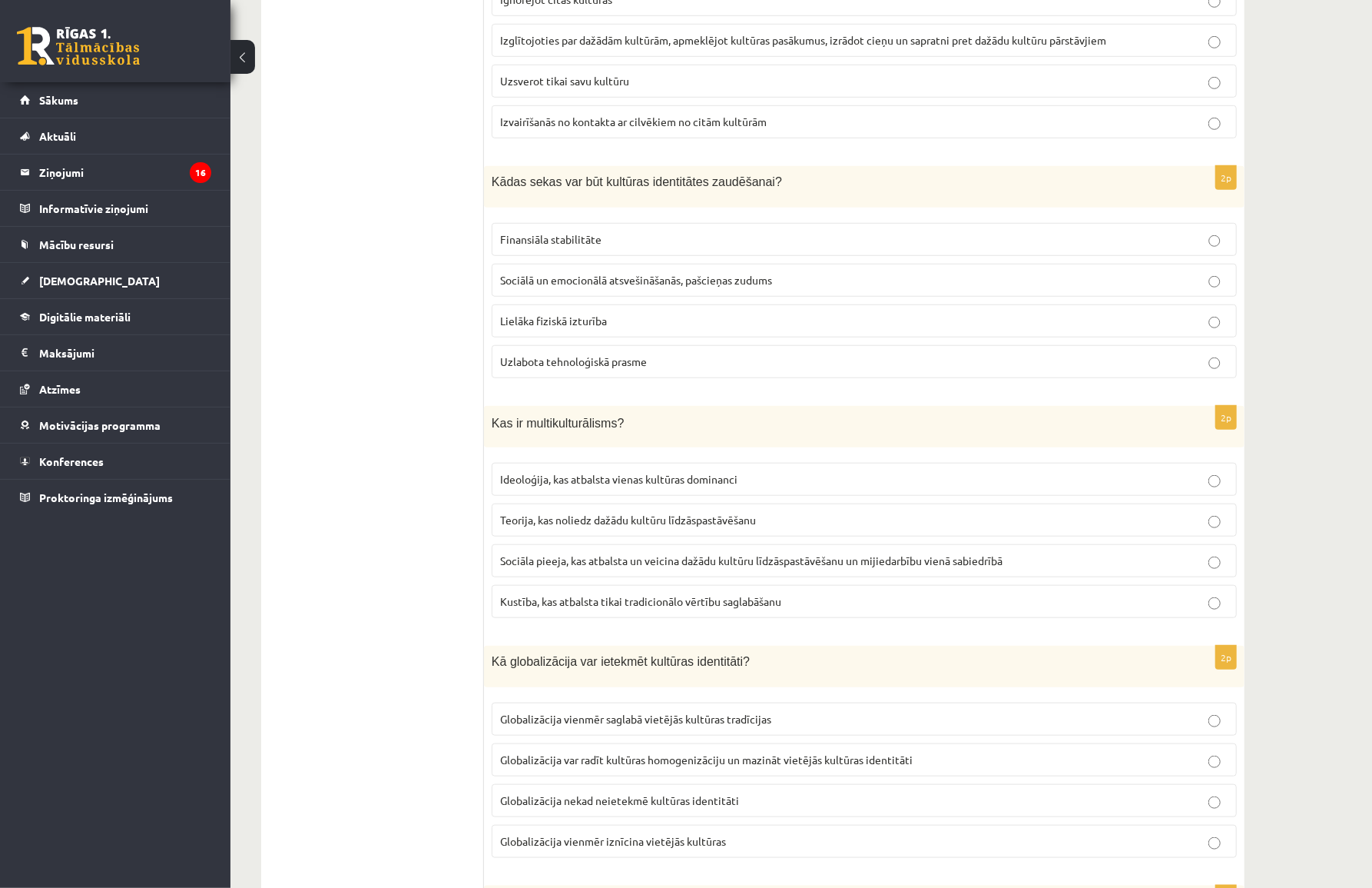
click at [572, 553] on span "Sociāla pieeja, kas atbalsta un veicina dažādu kultūru līdzāspastāvēšanu un mij…" at bounding box center [752, 560] width 503 height 14
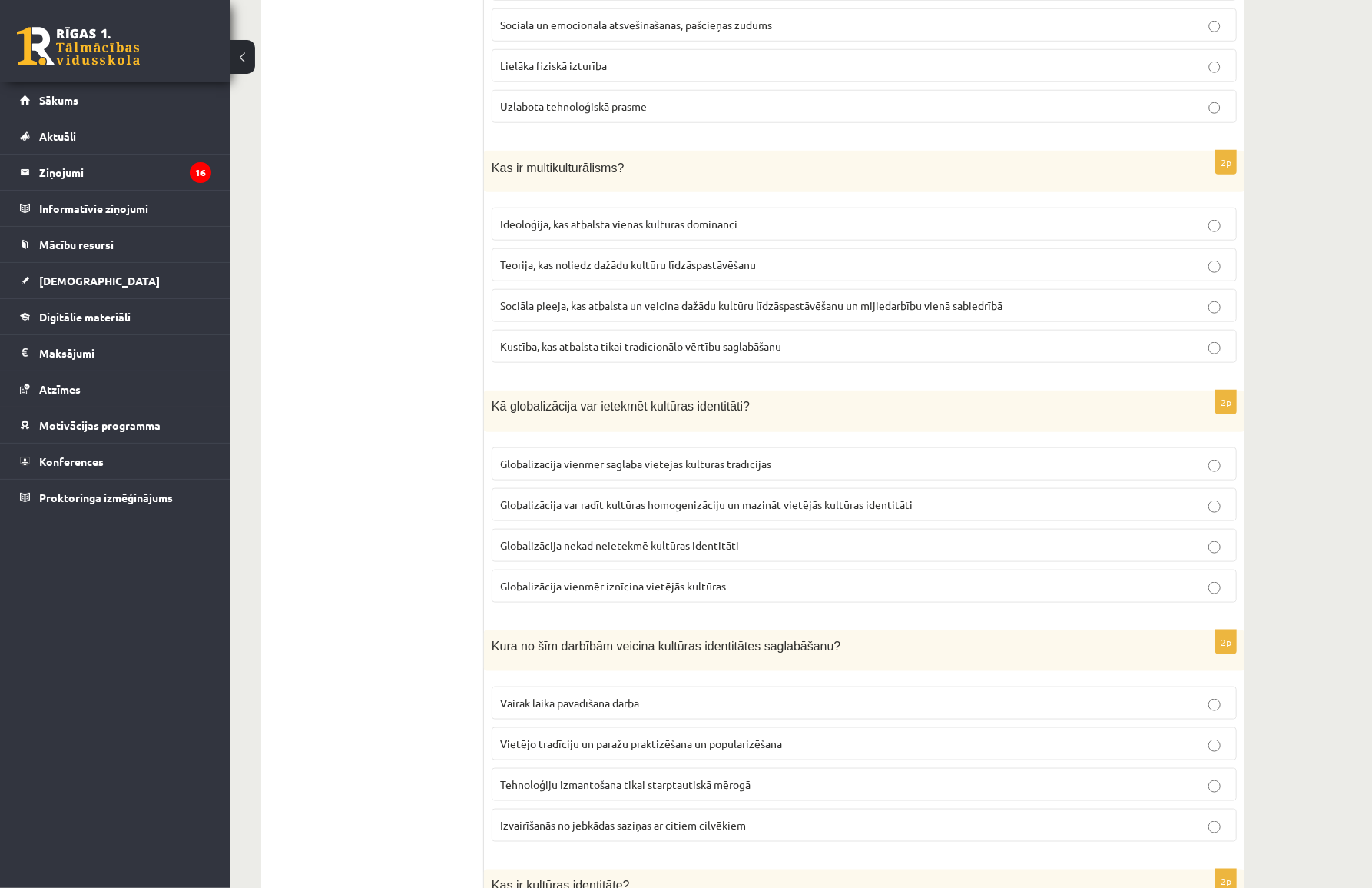
scroll to position [908, 0]
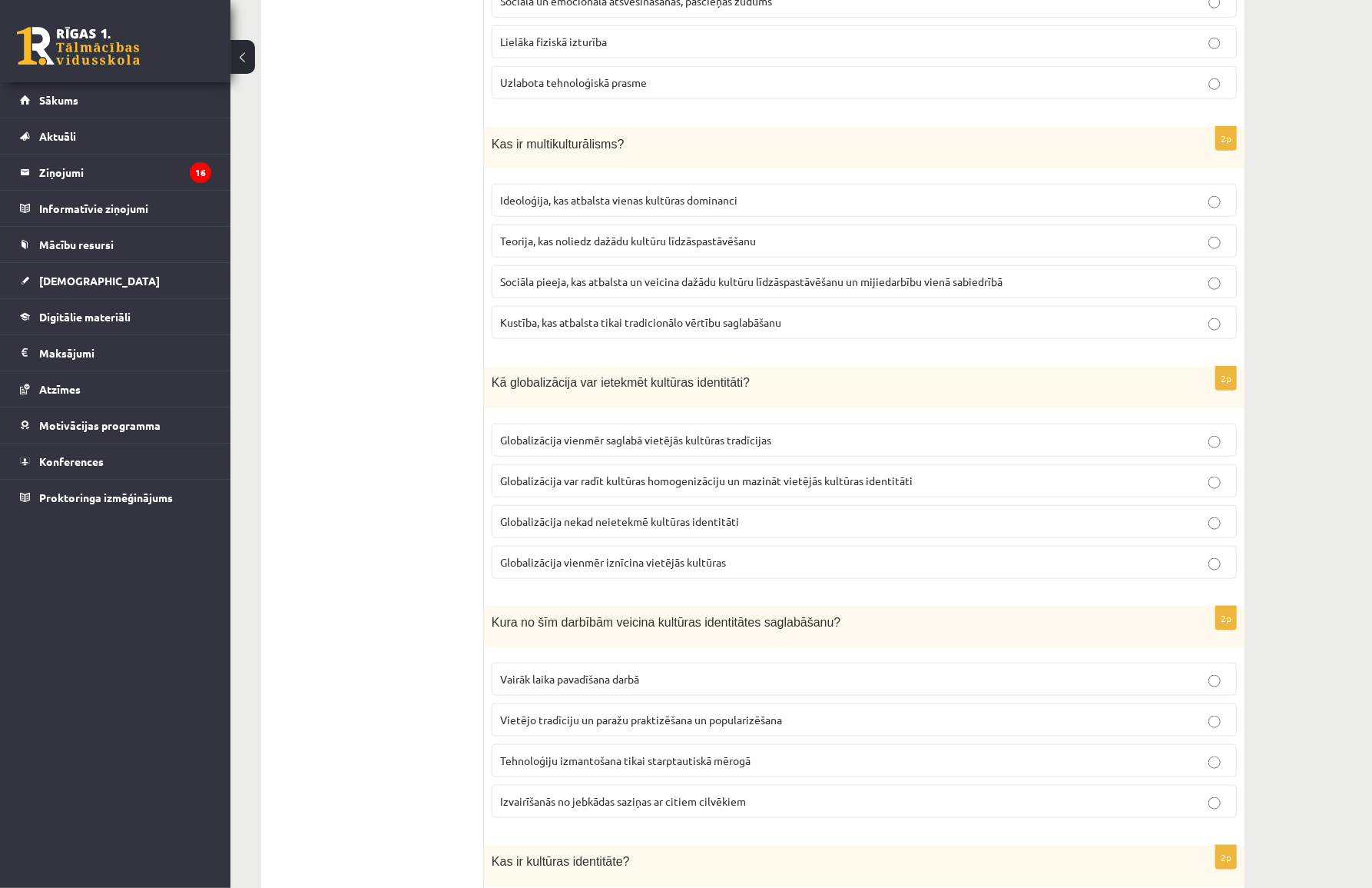
click at [613, 478] on span "Globalizācija var radīt kultūras homogenizāciju un mazināt vietējās kultūras id…" at bounding box center [707, 480] width 412 height 14
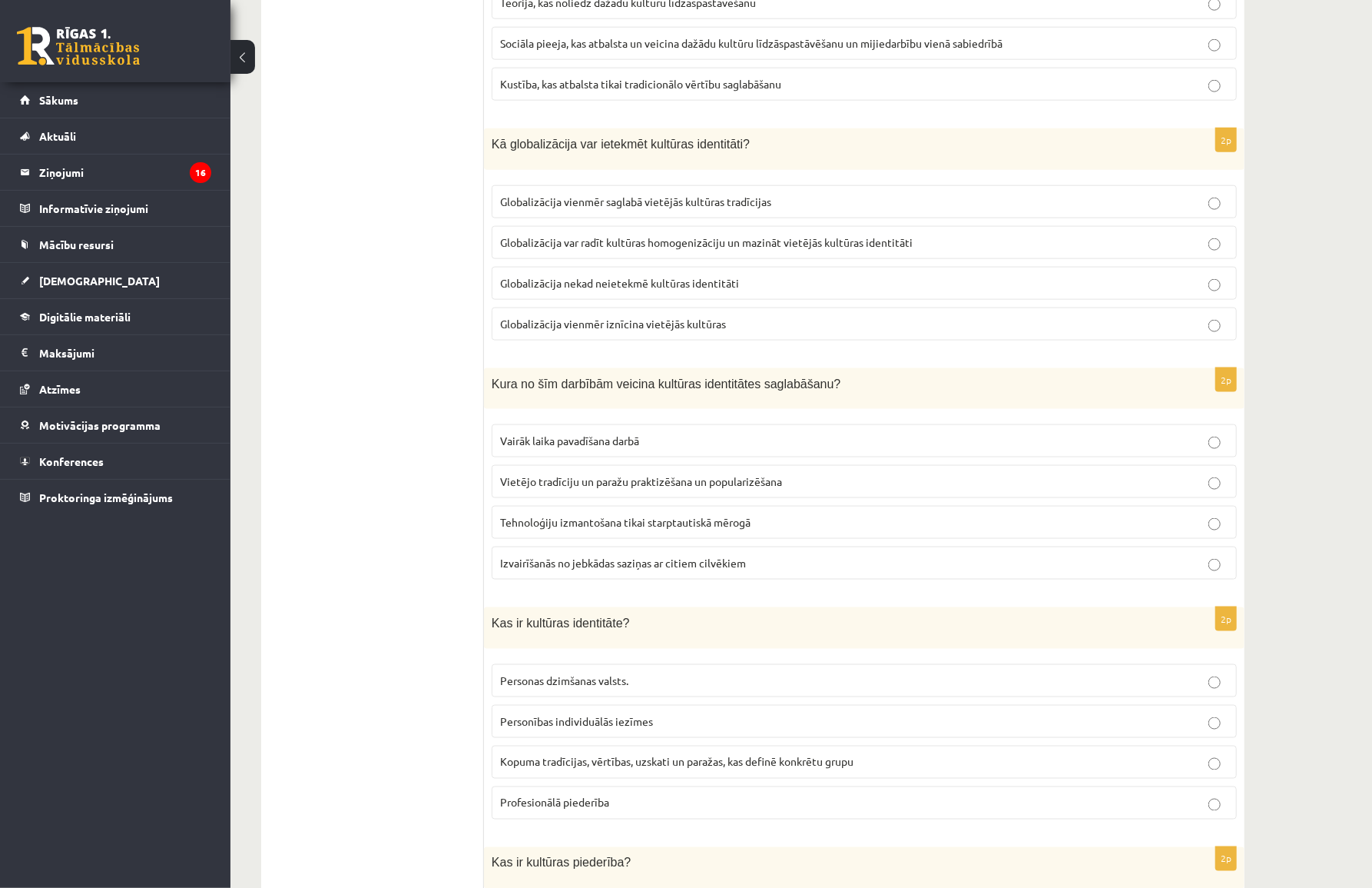
scroll to position [1187, 0]
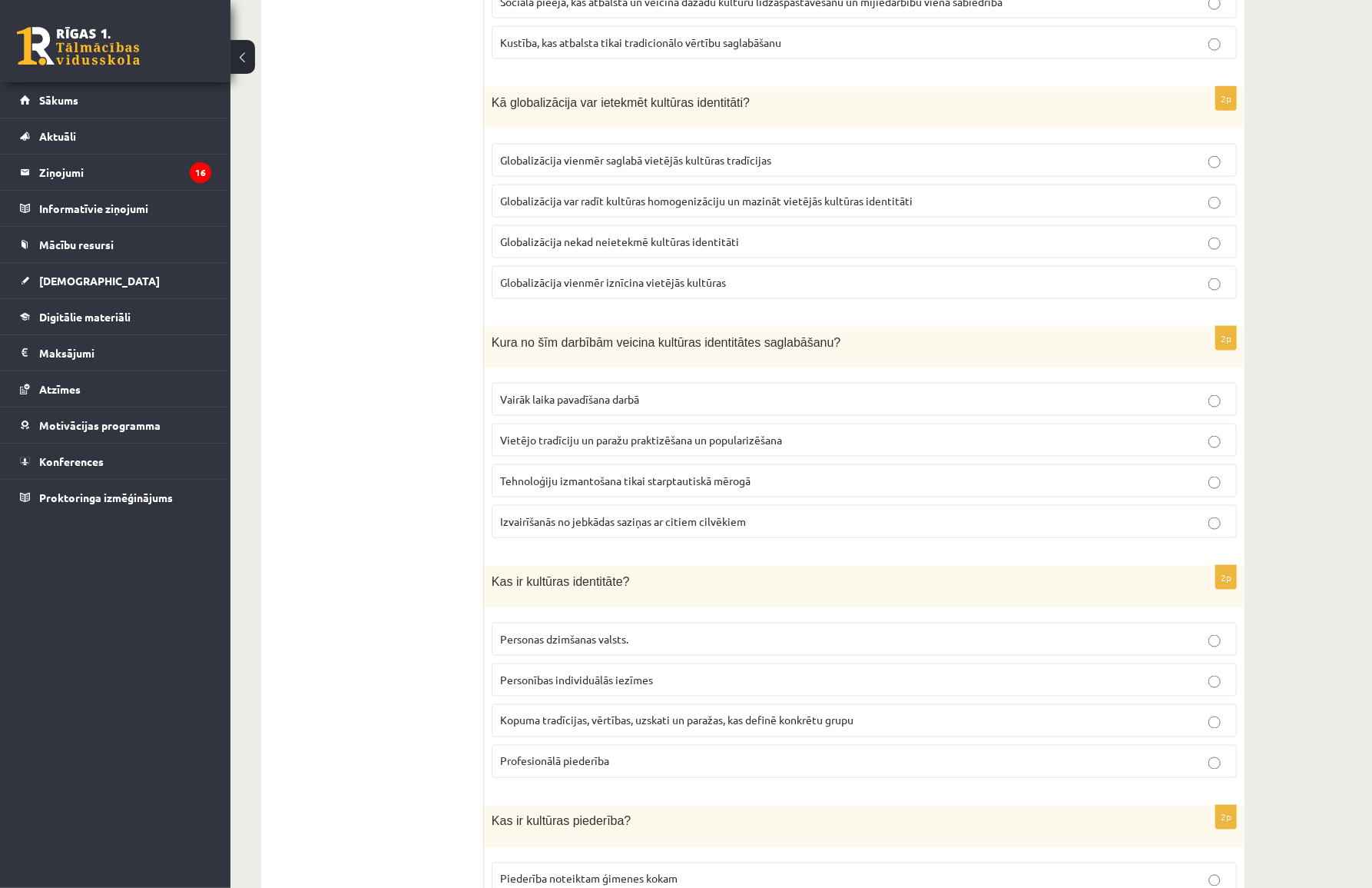
click at [598, 442] on p "Vietējo tradīciju un paražu praktizēšana un popularizēšana" at bounding box center [864, 439] width 728 height 16
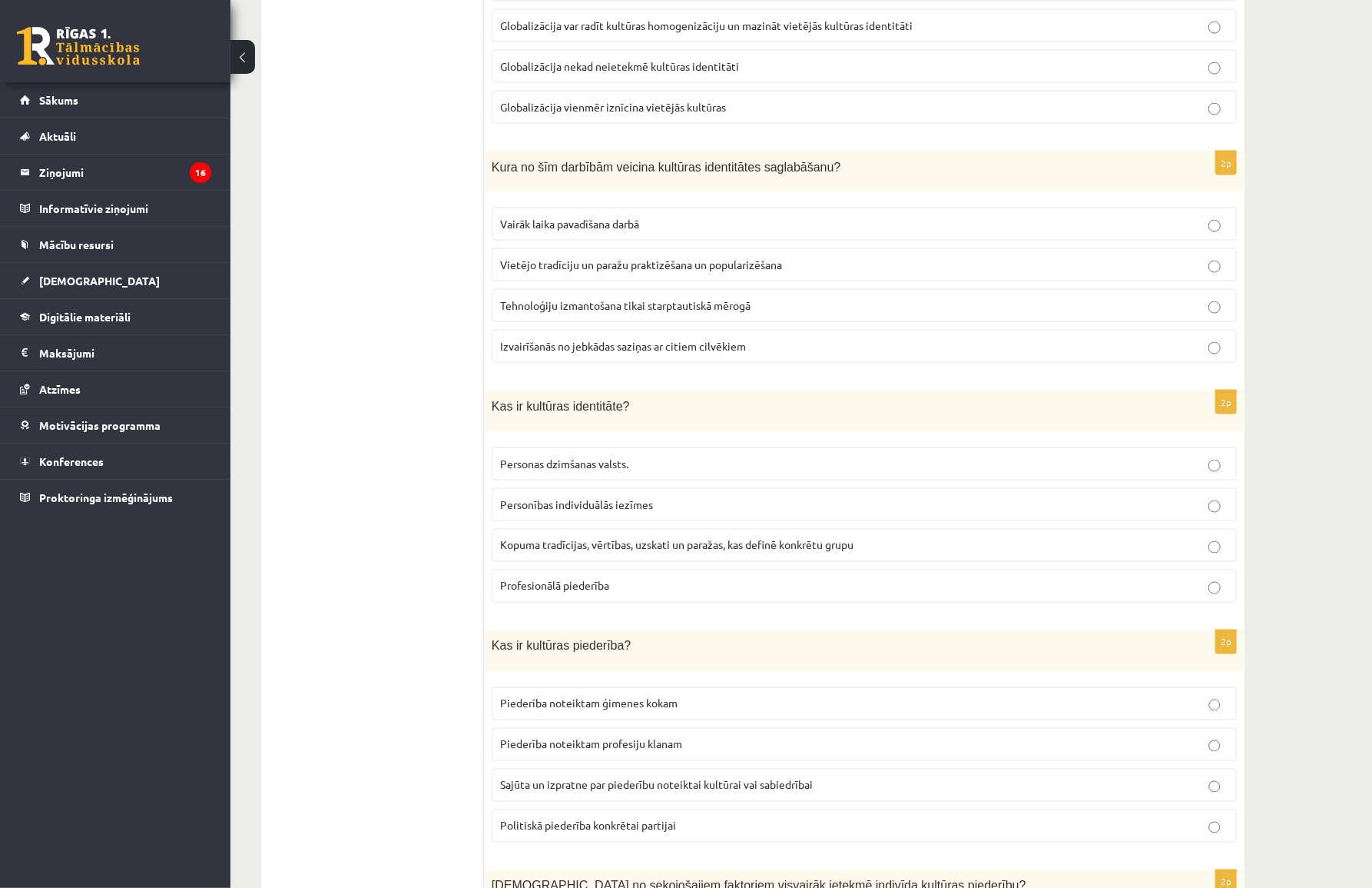
scroll to position [1398, 0]
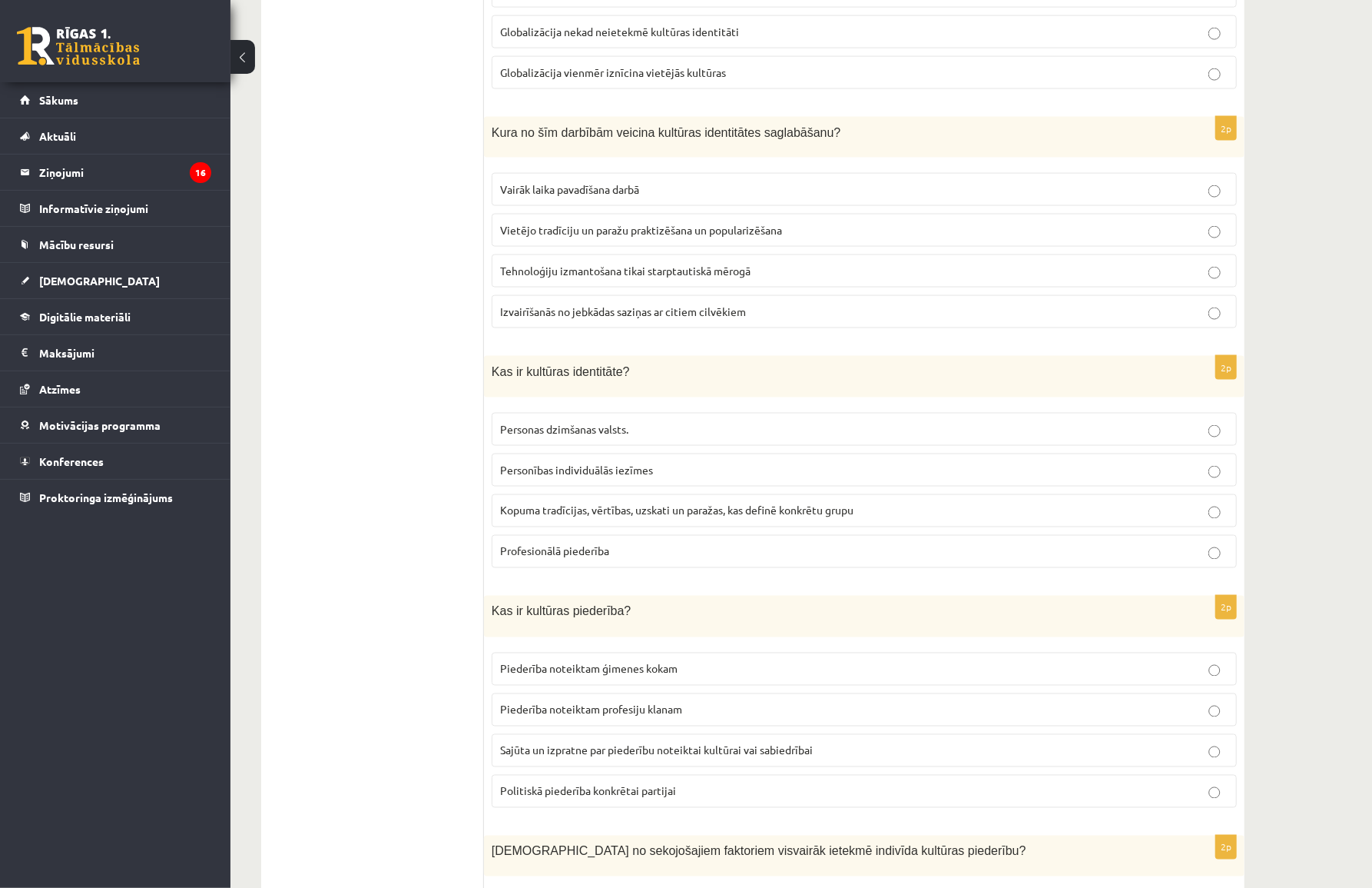
click at [591, 503] on span "Kopuma tradīcijas, vērtības, uzskati un paražas, kas definē konkrētu grupu" at bounding box center [677, 510] width 354 height 14
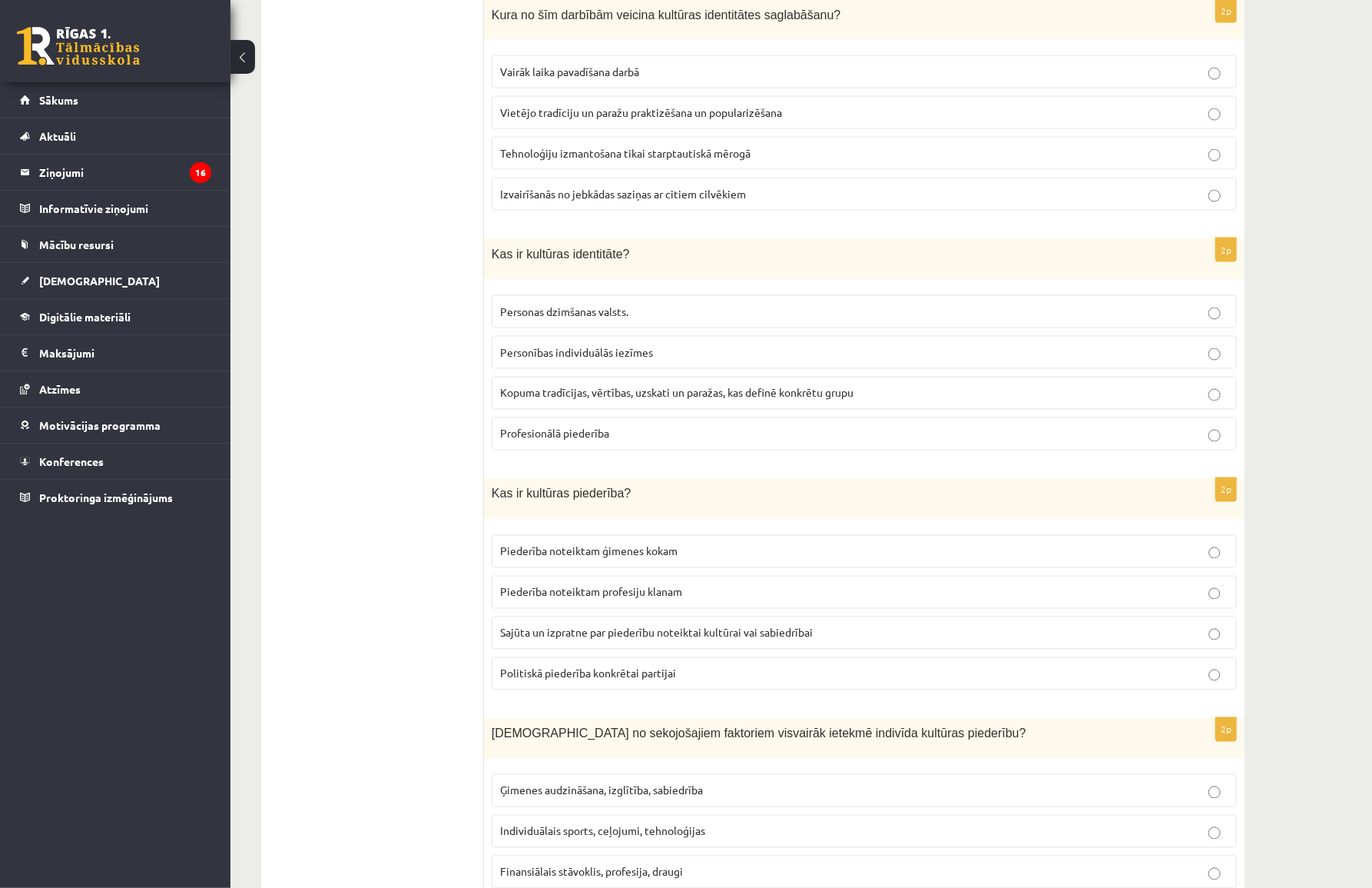
scroll to position [1538, 0]
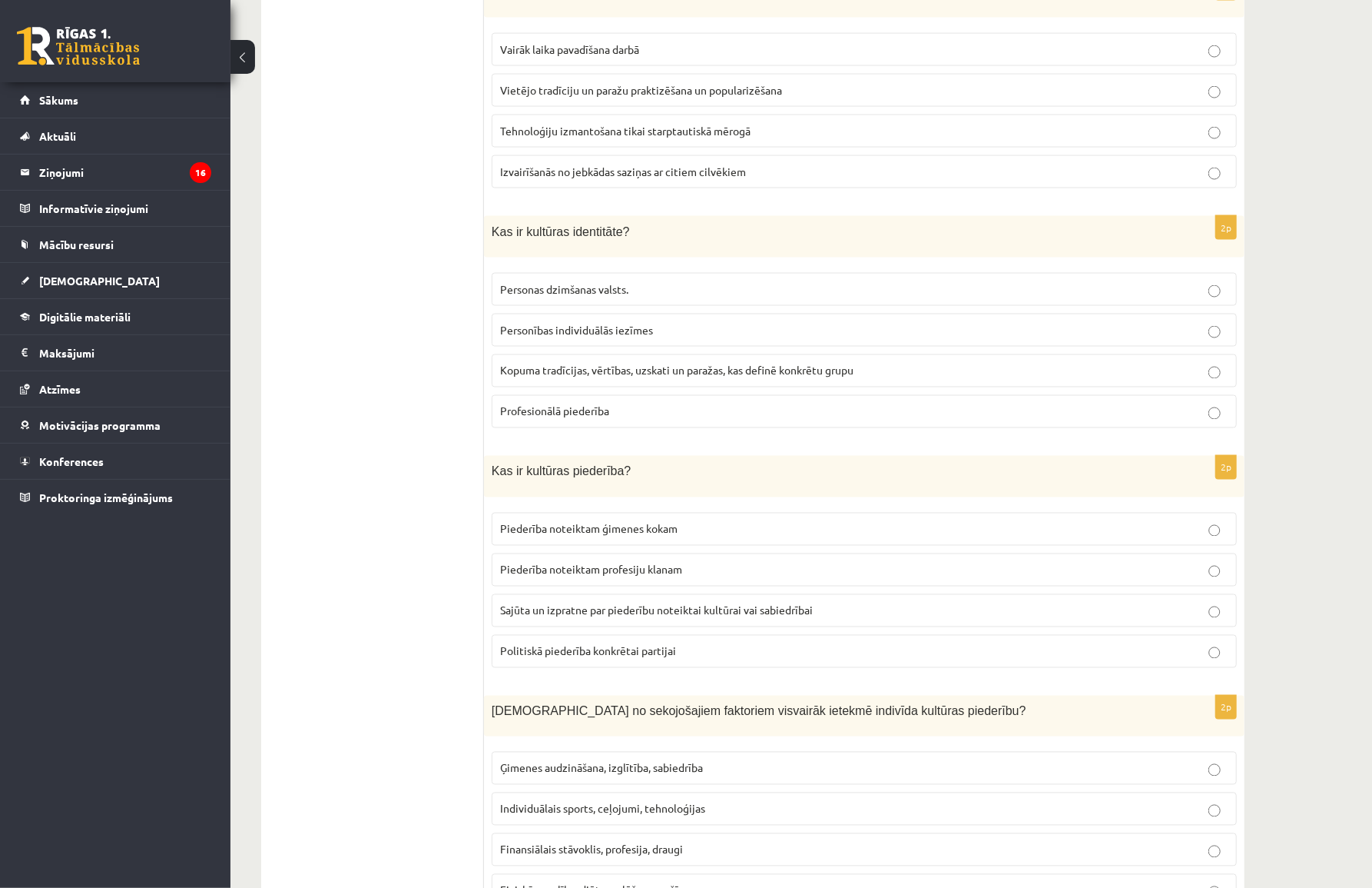
click at [535, 614] on label "Sajūta un izpratne par piederību noteiktai kultūrai vai sabiedrībai" at bounding box center [864, 610] width 745 height 33
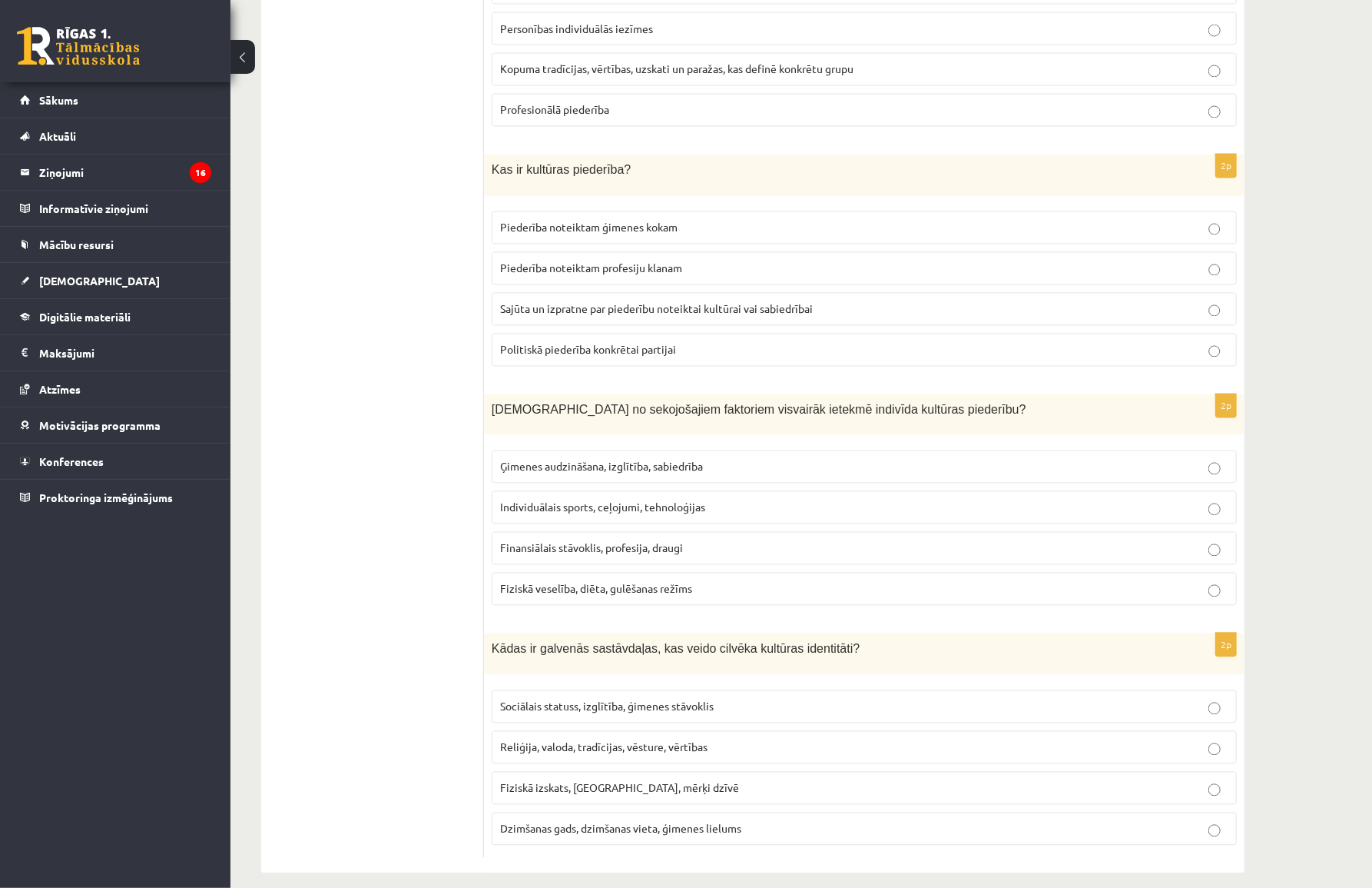
scroll to position [1849, 0]
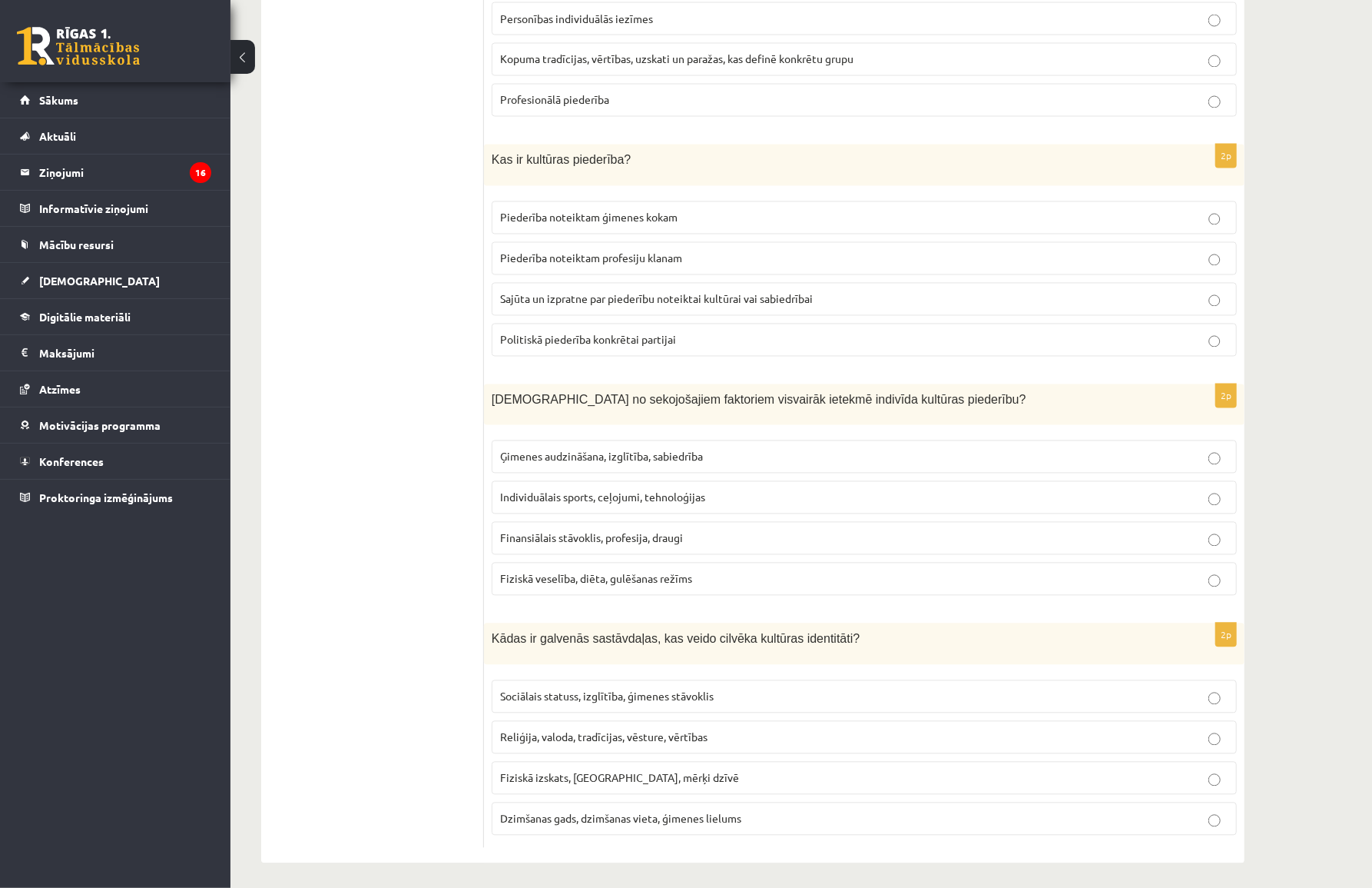
click at [553, 451] on span "Ģimenes audzināšana, izglītība, sabiedrība" at bounding box center [602, 456] width 203 height 14
click at [570, 733] on span "Reliģija, valoda, tradīcijas, vēsture, vērtības" at bounding box center [604, 737] width 208 height 14
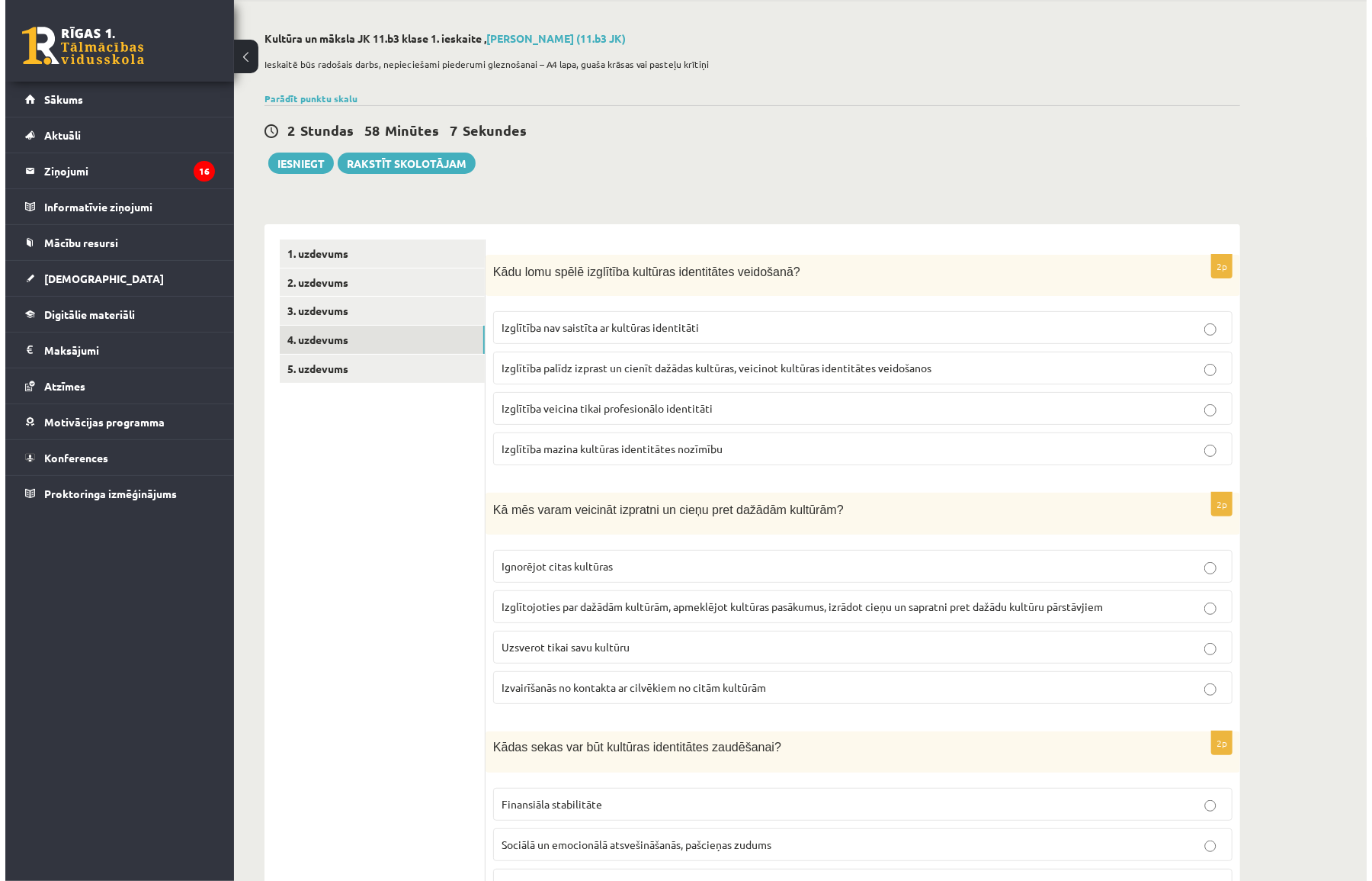
scroll to position [0, 0]
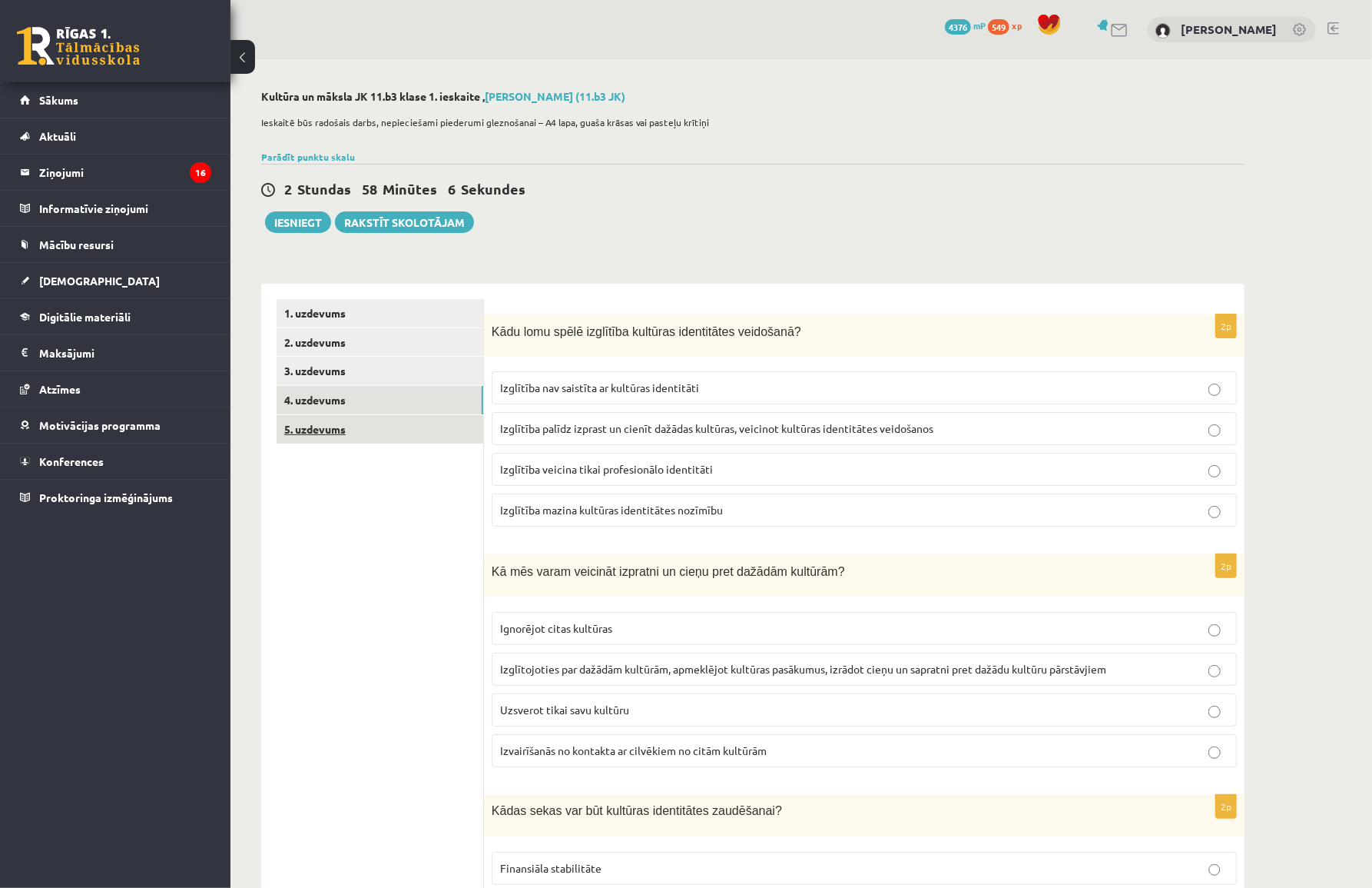
click at [327, 432] on link "5. uzdevums" at bounding box center [380, 429] width 207 height 29
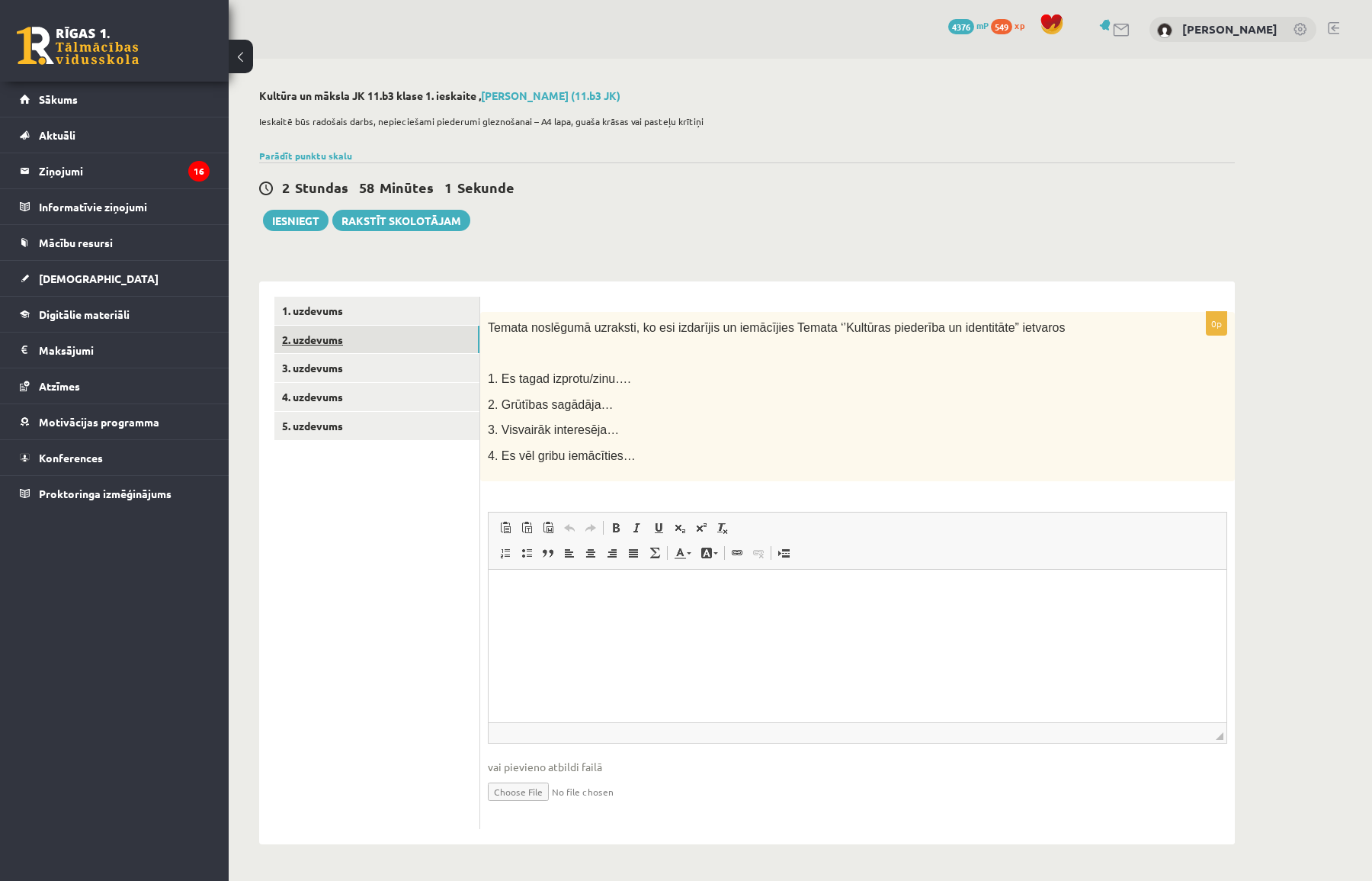
click at [351, 334] on link "2. uzdevums" at bounding box center [377, 339] width 205 height 28
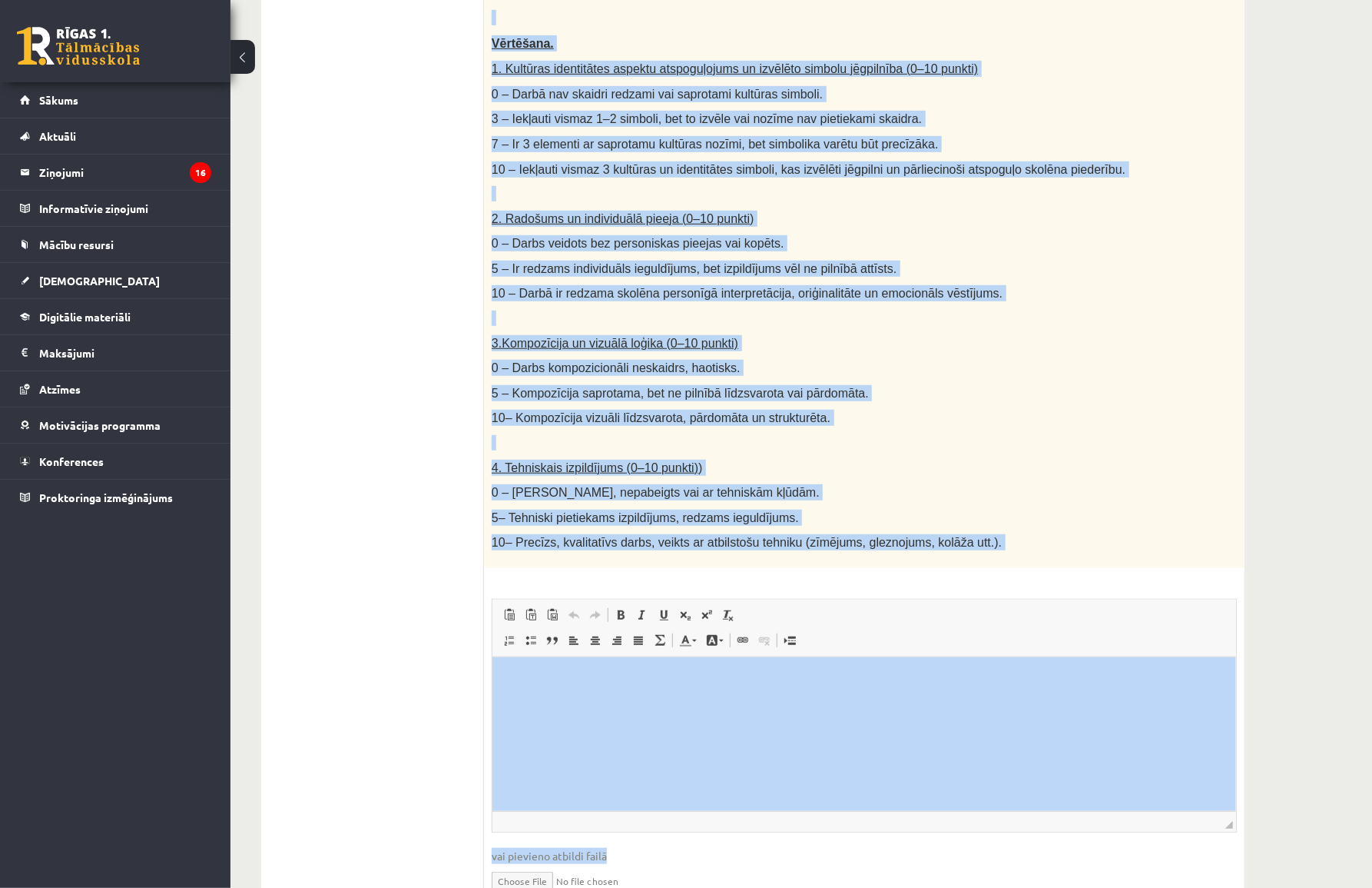
scroll to position [532, 0]
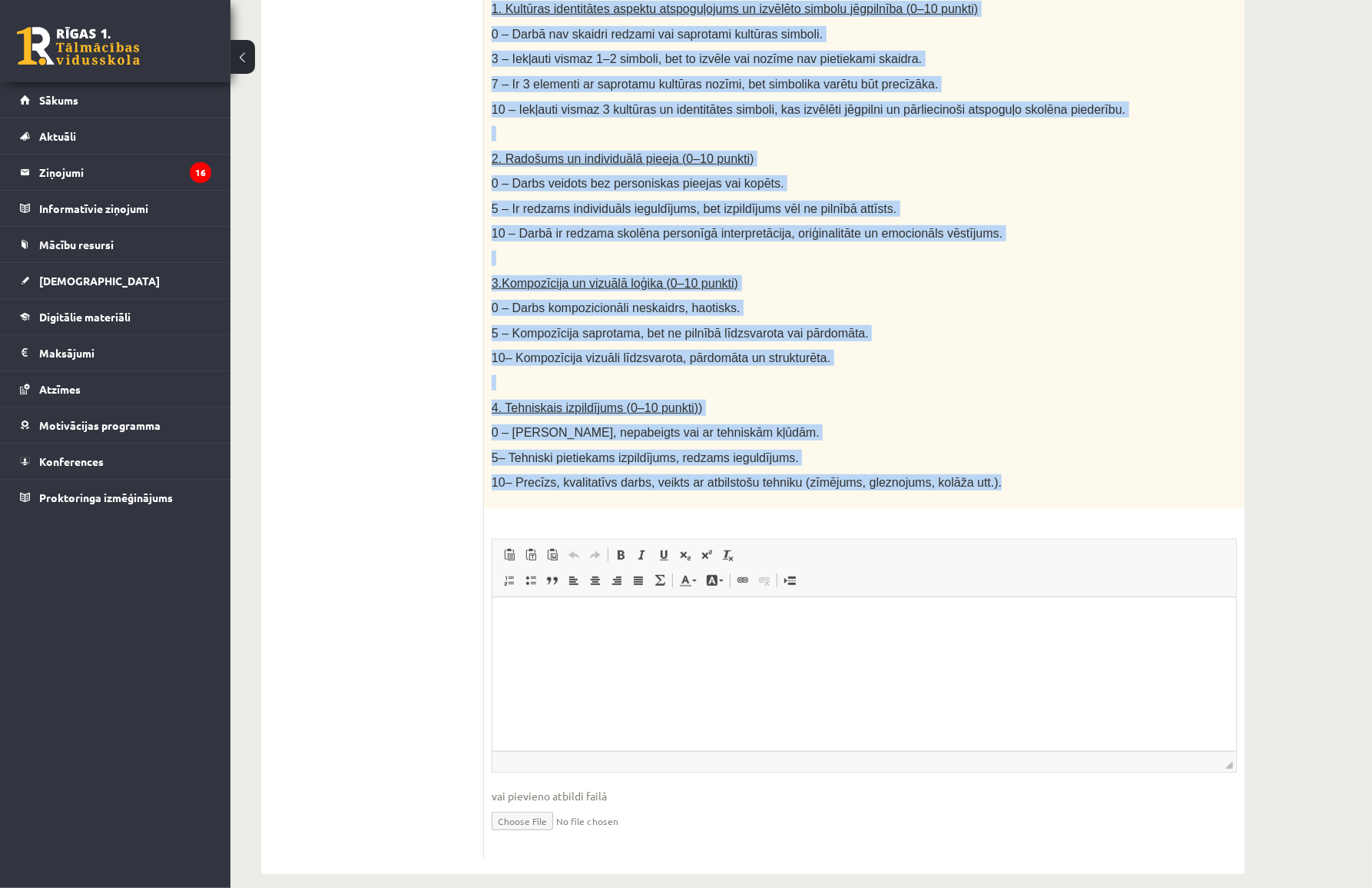
drag, startPoint x: 492, startPoint y: 186, endPoint x: 938, endPoint y: 458, distance: 522.4
click at [958, 463] on div "Radošs darbs. Izveido vizuālu mākslas darbu (zīmējumu, gleznu vai kolāžu), kas …" at bounding box center [865, 145] width 761 height 726
copy div "Radošs darbs. Izveido vizuālu mākslas darbu (zīmējumu, gleznu vai kolāžu), kas …"
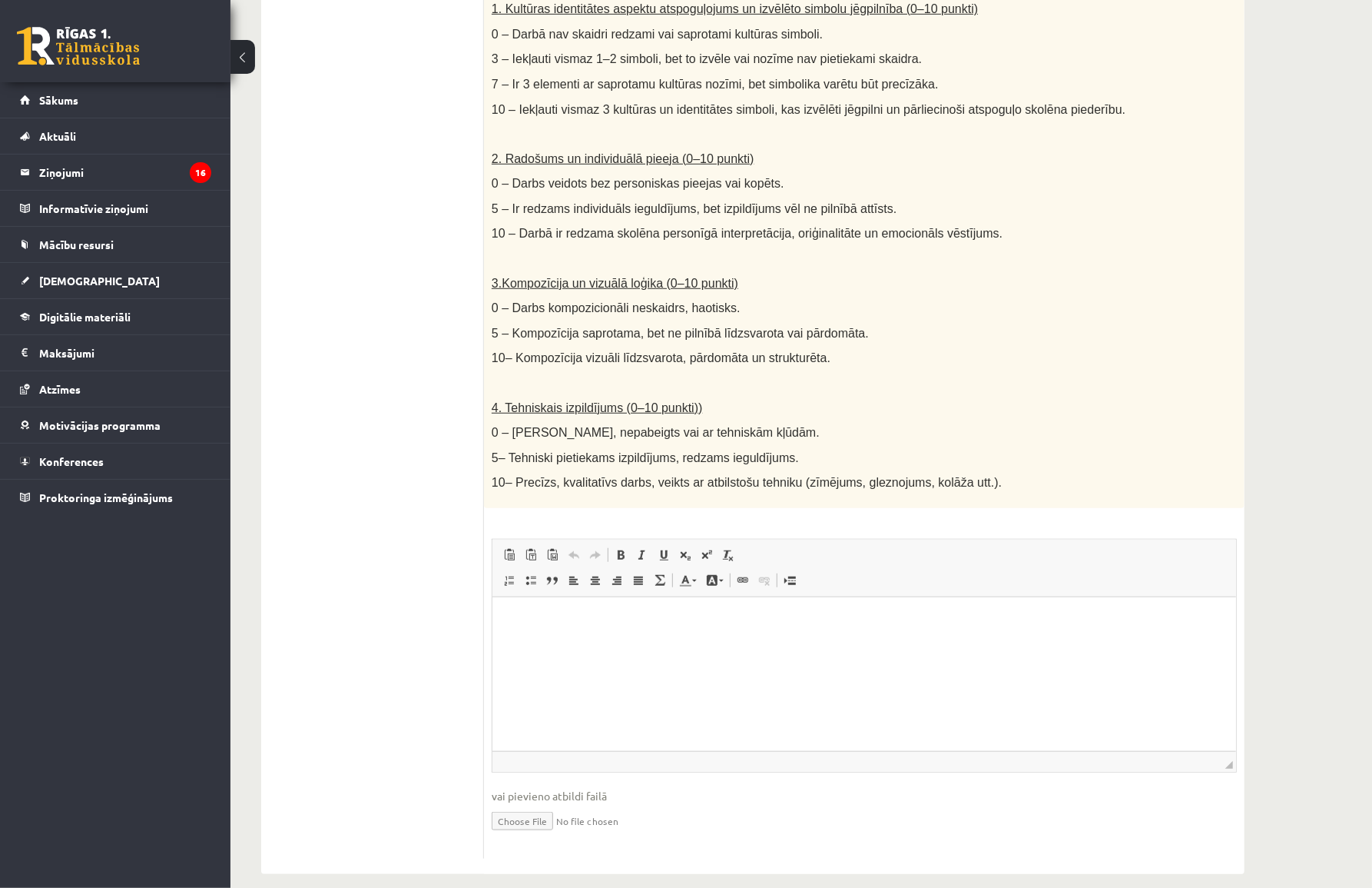
click at [460, 397] on ul "1. uzdevums 2. uzdevums 3. uzdevums 4. uzdevums 5. uzdevums" at bounding box center [381, 312] width 208 height 1093
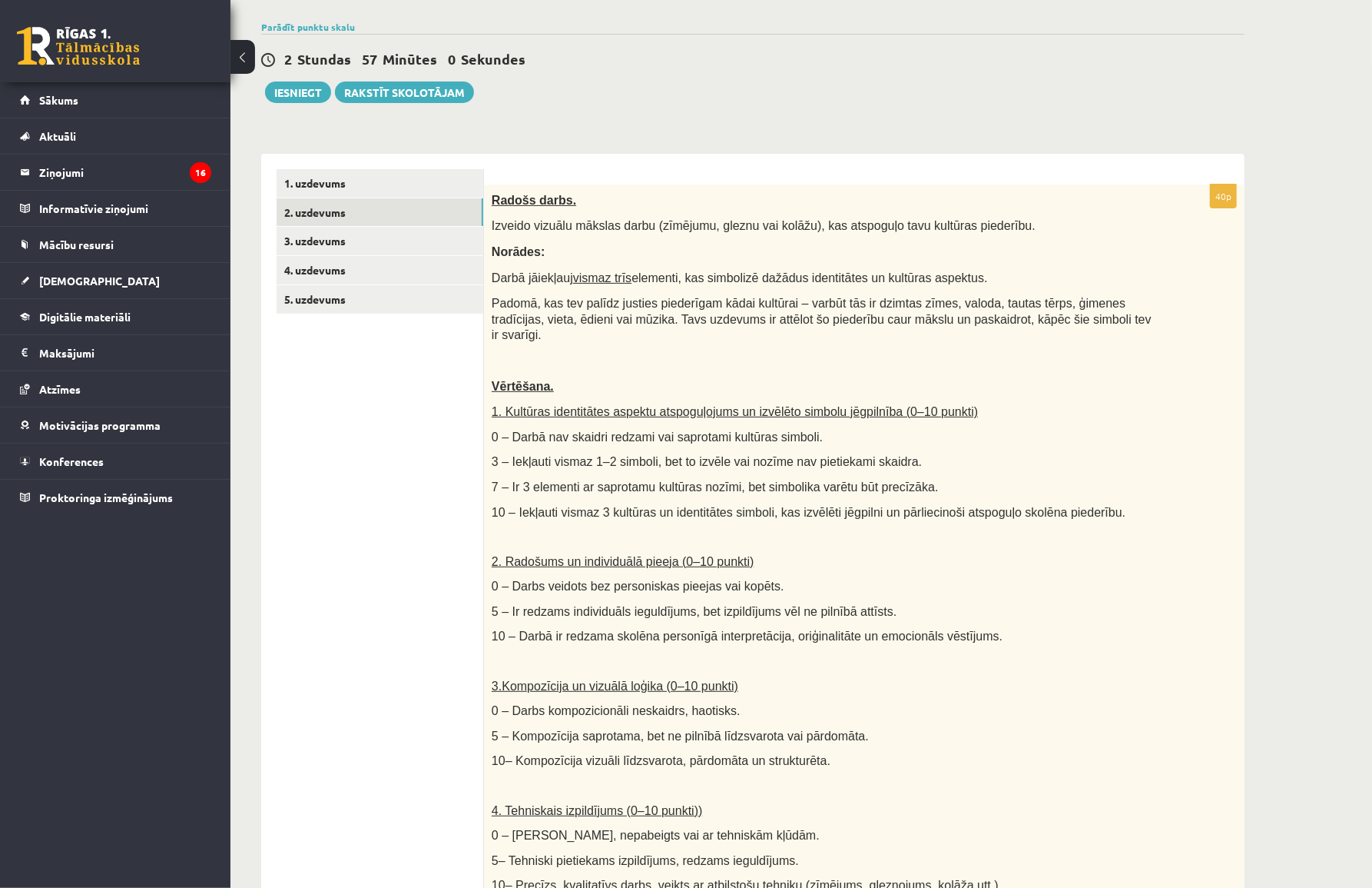
scroll to position [0, 0]
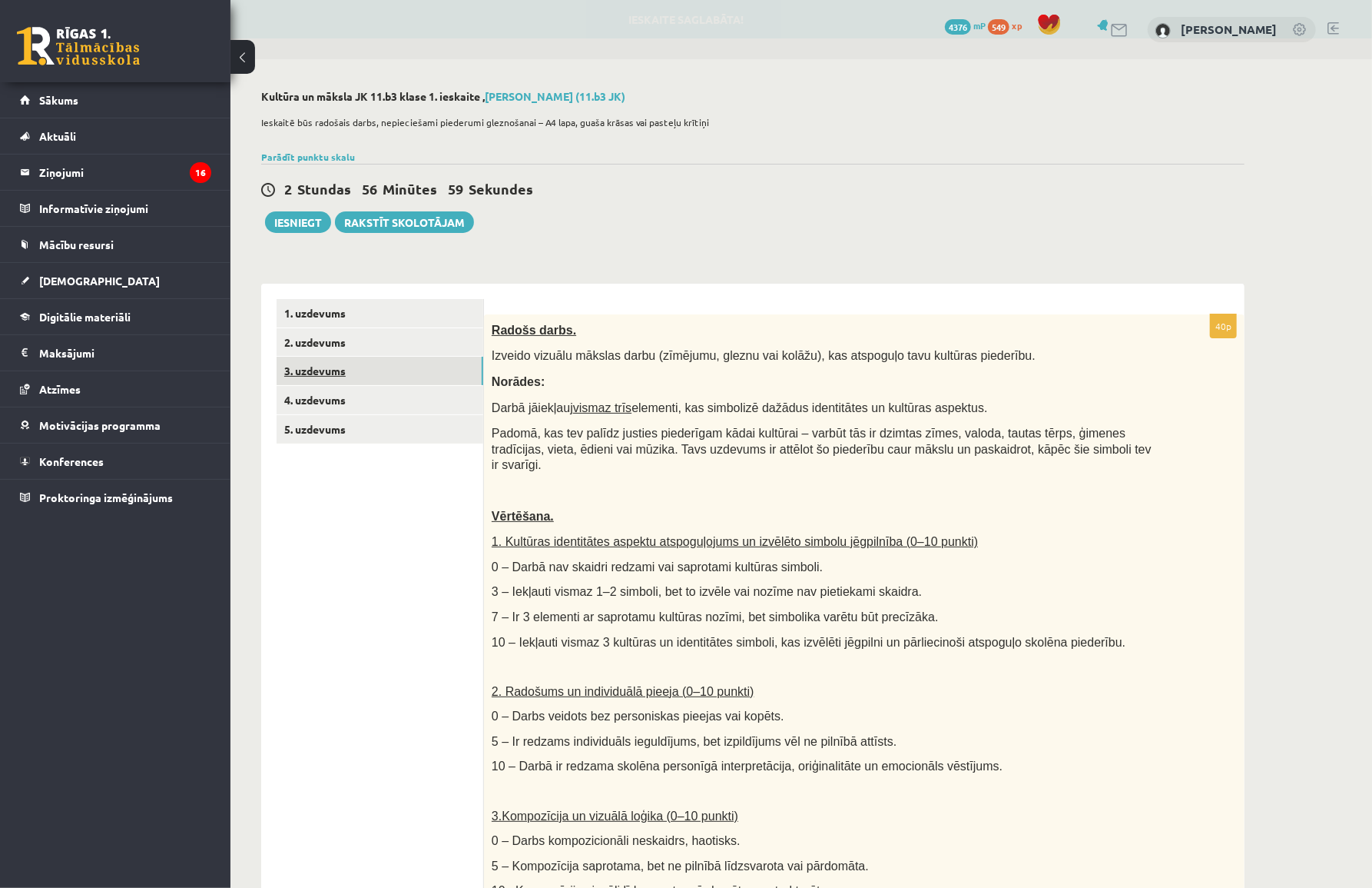
click at [329, 380] on link "3. uzdevums" at bounding box center [380, 371] width 207 height 29
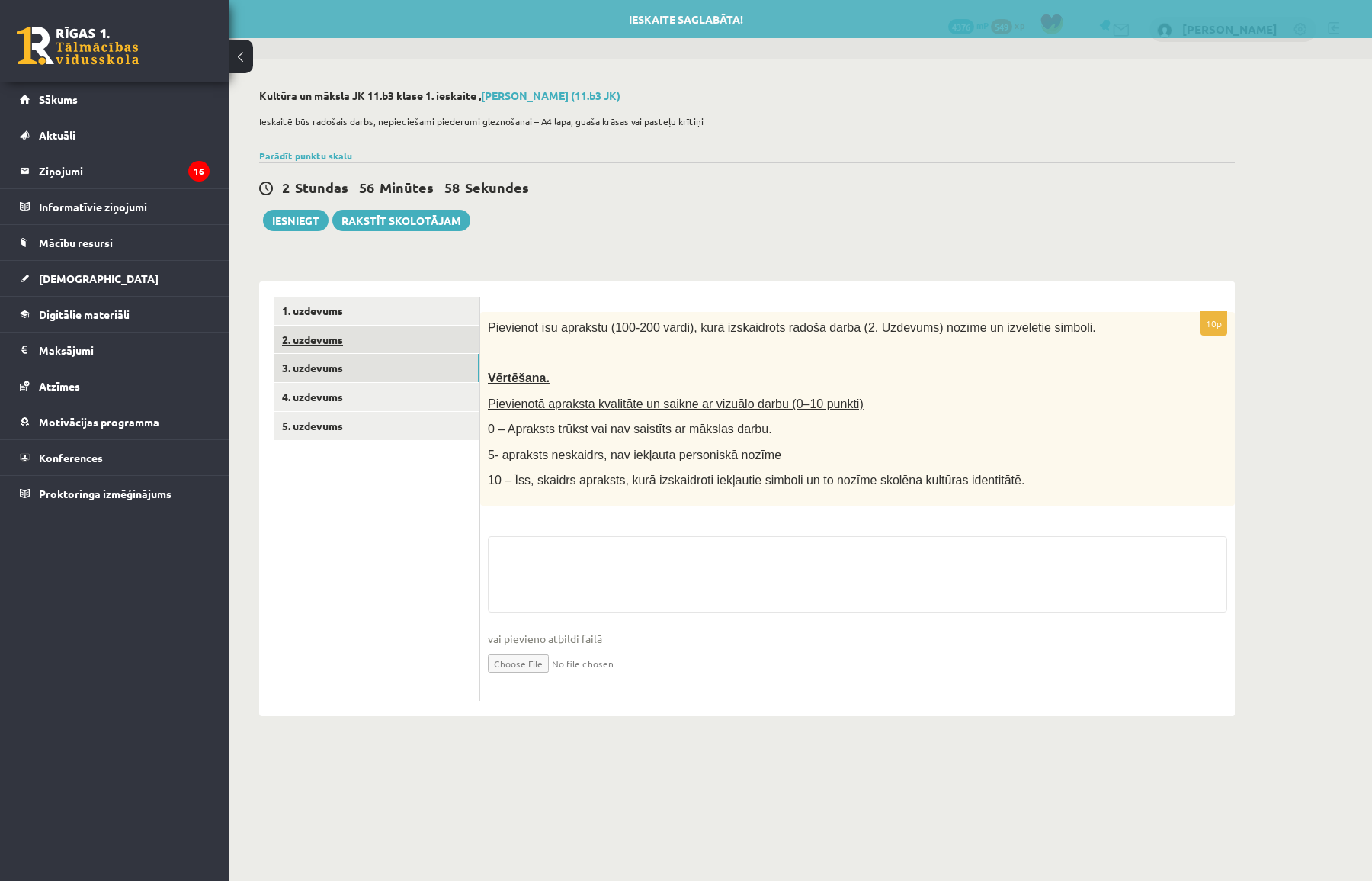
click at [329, 337] on link "2. uzdevums" at bounding box center [377, 339] width 205 height 28
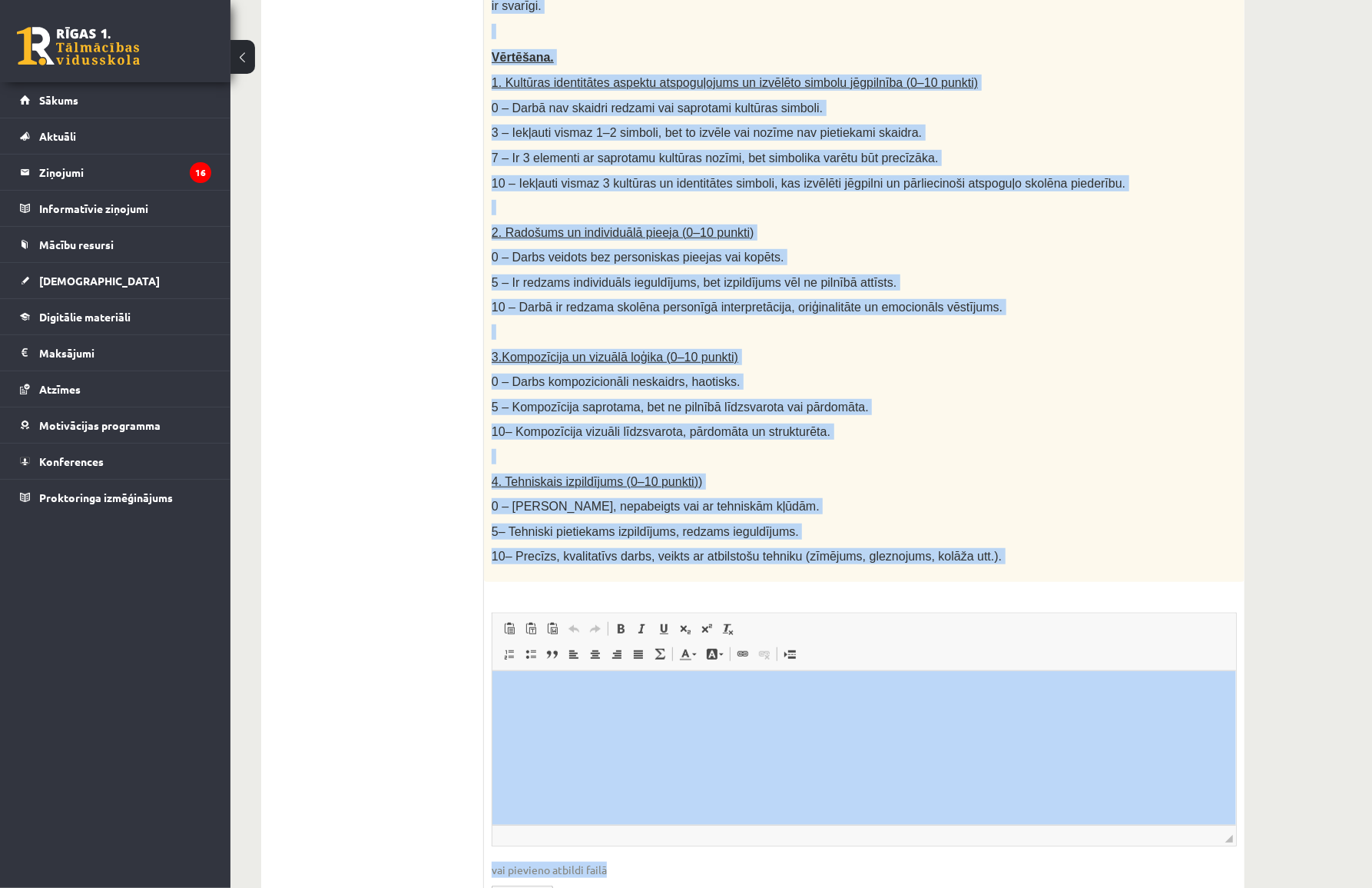
scroll to position [532, 0]
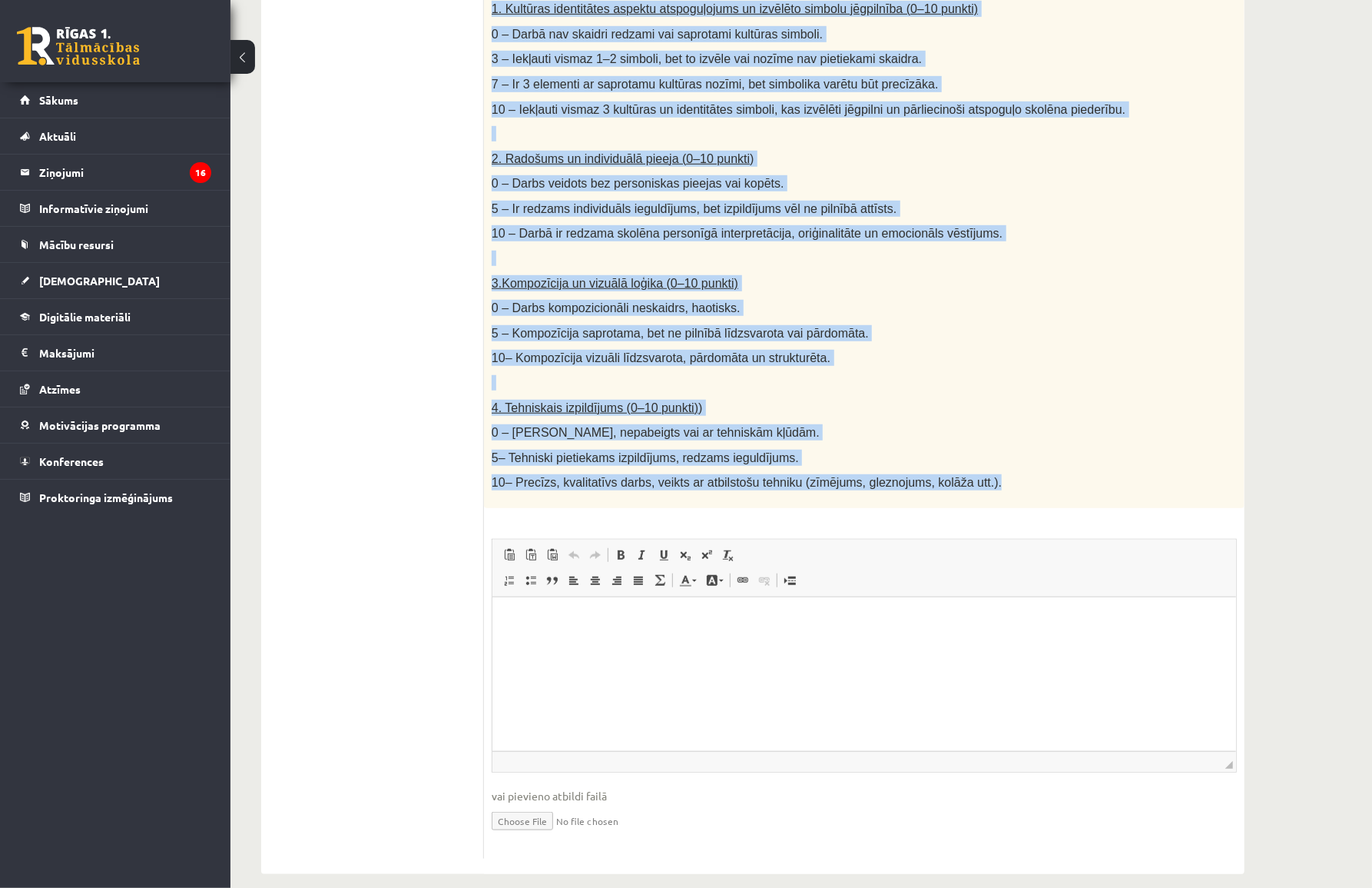
drag, startPoint x: 491, startPoint y: 329, endPoint x: 963, endPoint y: 460, distance: 489.8
click at [963, 460] on div "Radošs darbs. Izveido vizuālu mākslas darbu (zīmējumu, gleznu vai kolāžu), kas …" at bounding box center [865, 145] width 761 height 726
copy div "Radošs darbs. Izveido vizuālu mākslas darbu (zīmējumu, gleznu vai kolāžu), kas …"
click at [1128, 275] on p "3.Kompozīcija un vizuālā loģika (0–10 punkti)" at bounding box center [826, 283] width 669 height 16
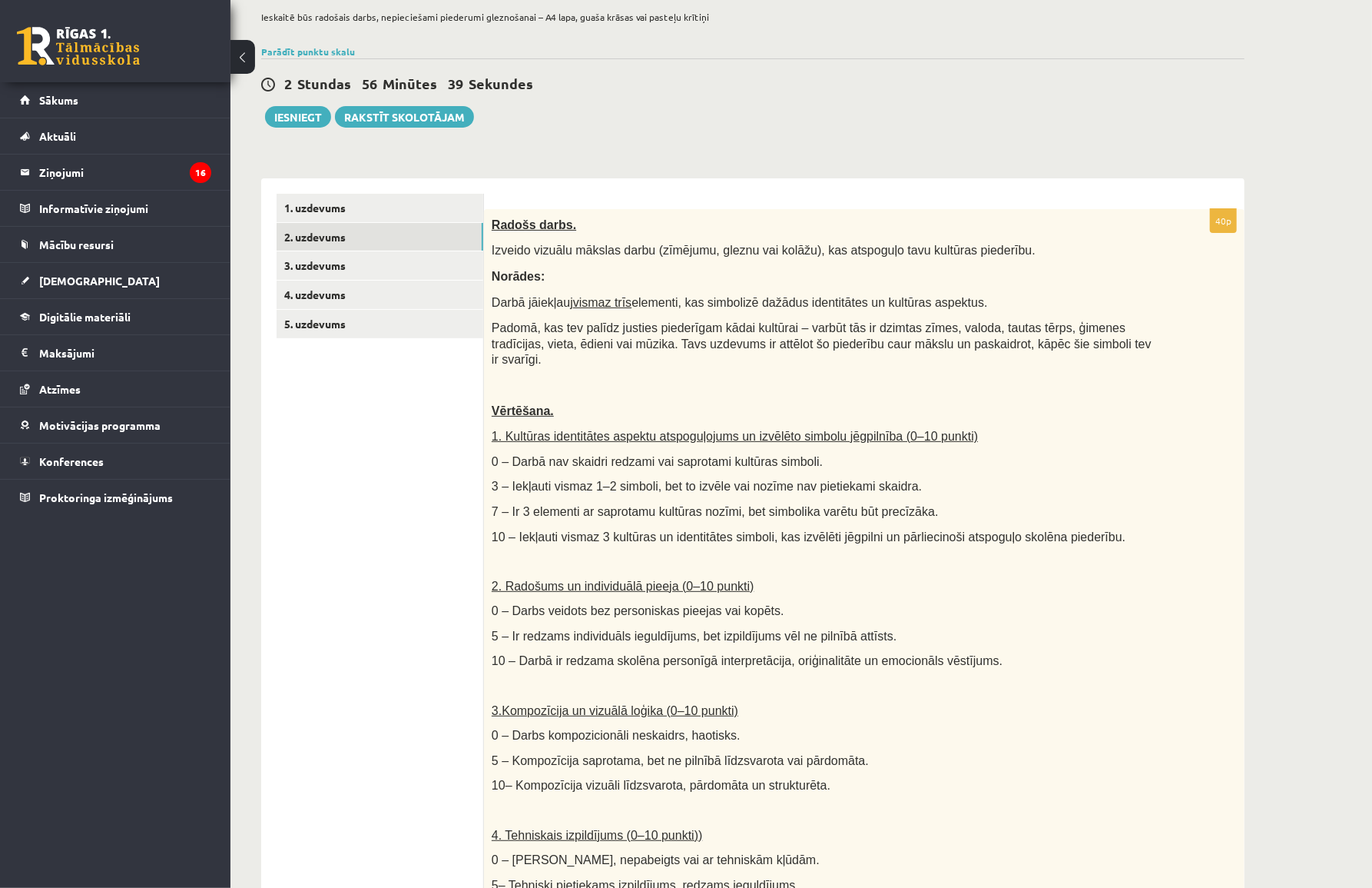
scroll to position [44, 0]
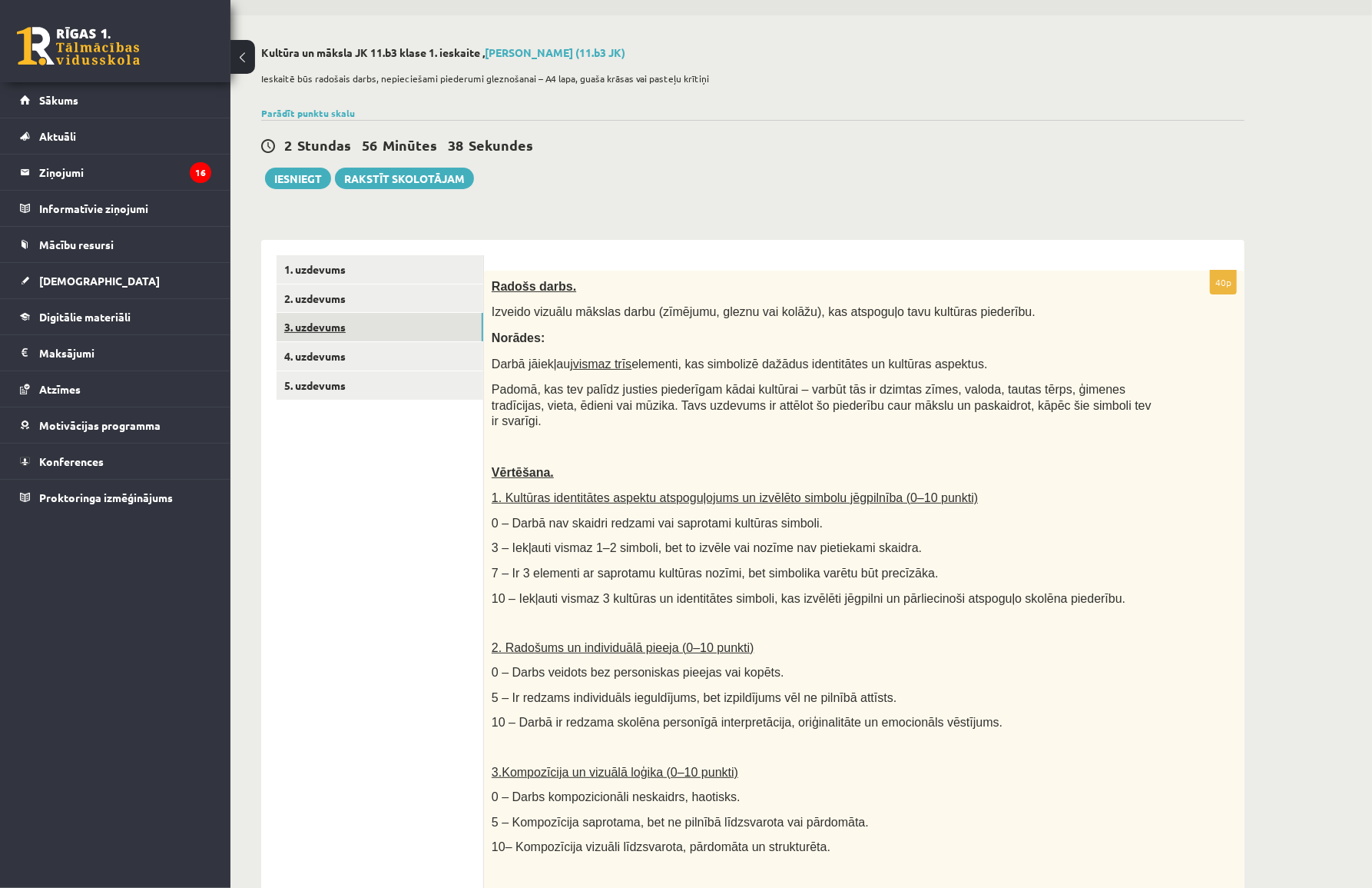
click at [327, 330] on link "3. uzdevums" at bounding box center [380, 327] width 207 height 29
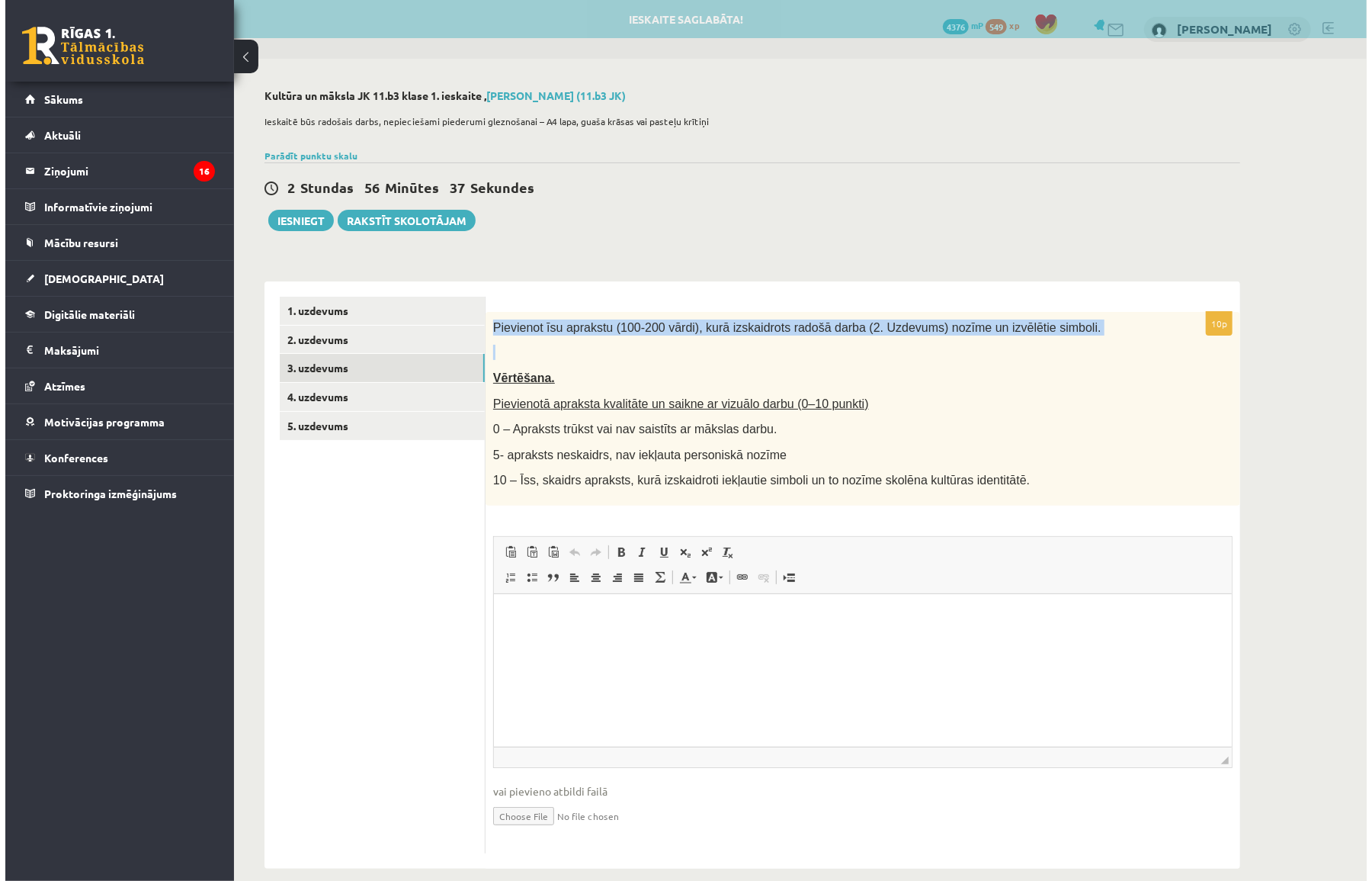
scroll to position [0, 0]
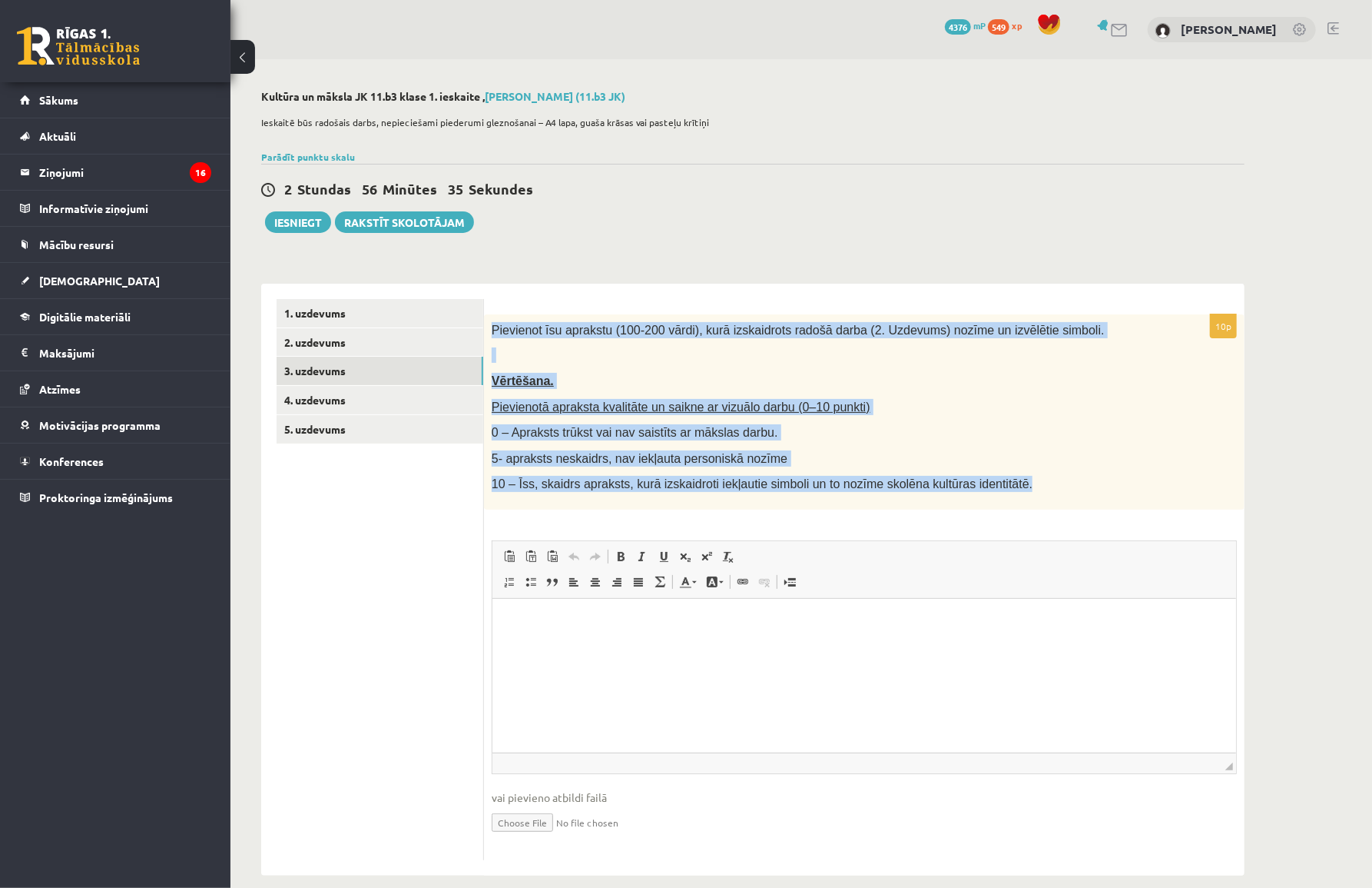
drag, startPoint x: 489, startPoint y: 330, endPoint x: 988, endPoint y: 434, distance: 509.7
click at [1006, 487] on div "Pievienot īsu aprakstu (100-200 vārdi), kurā izskaidrots radošā darba (2. Uzdev…" at bounding box center [865, 412] width 761 height 195
copy div "Pievienot īsu aprakstu (100-200 vārdi), kurā izskaidrots radošā darba (2. Uzdev…"
click at [571, 813] on input "file" at bounding box center [864, 822] width 745 height 32
click at [635, 470] on div "Pievienot īsu aprakstu (100-200 vārdi), kurā izskaidrots radošā darba (2. Uzdev…" at bounding box center [865, 412] width 761 height 195
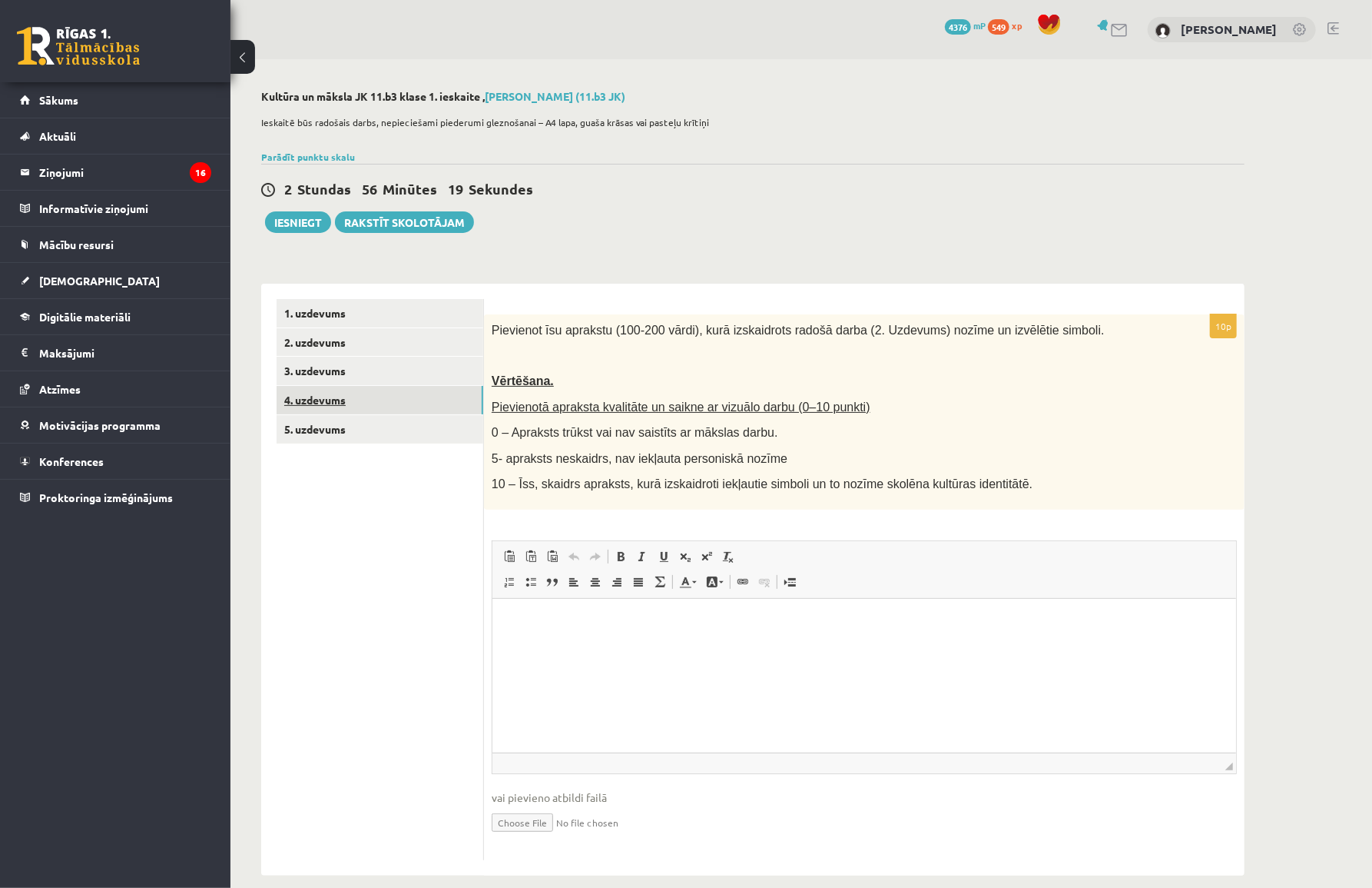
click at [319, 392] on link "4. uzdevums" at bounding box center [380, 400] width 207 height 29
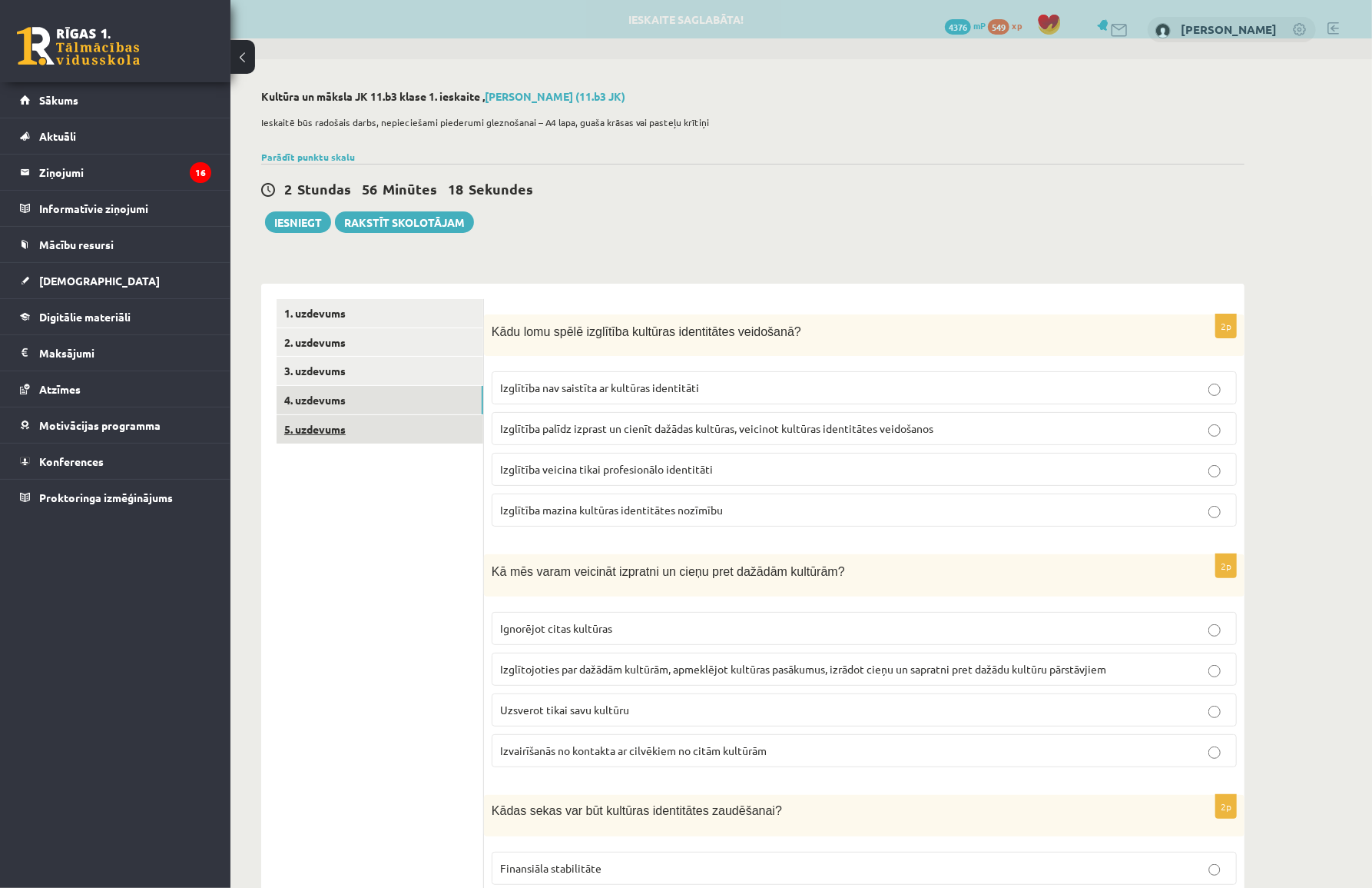
click at [320, 430] on link "5. uzdevums" at bounding box center [380, 429] width 207 height 29
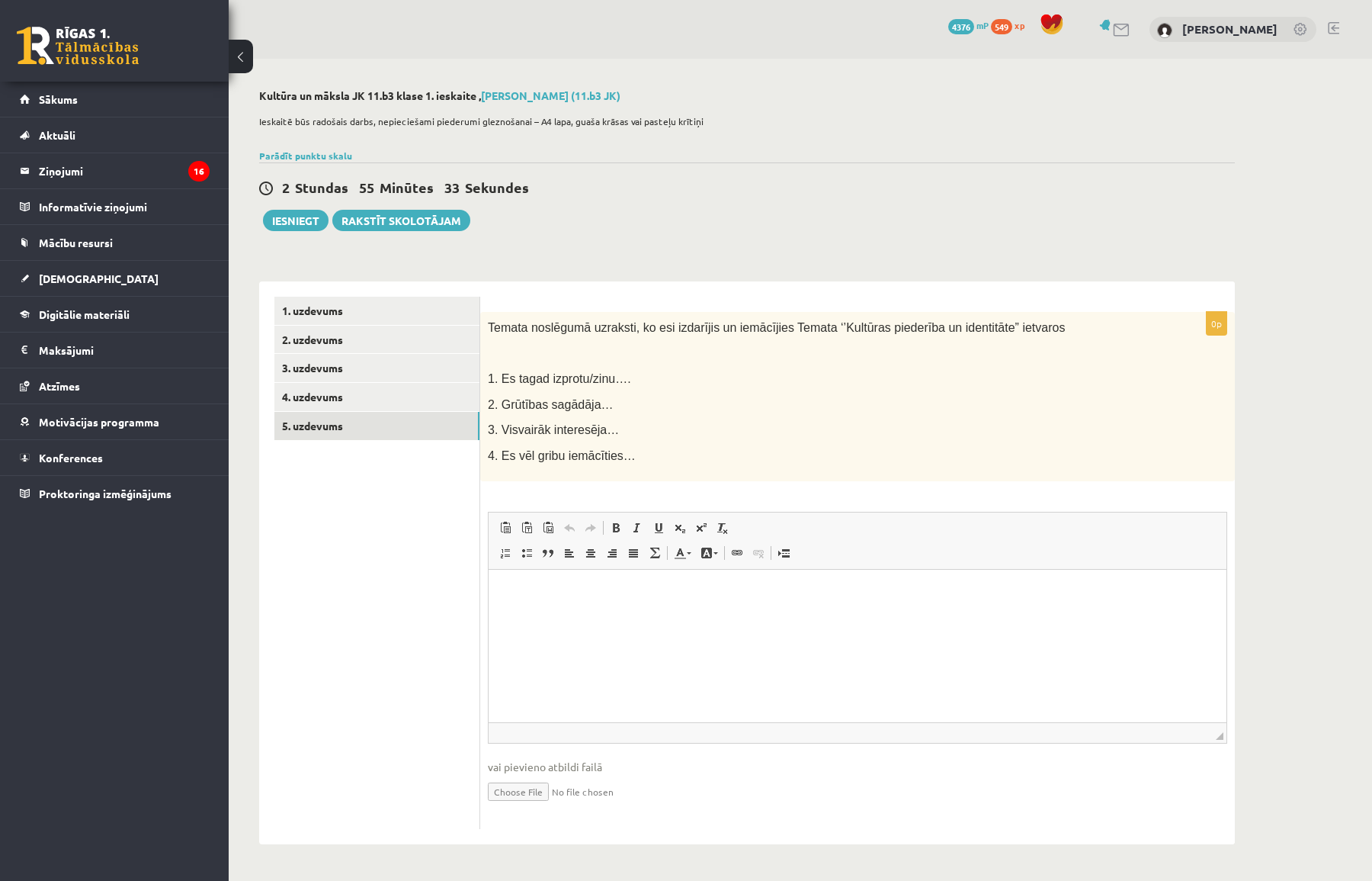
click at [563, 449] on span "4. Es vēl gribu iemācīties…" at bounding box center [562, 456] width 148 height 13
click at [1274, 182] on div "**********" at bounding box center [800, 467] width 1143 height 816
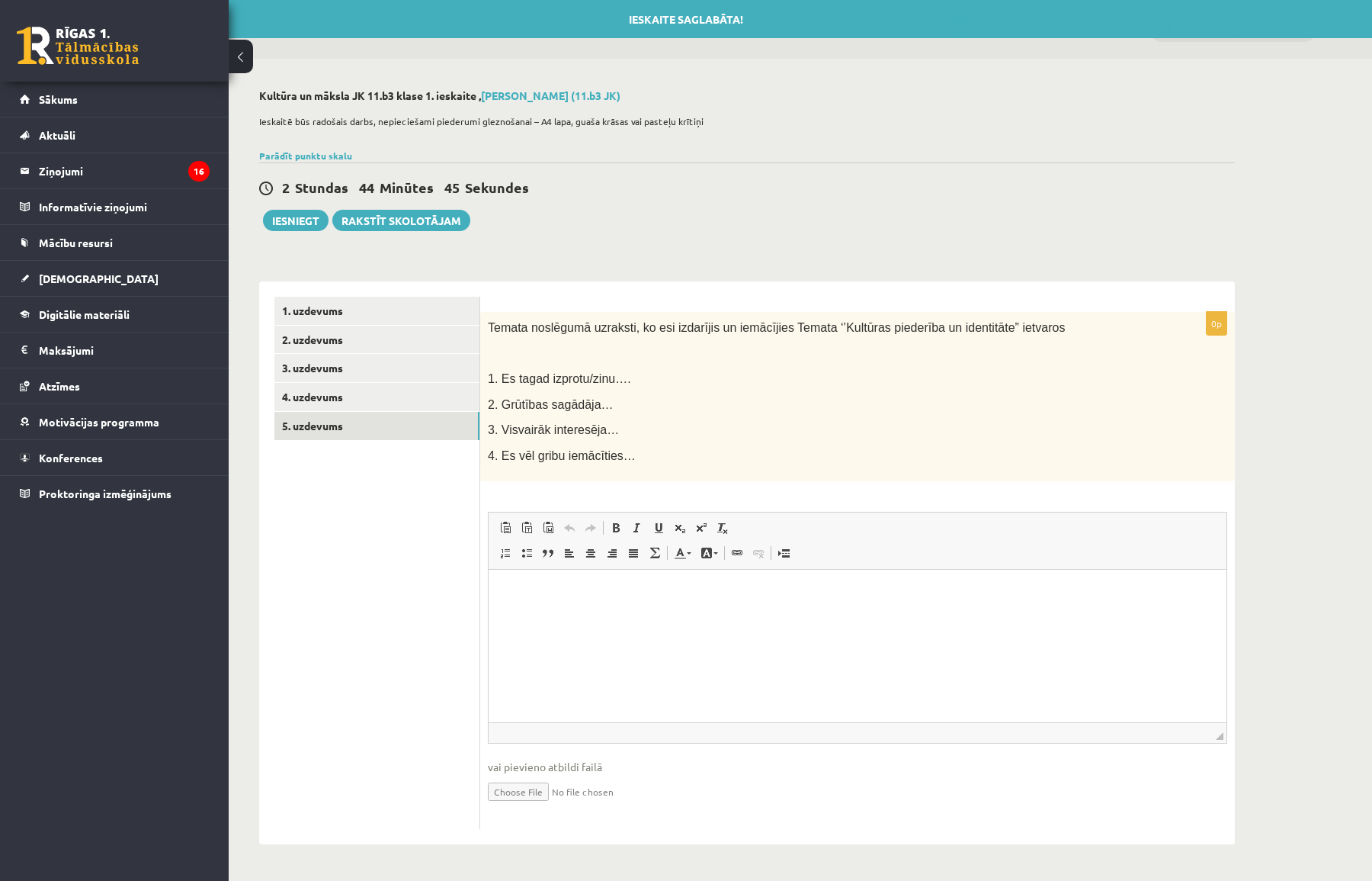
click at [638, 192] on div "2 Stundas 44 Minūtes 45 Sekundes" at bounding box center [747, 189] width 975 height 20
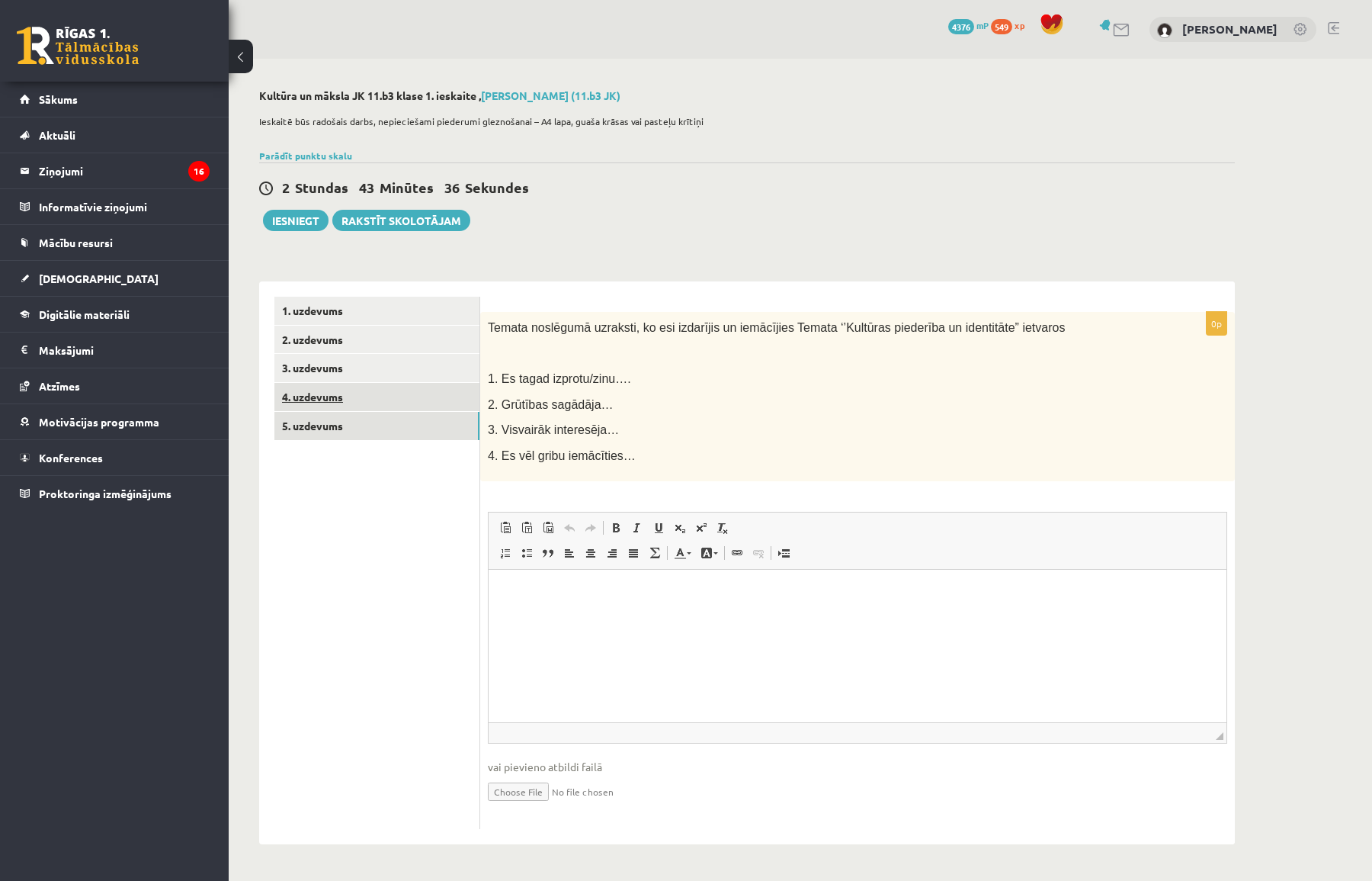
click at [330, 397] on link "4. uzdevums" at bounding box center [377, 397] width 205 height 28
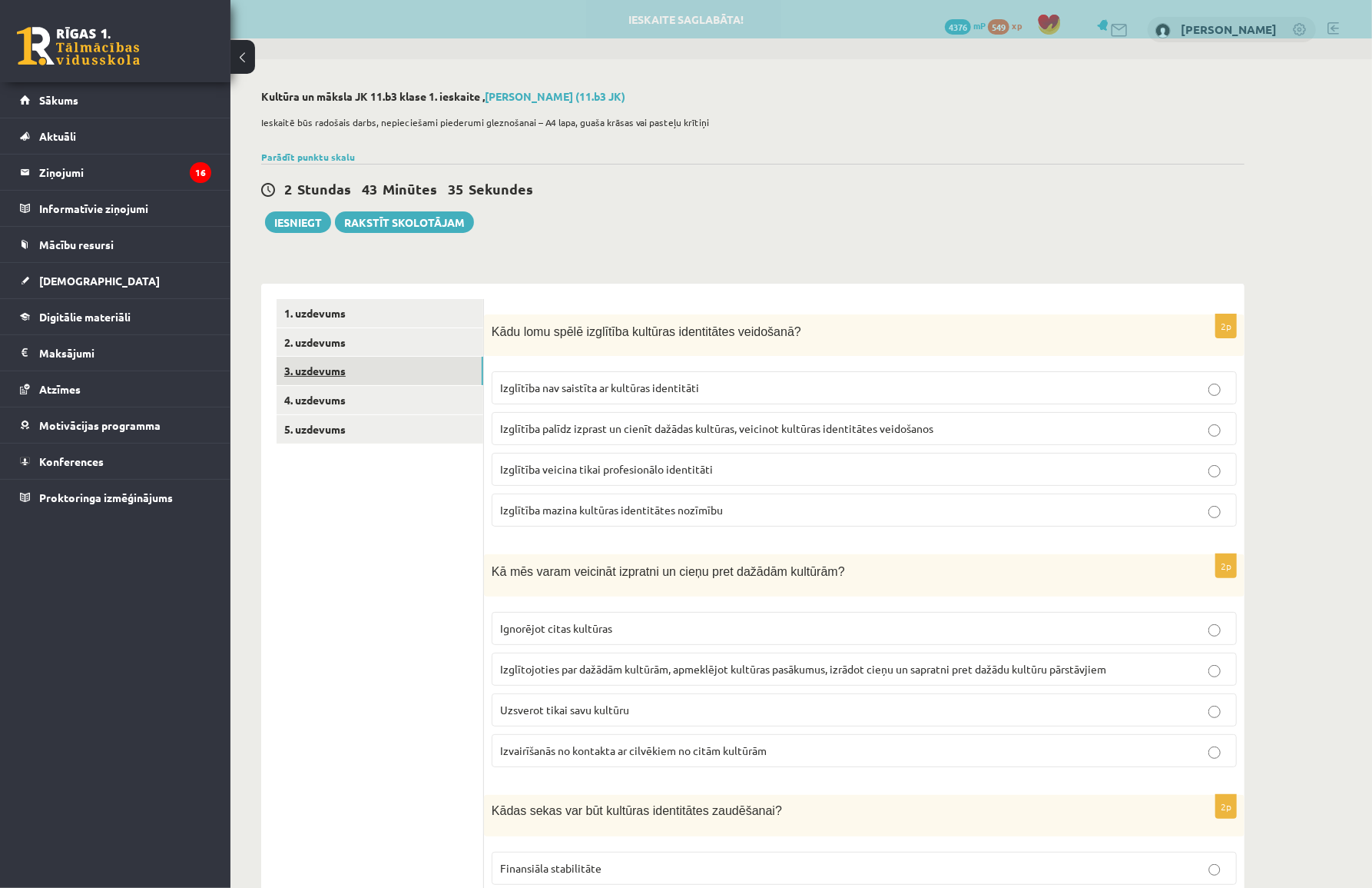
click at [330, 374] on link "3. uzdevums" at bounding box center [380, 371] width 207 height 29
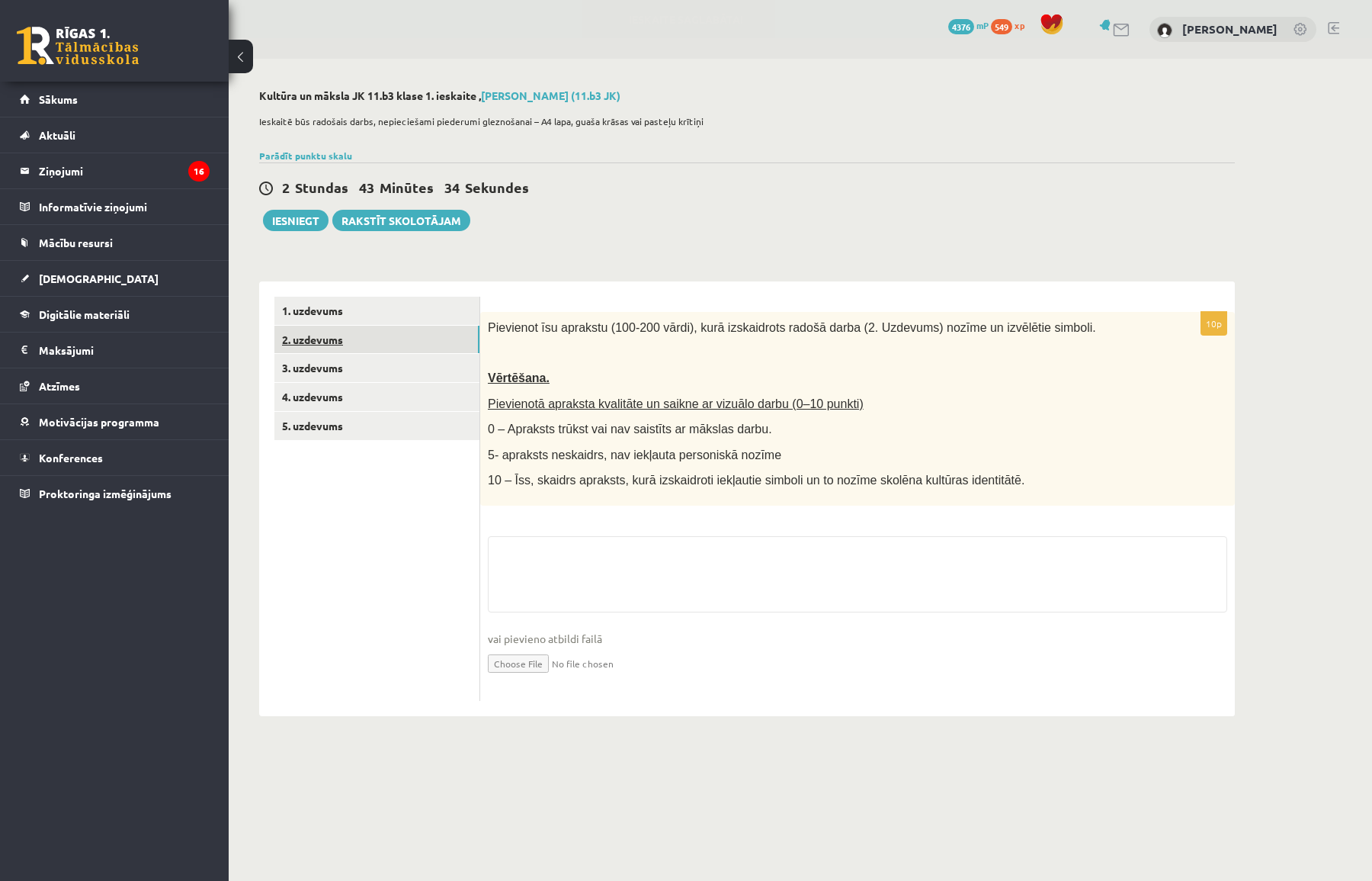
click at [325, 344] on link "2. uzdevums" at bounding box center [377, 339] width 205 height 28
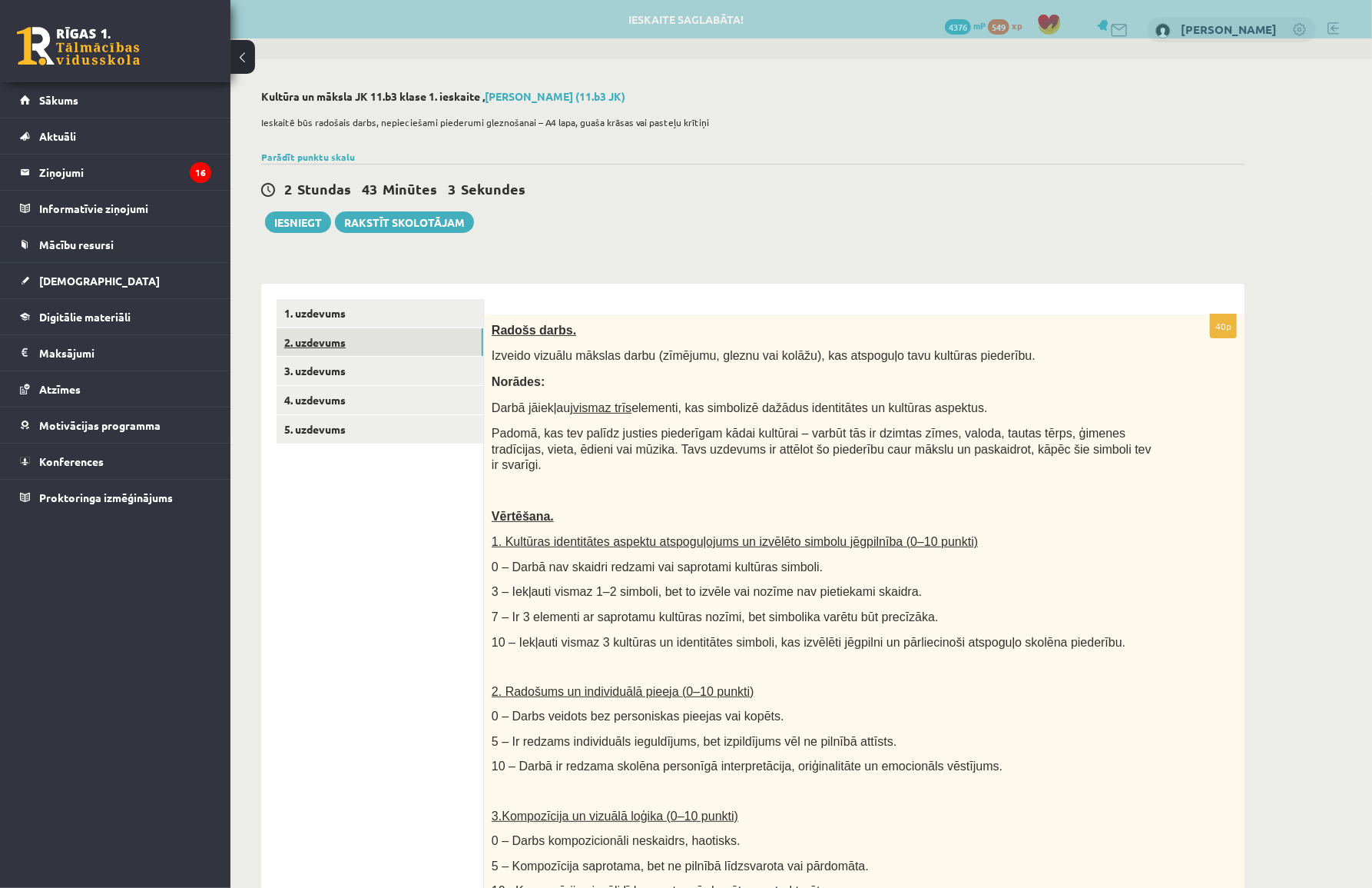
click at [334, 341] on link "2. uzdevums" at bounding box center [380, 342] width 207 height 29
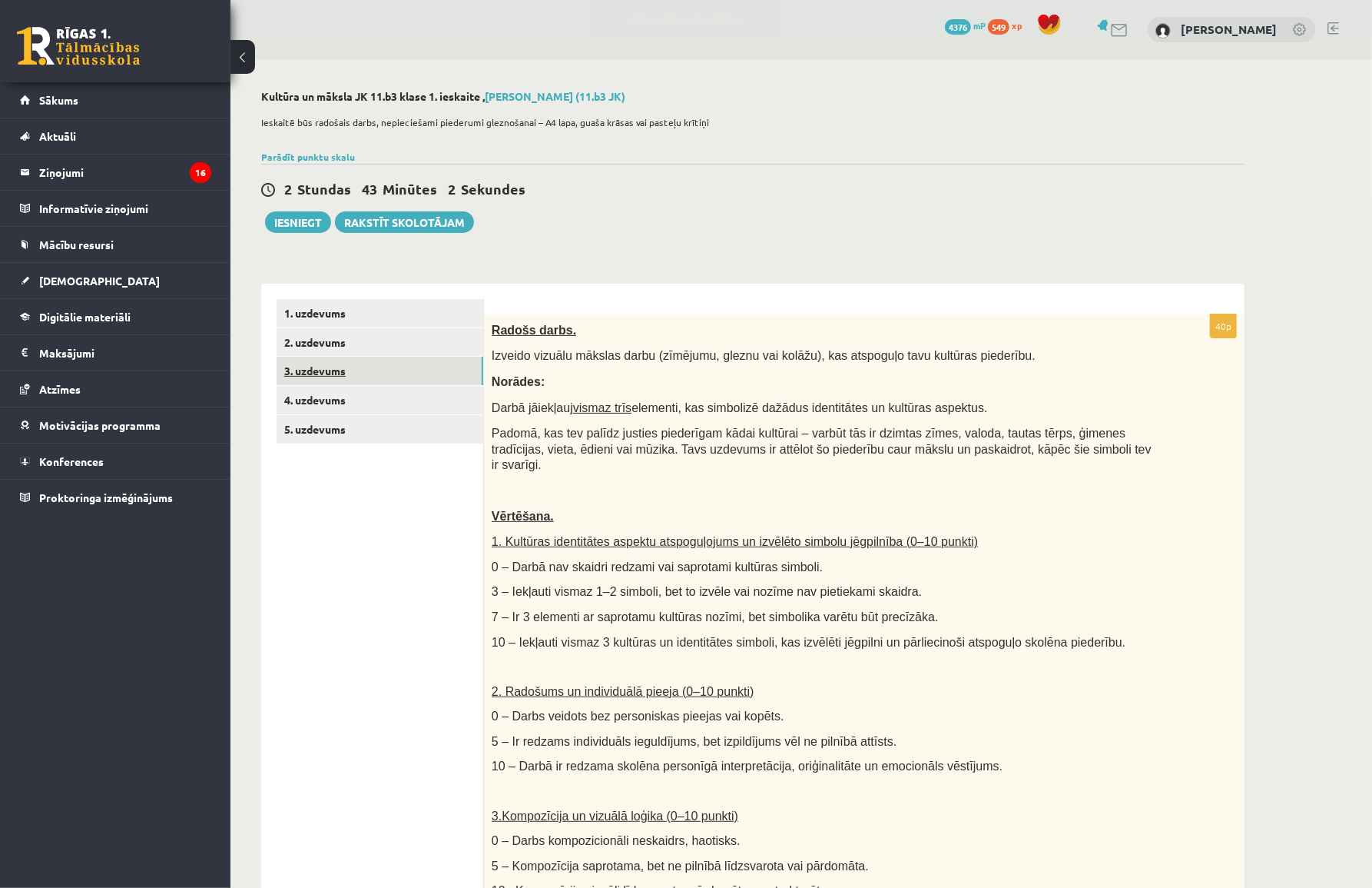
click at [331, 363] on link "3. uzdevums" at bounding box center [380, 371] width 207 height 29
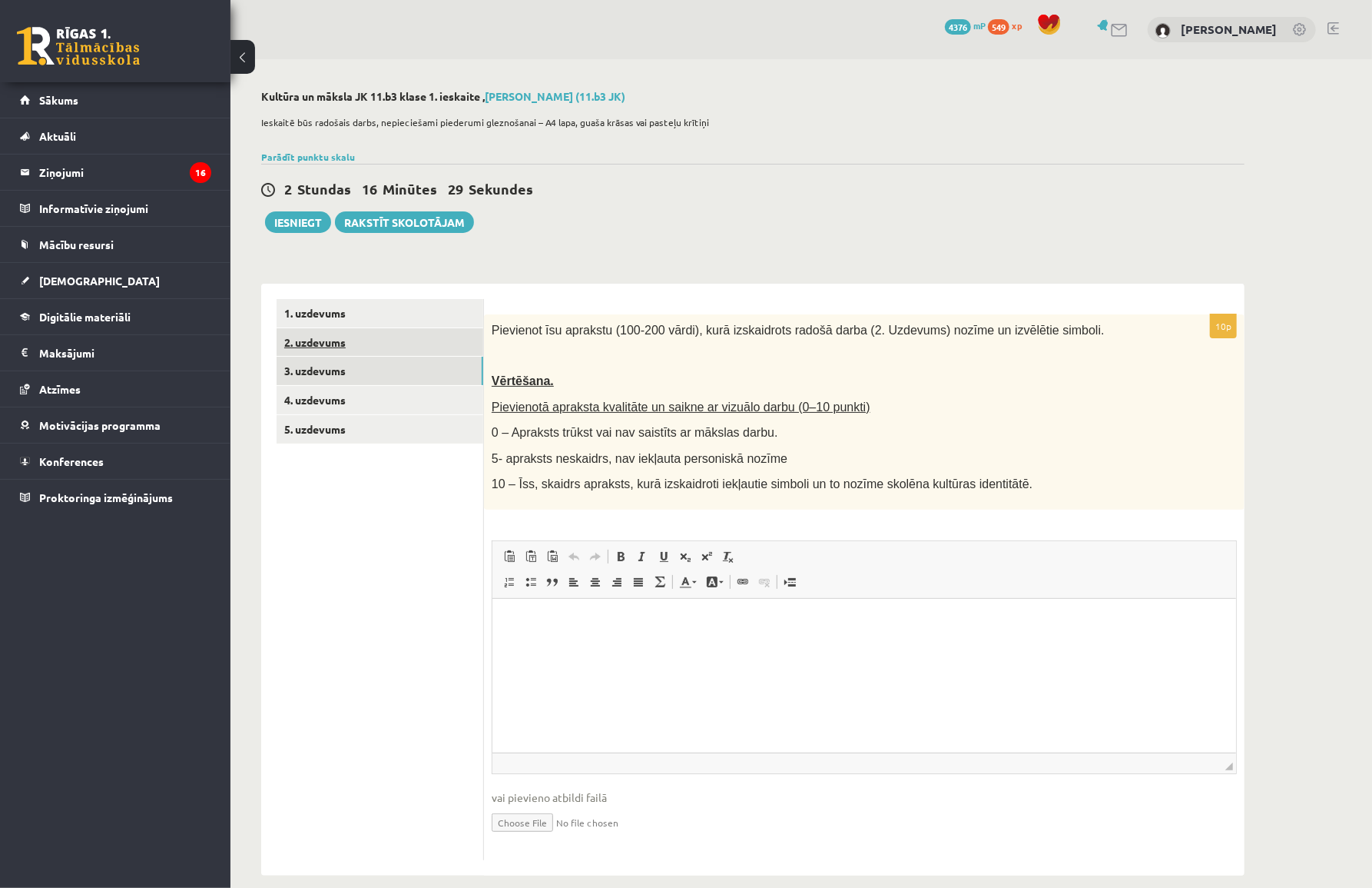
click at [338, 340] on link "2. uzdevums" at bounding box center [380, 342] width 207 height 29
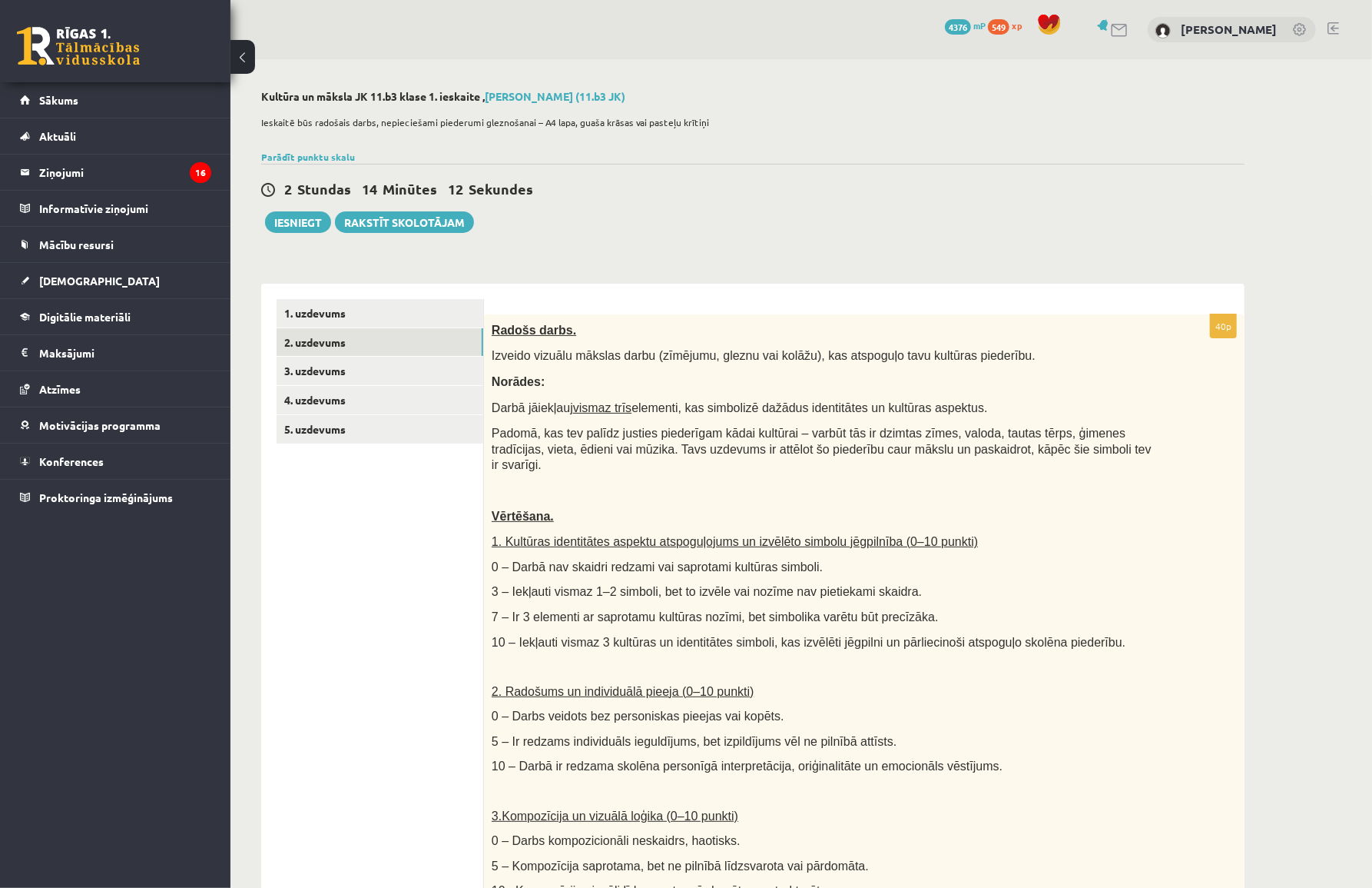
click at [919, 349] on span "Izveido vizuālu mākslas darbu (zīmējumu, gleznu vai kolāžu), kas atspoguļo tavu…" at bounding box center [764, 356] width 544 height 13
click at [325, 374] on link "3. uzdevums" at bounding box center [380, 371] width 207 height 29
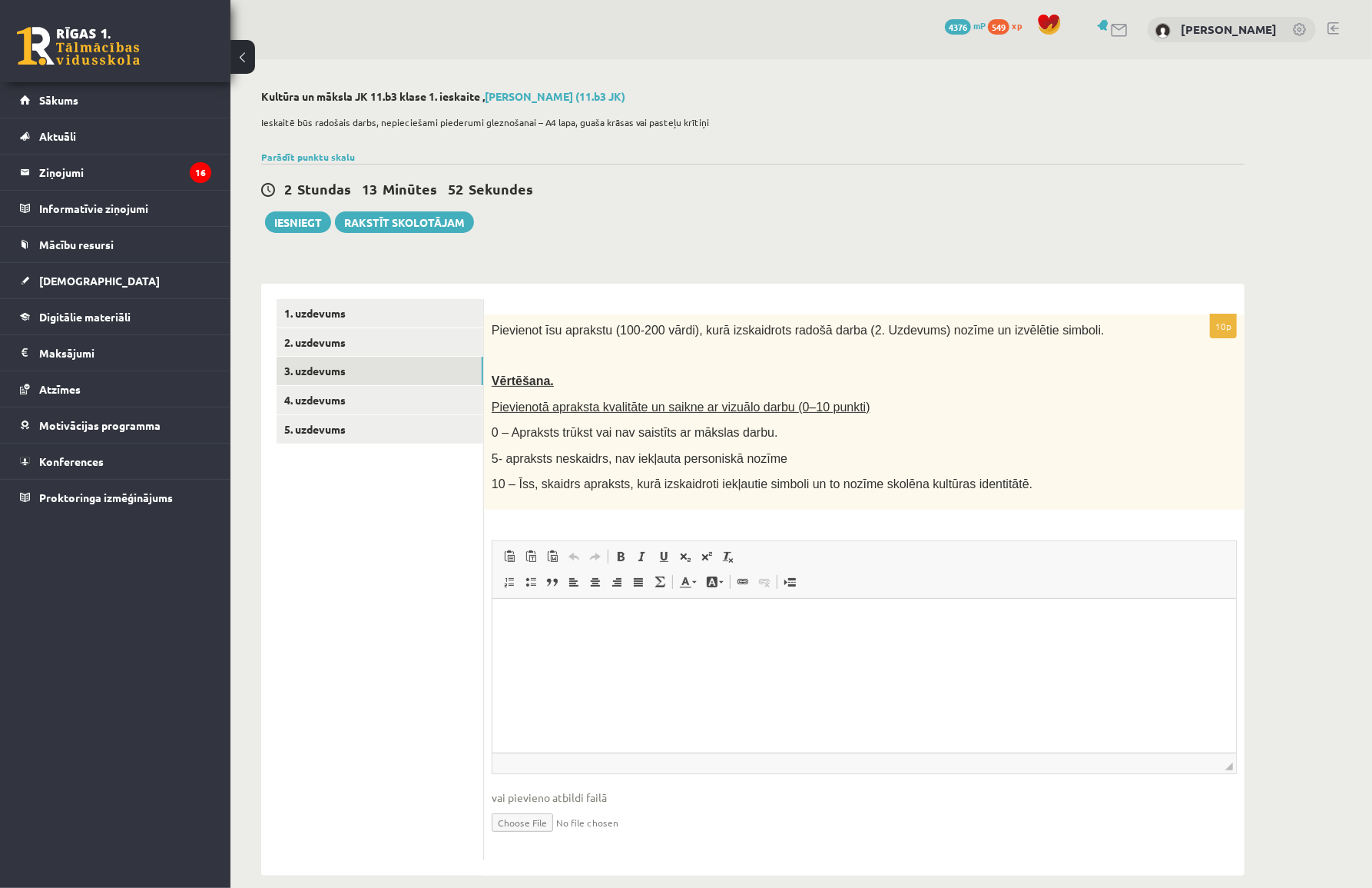
click at [393, 857] on ul "1. uzdevums 2. uzdevums 3. uzdevums 4. uzdevums 5. uzdevums" at bounding box center [381, 579] width 208 height 561
drag, startPoint x: 604, startPoint y: 152, endPoint x: 469, endPoint y: 168, distance: 135.9
click at [603, 151] on div "Parādīt punktu skalu Atzīme No Līdz 1 0 20 2 21 30 3 31 40 4 41 50 5 51 60 6 61…" at bounding box center [753, 157] width 983 height 14
click at [254, 224] on div "**********" at bounding box center [753, 483] width 1045 height 847
click at [284, 221] on button "Iesniegt" at bounding box center [298, 222] width 66 height 22
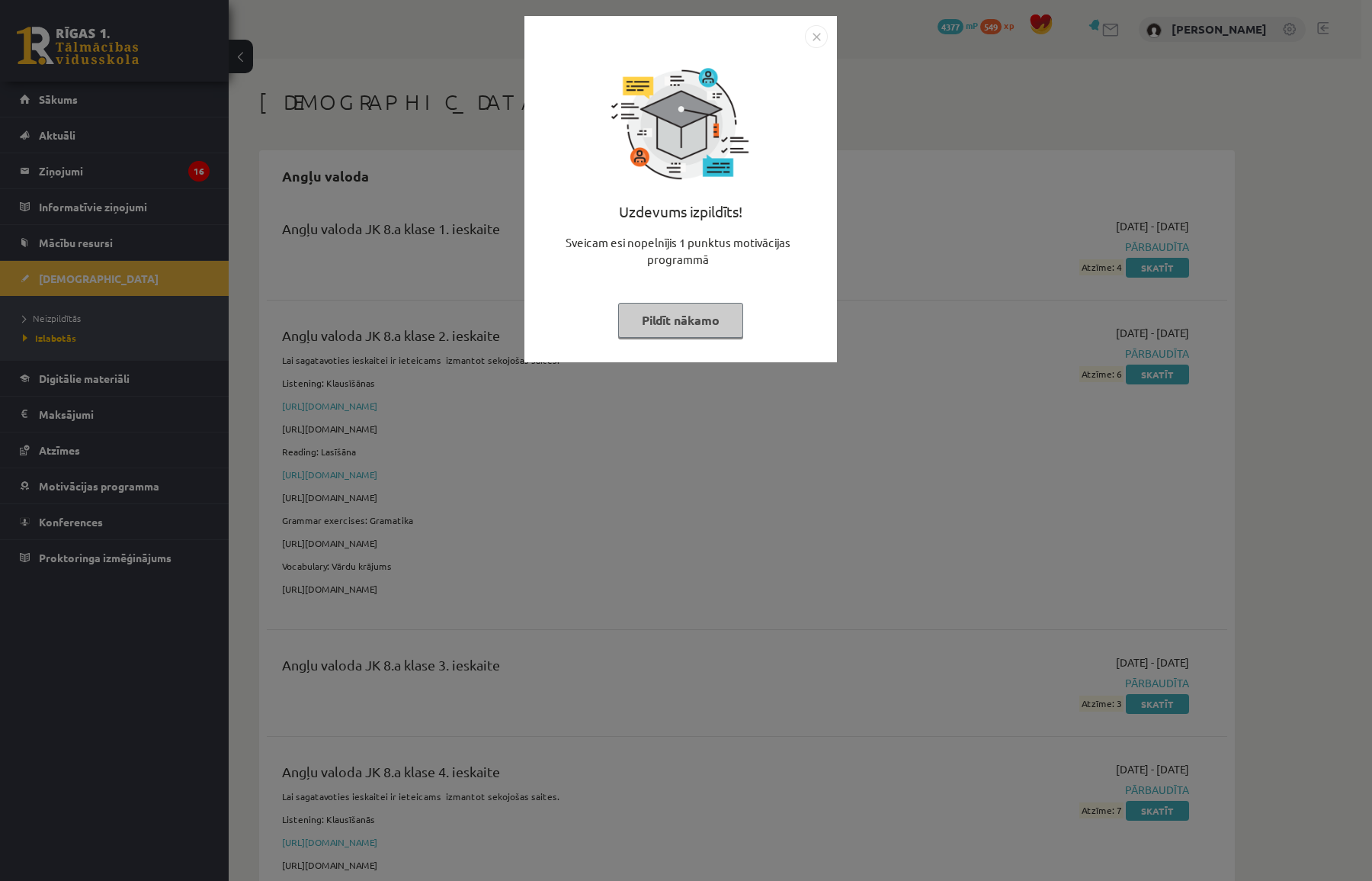
click at [810, 23] on div "Uzdevums izpildīts! Sveicam esi nopelnījis 1 punktus motivācijas programmā Pild…" at bounding box center [681, 189] width 313 height 346
click at [810, 37] on img "Close" at bounding box center [817, 37] width 23 height 23
